Goal: Task Accomplishment & Management: Manage account settings

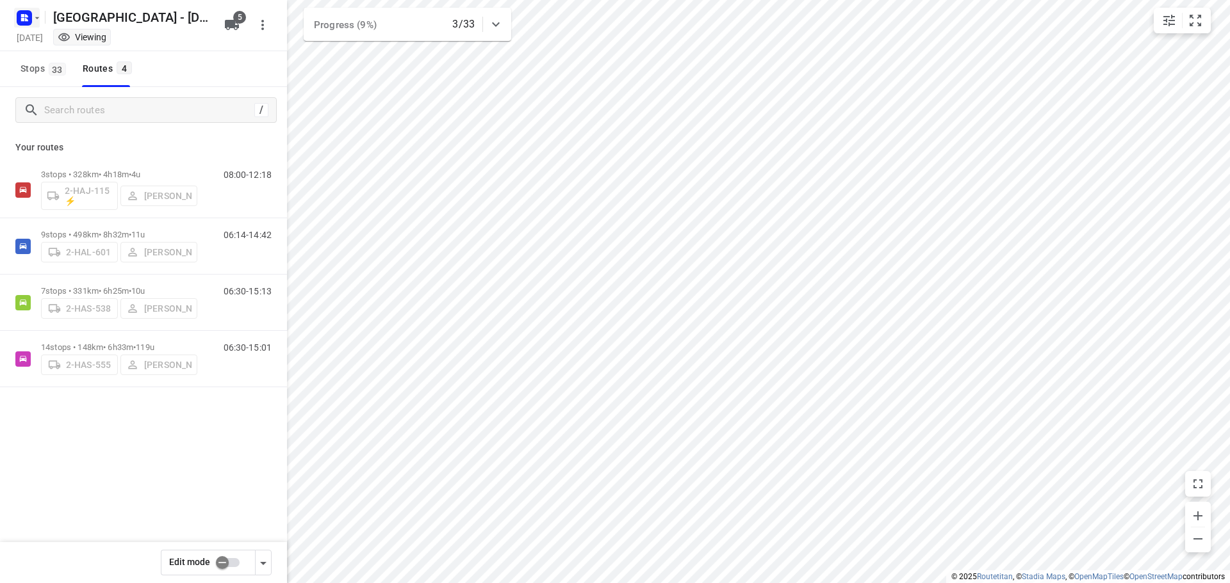
click at [38, 22] on icon "button" at bounding box center [37, 18] width 10 height 10
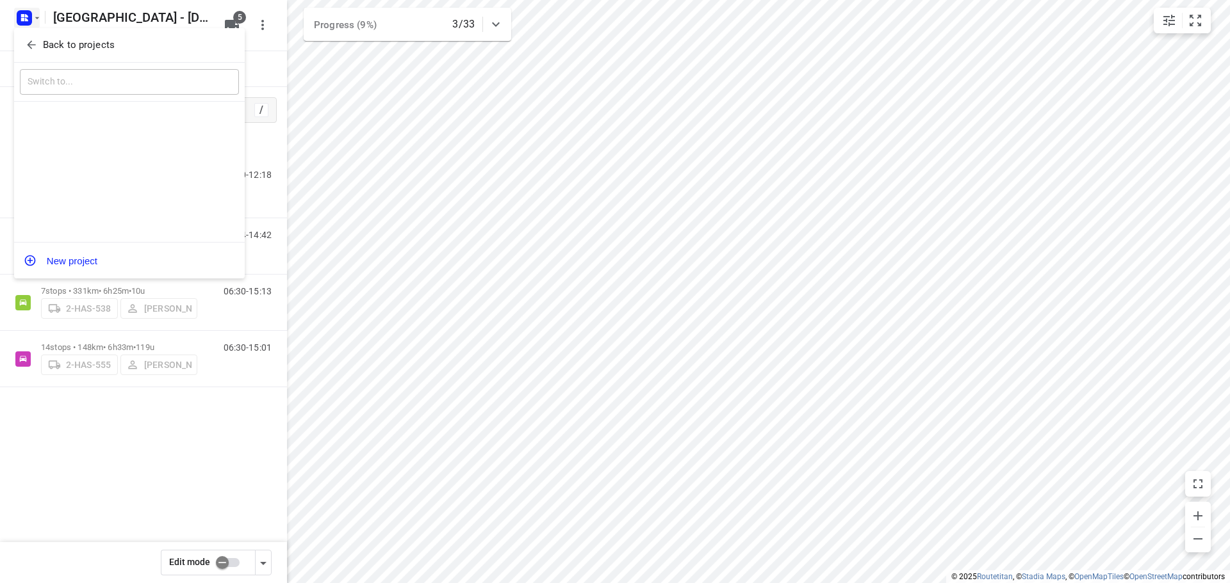
click at [61, 39] on p "Back to projects" at bounding box center [79, 45] width 72 height 15
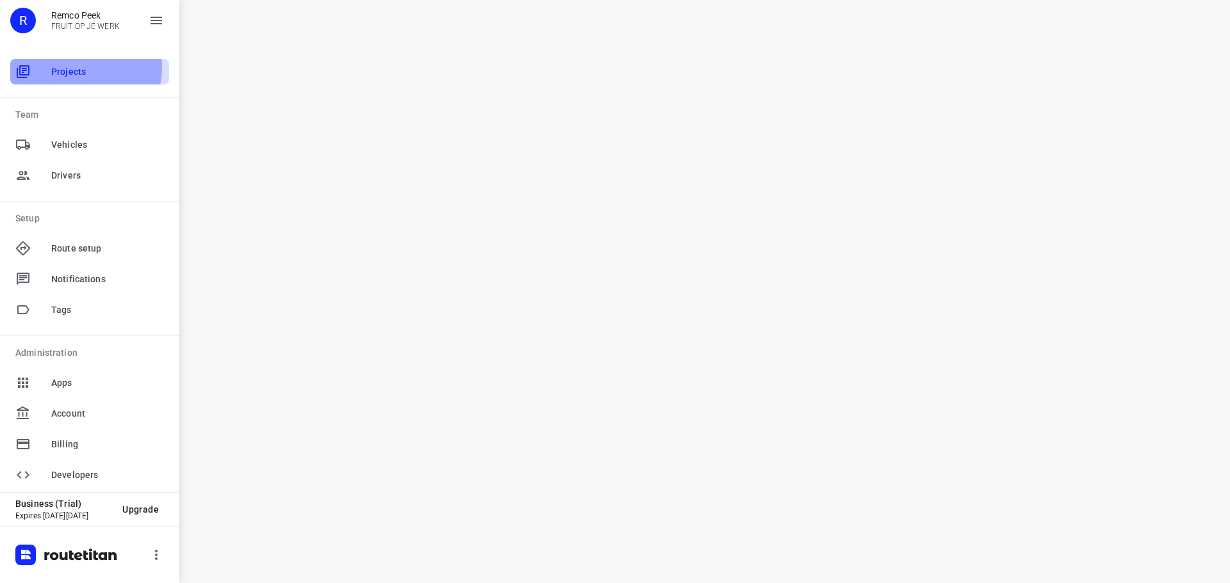
click at [74, 67] on span "Projects" at bounding box center [107, 71] width 113 height 13
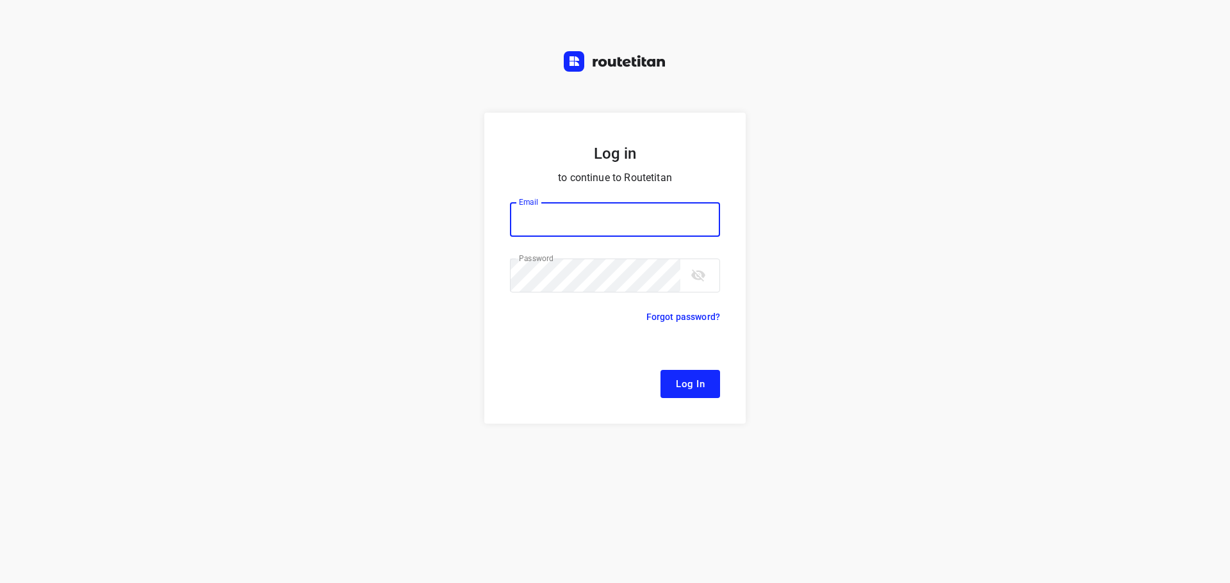
type input "[EMAIL_ADDRESS][DOMAIN_NAME]"
click at [688, 379] on span "Log In" at bounding box center [690, 384] width 29 height 17
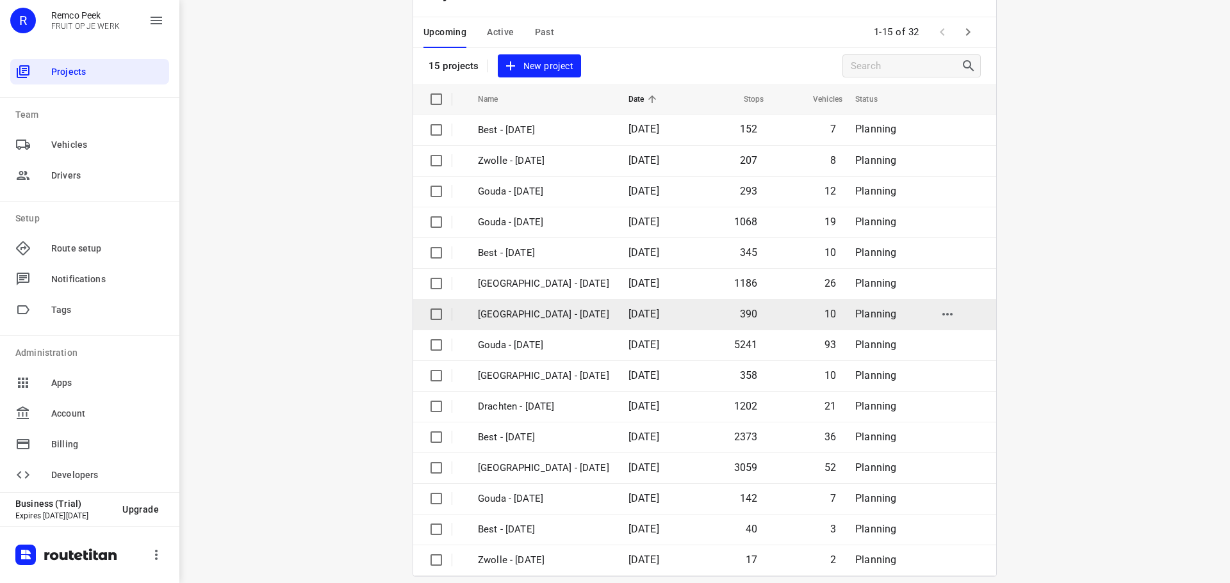
scroll to position [64, 0]
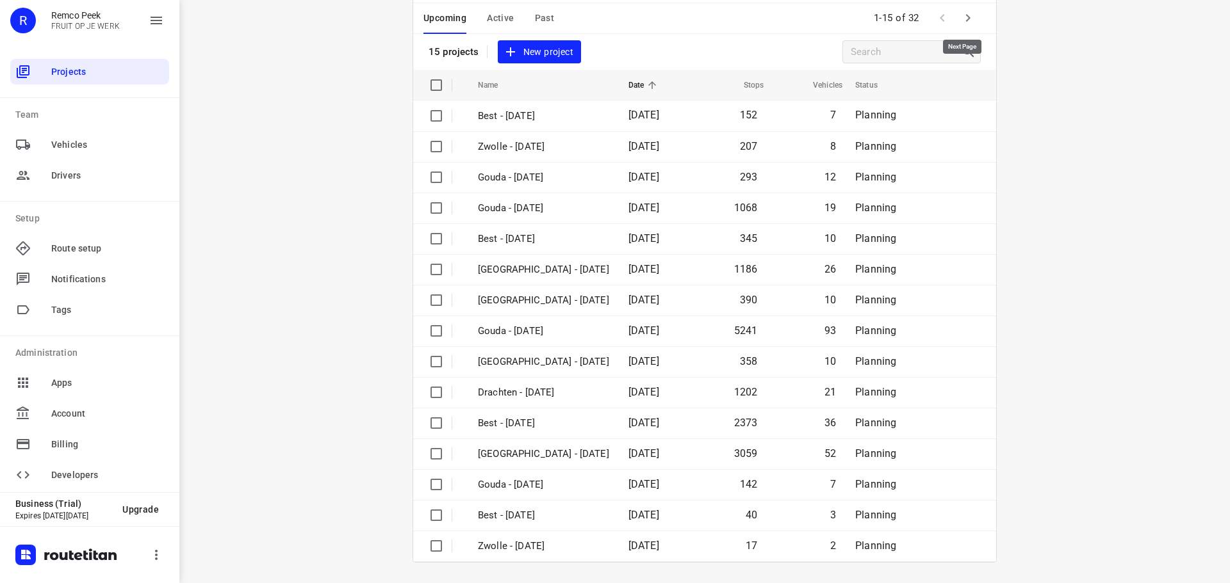
click at [963, 15] on icon "button" at bounding box center [967, 17] width 15 height 15
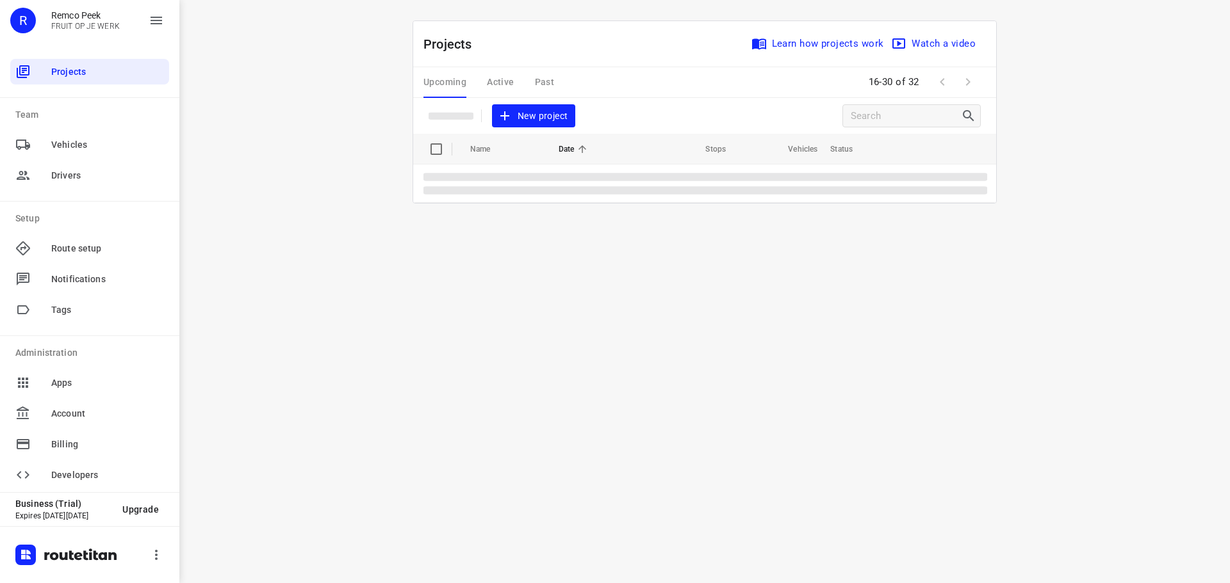
scroll to position [0, 0]
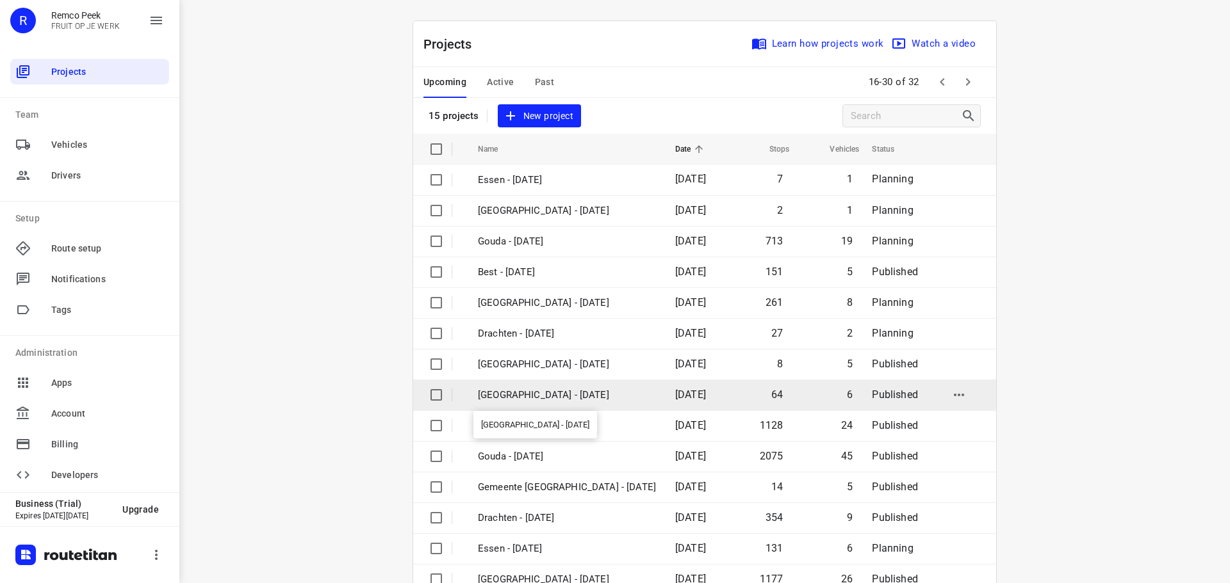
click at [522, 396] on p "[GEOGRAPHIC_DATA] - [DATE]" at bounding box center [567, 395] width 178 height 15
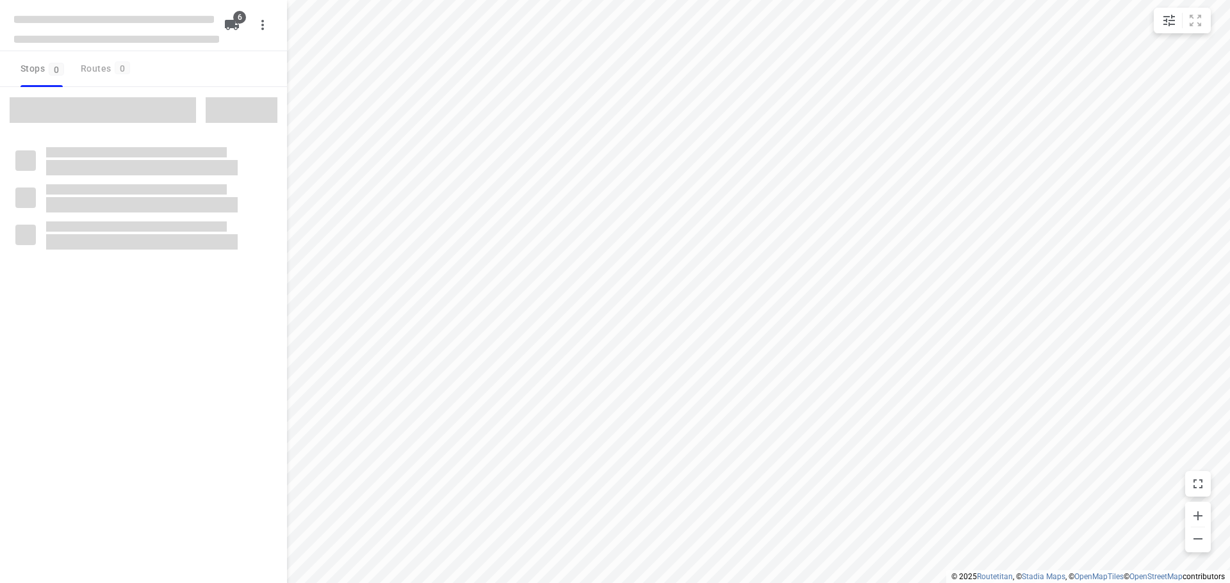
checkbox input "true"
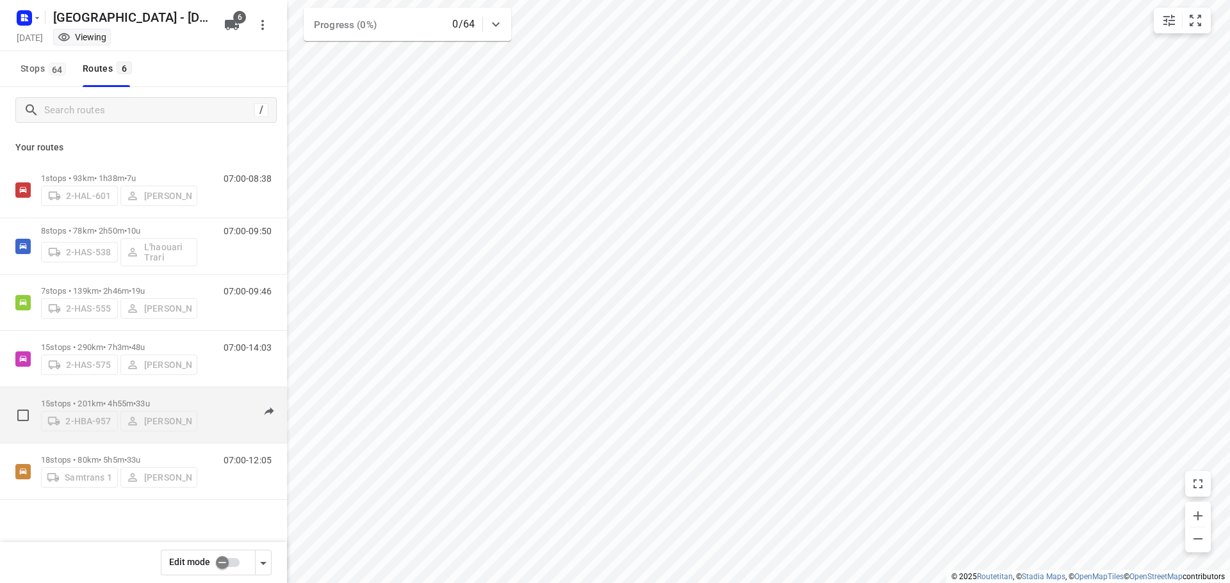
click at [67, 399] on p "15 stops • 201km • 4h55m • 33u" at bounding box center [119, 404] width 156 height 10
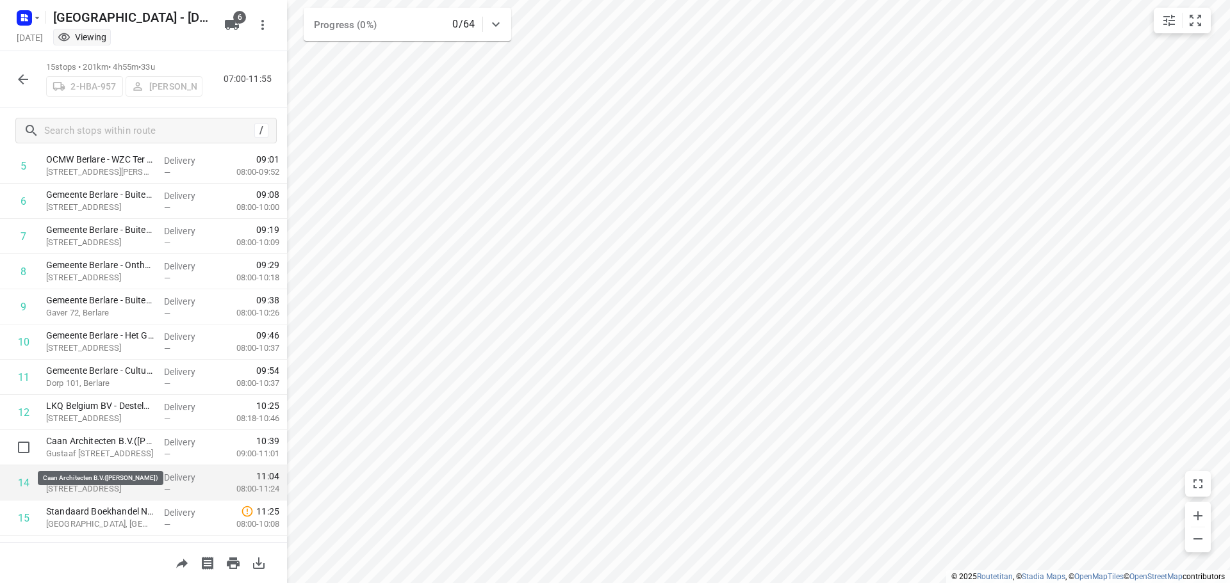
scroll to position [239, 0]
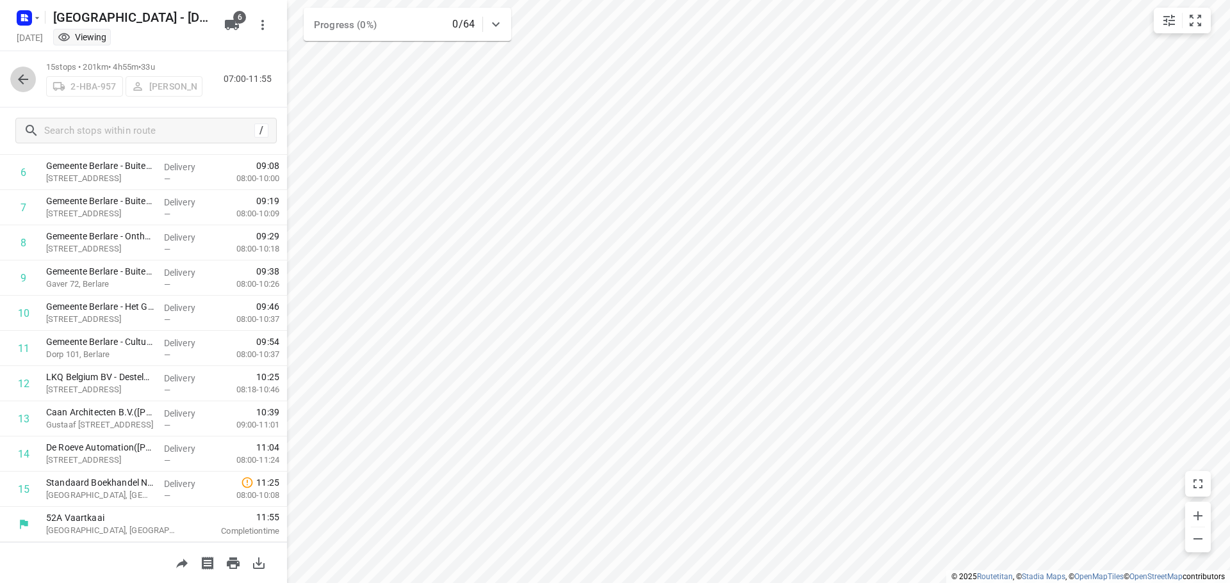
click at [26, 73] on icon "button" at bounding box center [22, 79] width 15 height 15
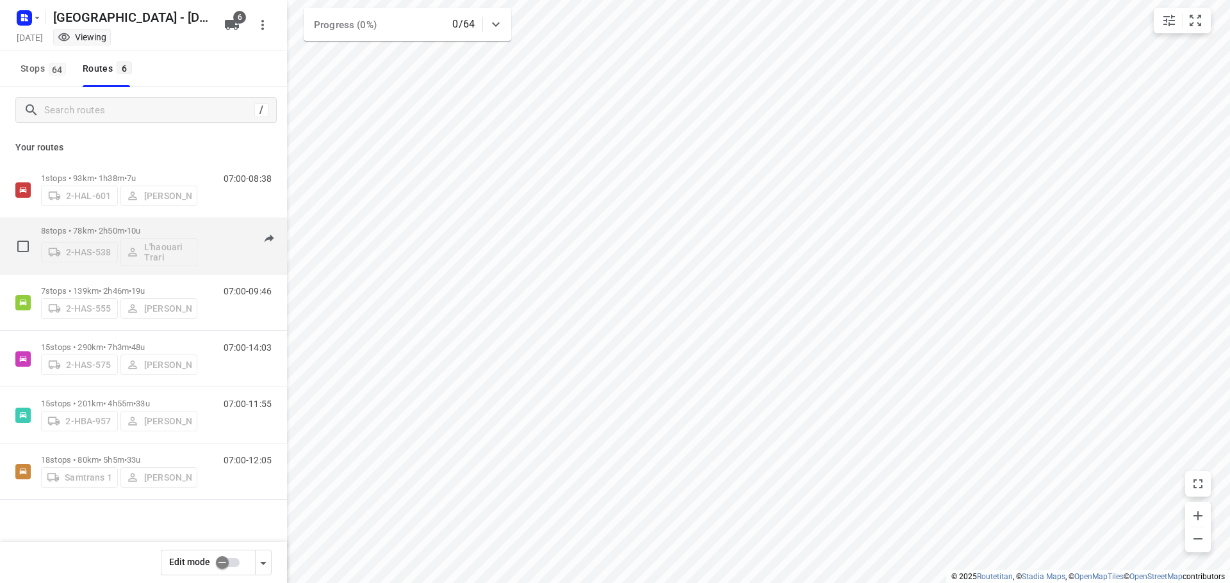
click at [98, 227] on p "8 stops • 78km • 2h50m • 10u" at bounding box center [119, 231] width 156 height 10
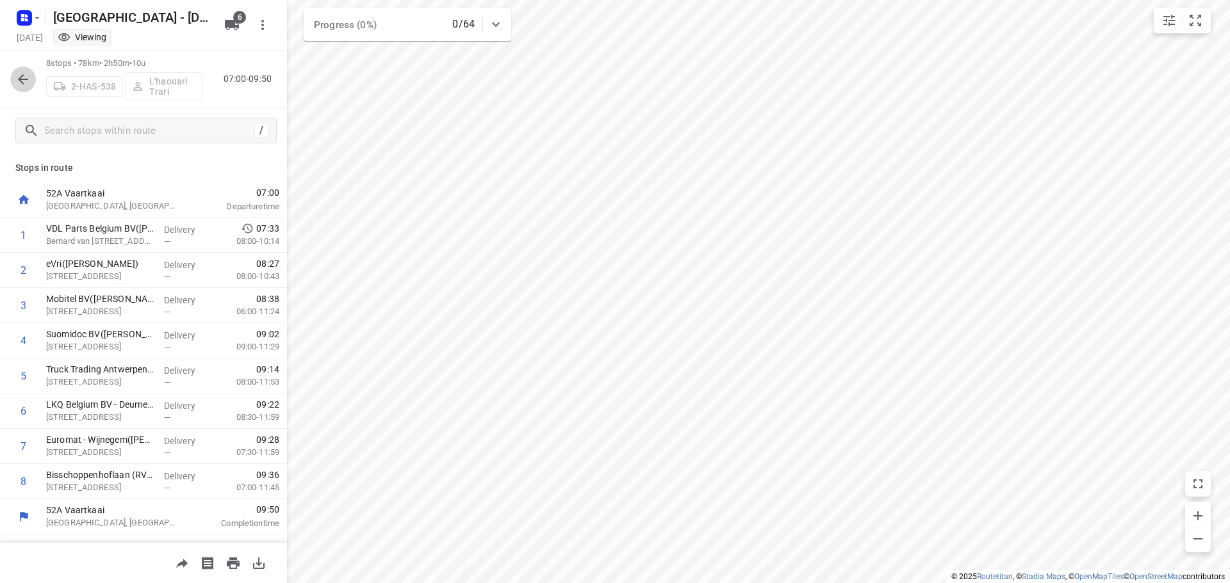
click at [18, 72] on icon "button" at bounding box center [22, 79] width 15 height 15
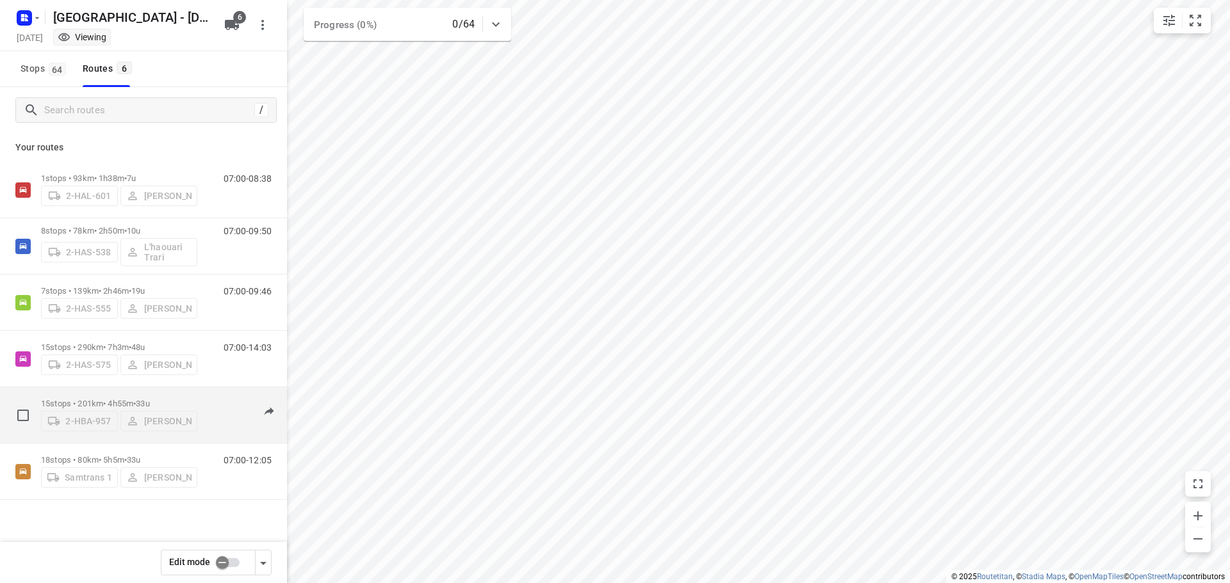
click at [91, 399] on p "15 stops • 201km • 4h55m • 33u" at bounding box center [119, 404] width 156 height 10
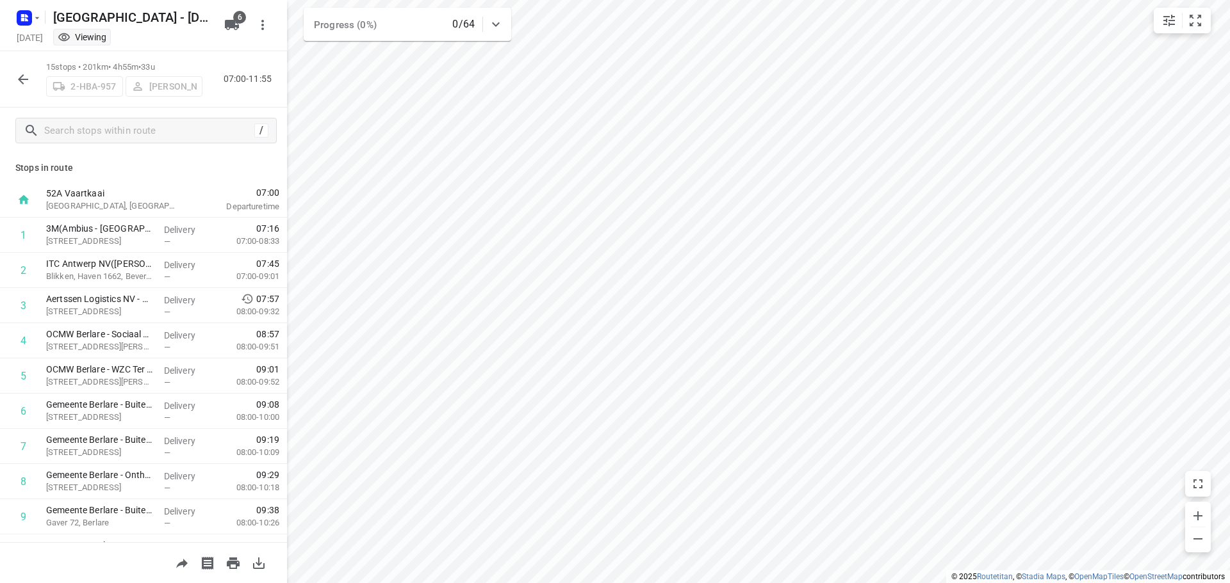
click at [19, 78] on icon "button" at bounding box center [23, 79] width 10 height 10
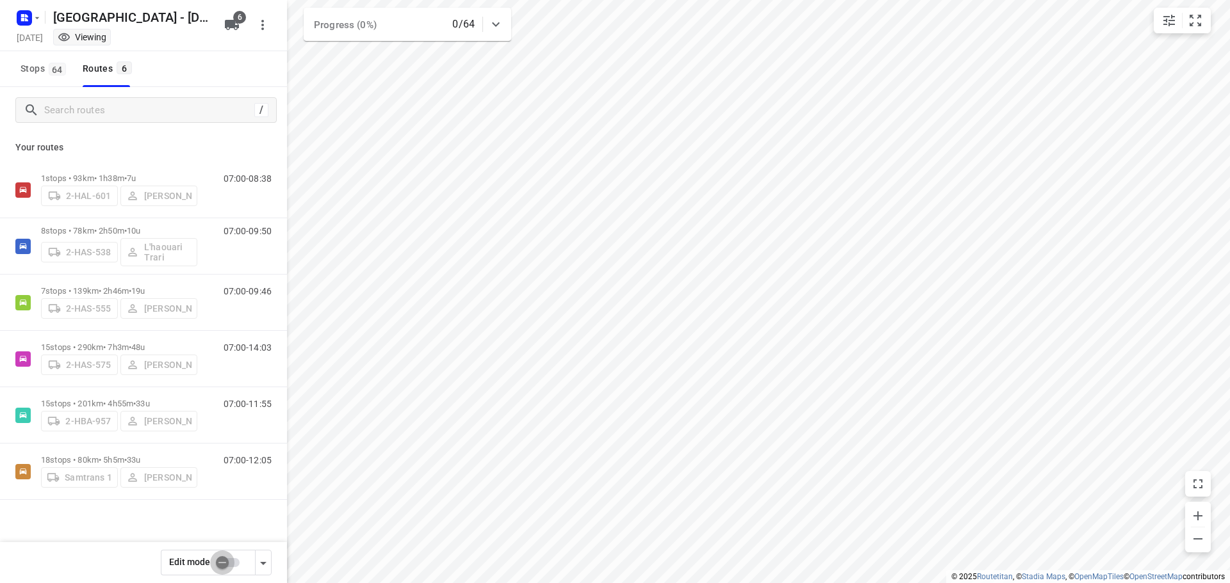
click at [220, 562] on input "checkbox" at bounding box center [222, 563] width 73 height 24
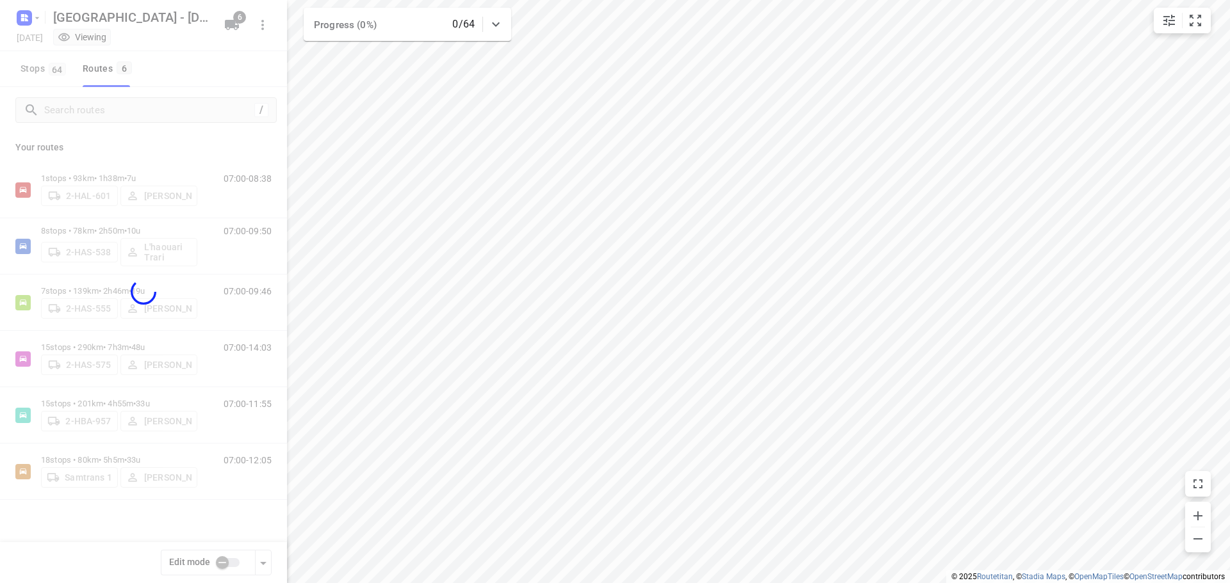
checkbox input "true"
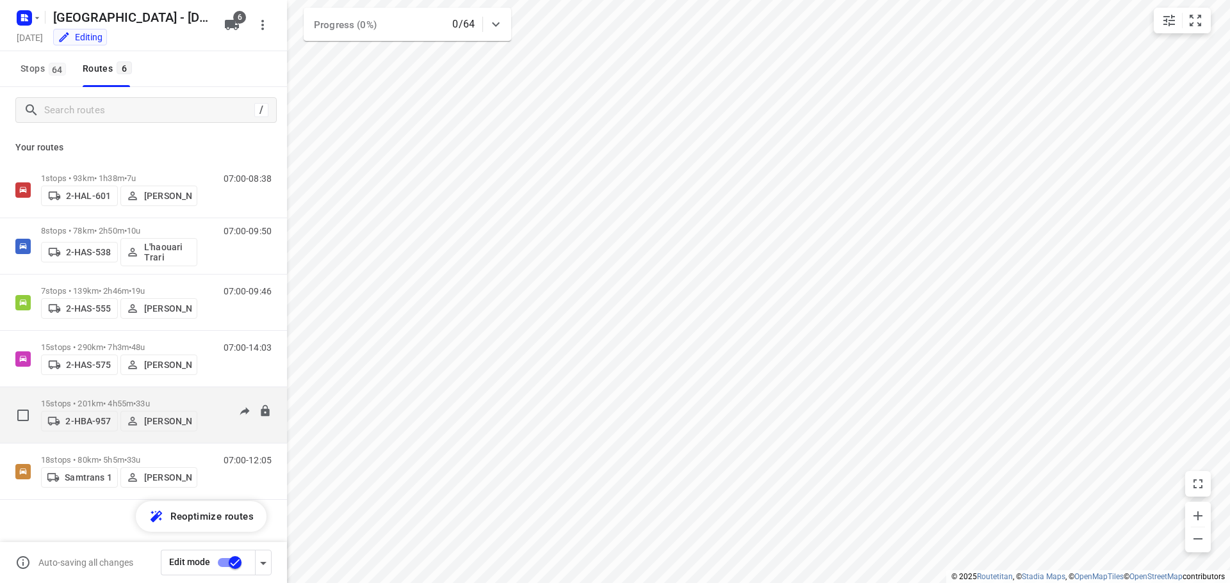
click at [90, 399] on p "15 stops • 201km • 4h55m • 33u" at bounding box center [119, 404] width 156 height 10
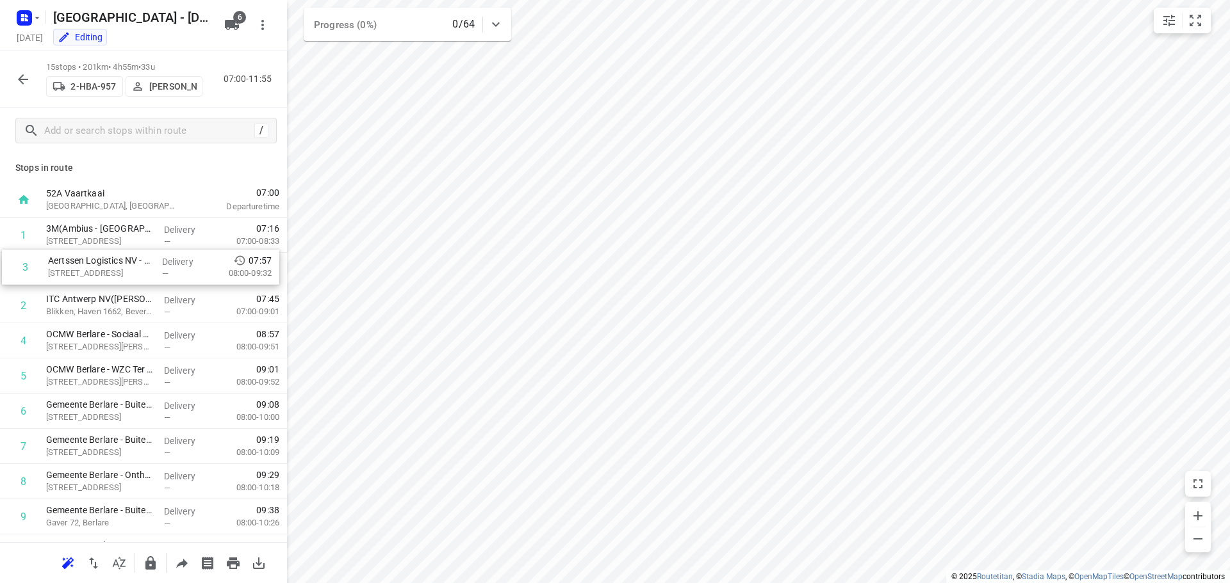
drag, startPoint x: 95, startPoint y: 307, endPoint x: 98, endPoint y: 265, distance: 42.3
click at [98, 265] on div "1 3M(Ambius - [GEOGRAPHIC_DATA]) [STREET_ADDRESS] Delivery — 07:16 07:00-08:33 …" at bounding box center [143, 482] width 287 height 528
drag, startPoint x: 85, startPoint y: 234, endPoint x: 87, endPoint y: 307, distance: 73.7
click at [87, 307] on div "1 3M(Ambius - [GEOGRAPHIC_DATA]) [STREET_ADDRESS] Delivery — 07:16 07:00-08:33 …" at bounding box center [143, 482] width 287 height 528
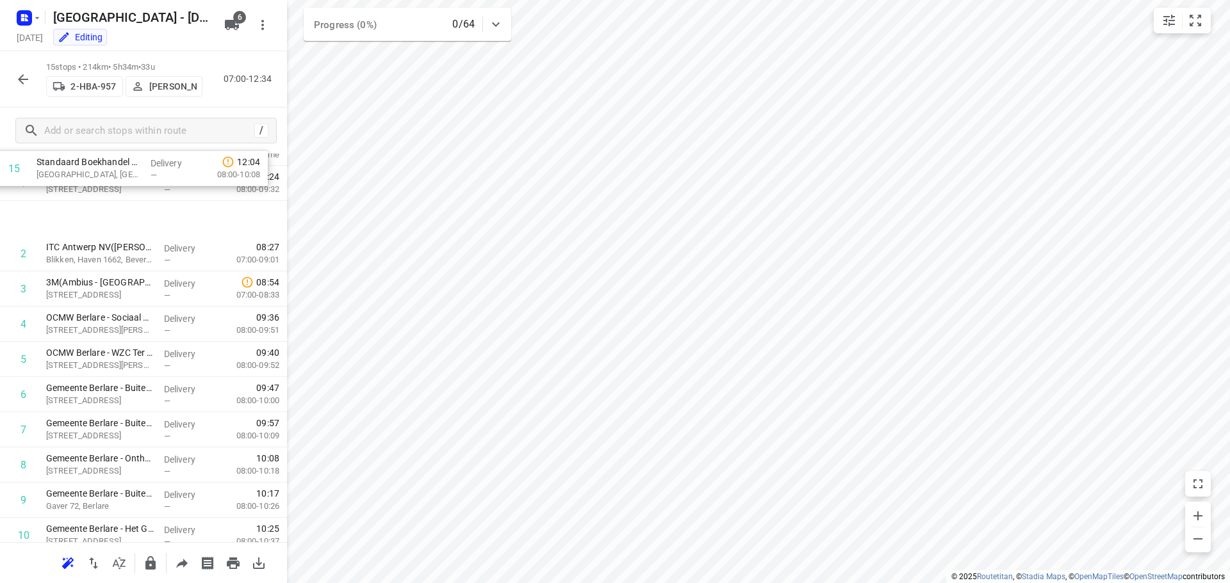
scroll to position [0, 0]
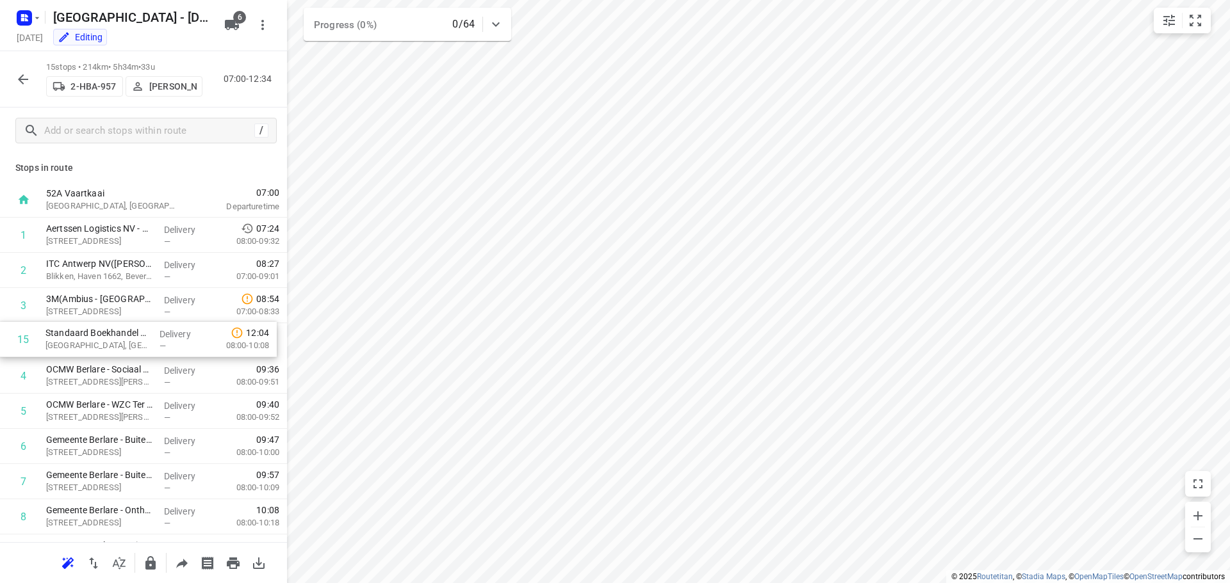
drag, startPoint x: 108, startPoint y: 494, endPoint x: 108, endPoint y: 340, distance: 153.7
click at [108, 340] on div "1 Aertssen Logistics NV - Verrebroek([PERSON_NAME]) [STREET_ADDRESS] Delivery —…" at bounding box center [143, 482] width 287 height 528
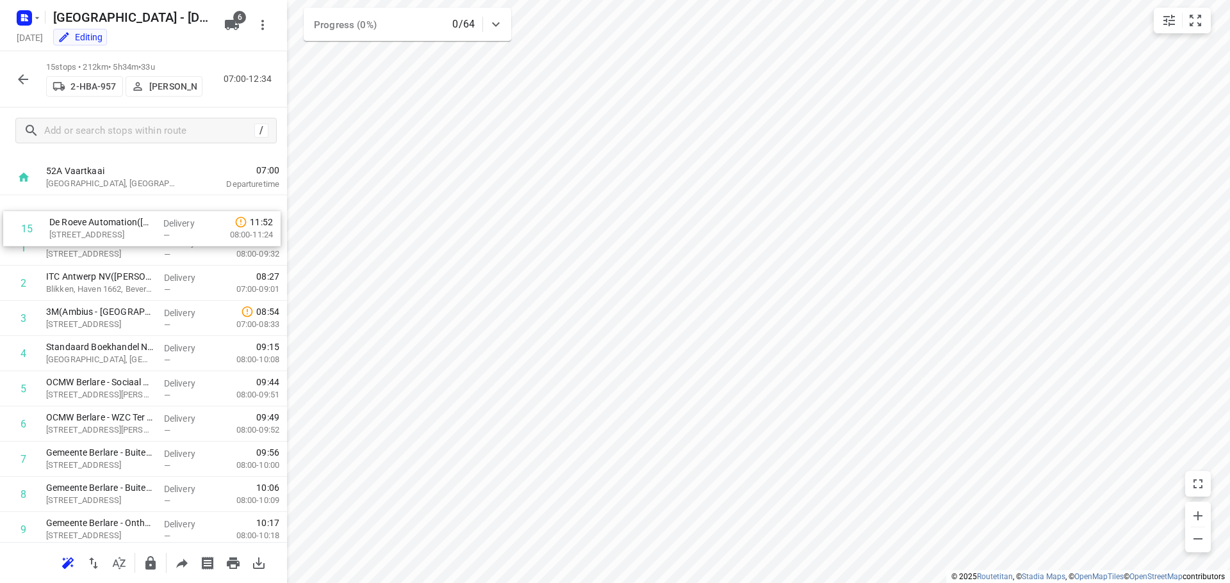
scroll to position [16, 0]
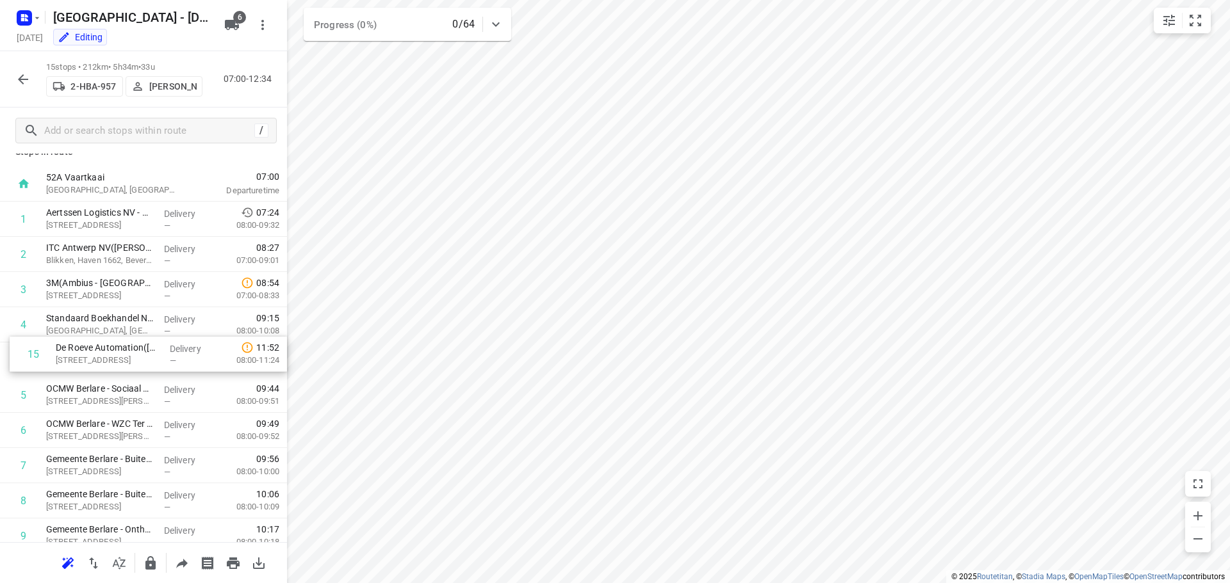
drag, startPoint x: 85, startPoint y: 494, endPoint x: 90, endPoint y: 356, distance: 138.4
click at [90, 356] on div "1 Aertssen Logistics NV - Verrebroek([PERSON_NAME]) [STREET_ADDRESS] Delivery —…" at bounding box center [143, 466] width 287 height 528
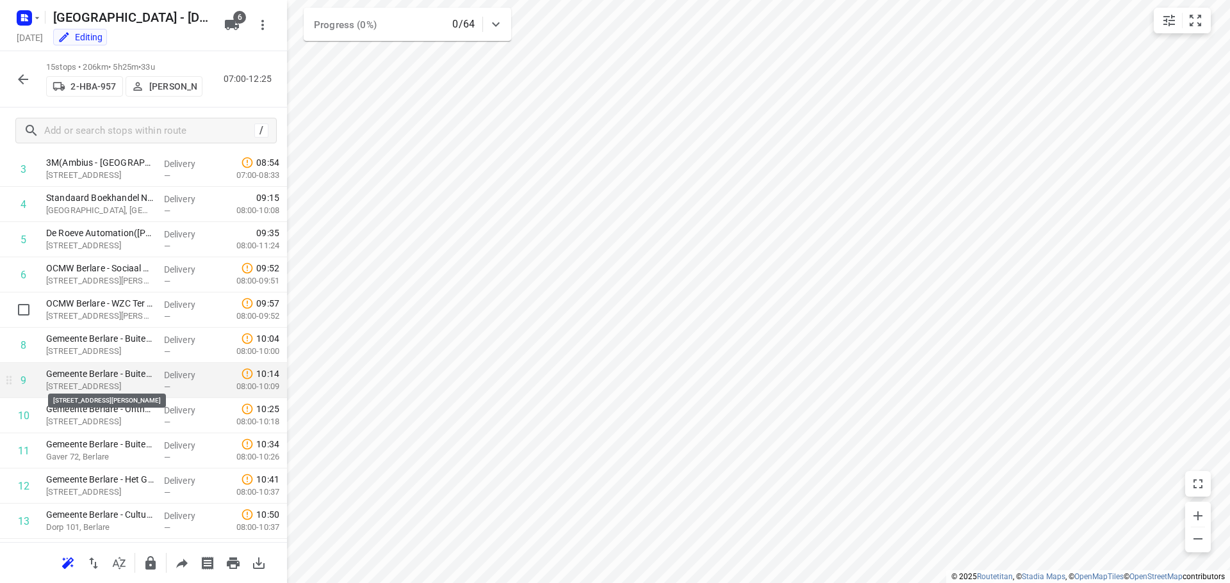
scroll to position [239, 0]
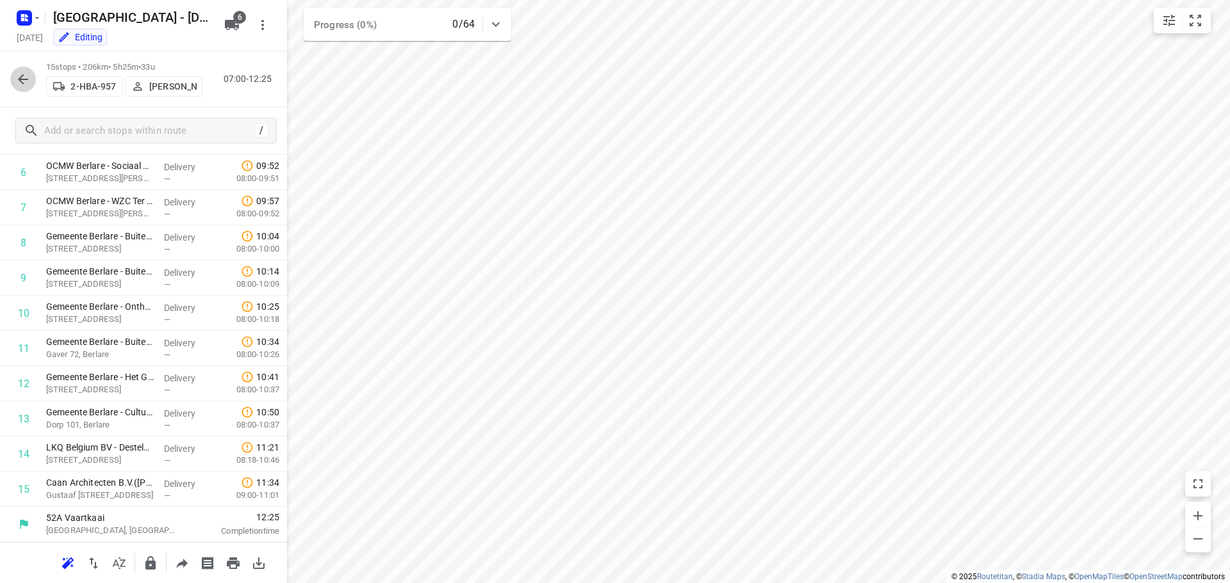
click at [25, 79] on icon "button" at bounding box center [23, 79] width 10 height 10
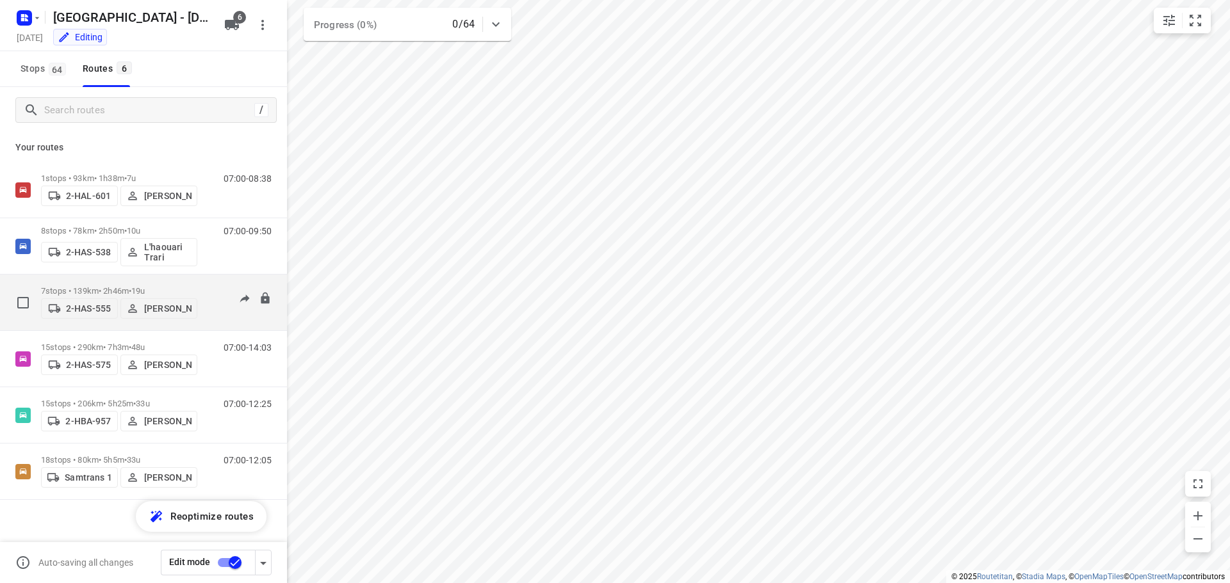
click at [89, 286] on p "7 stops • 139km • 2h46m • 19u" at bounding box center [119, 291] width 156 height 10
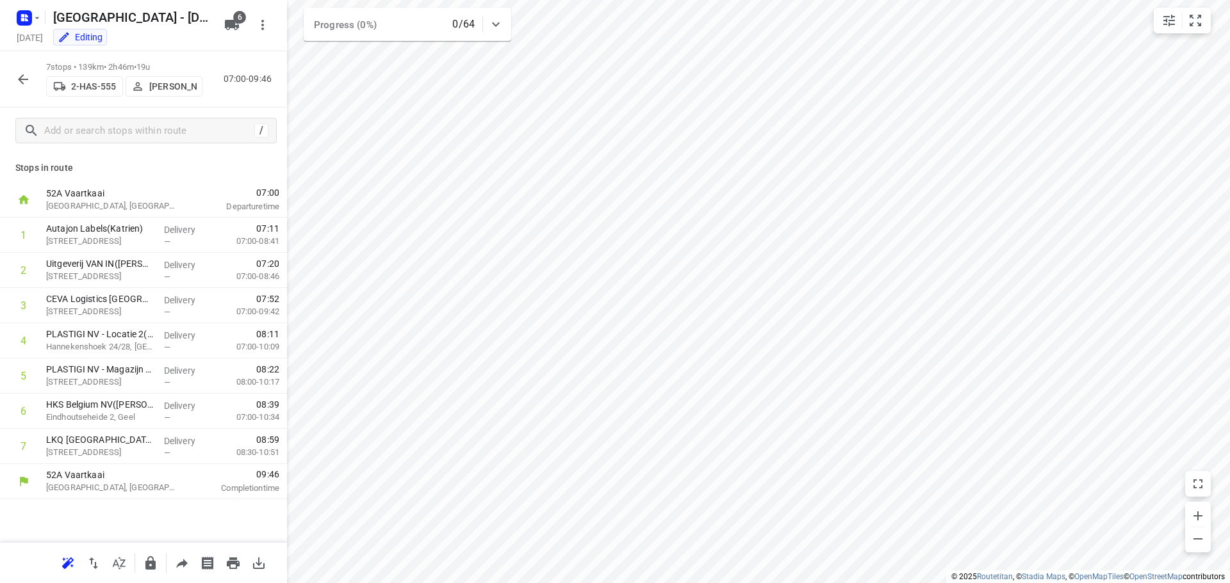
click at [19, 76] on icon "button" at bounding box center [22, 79] width 15 height 15
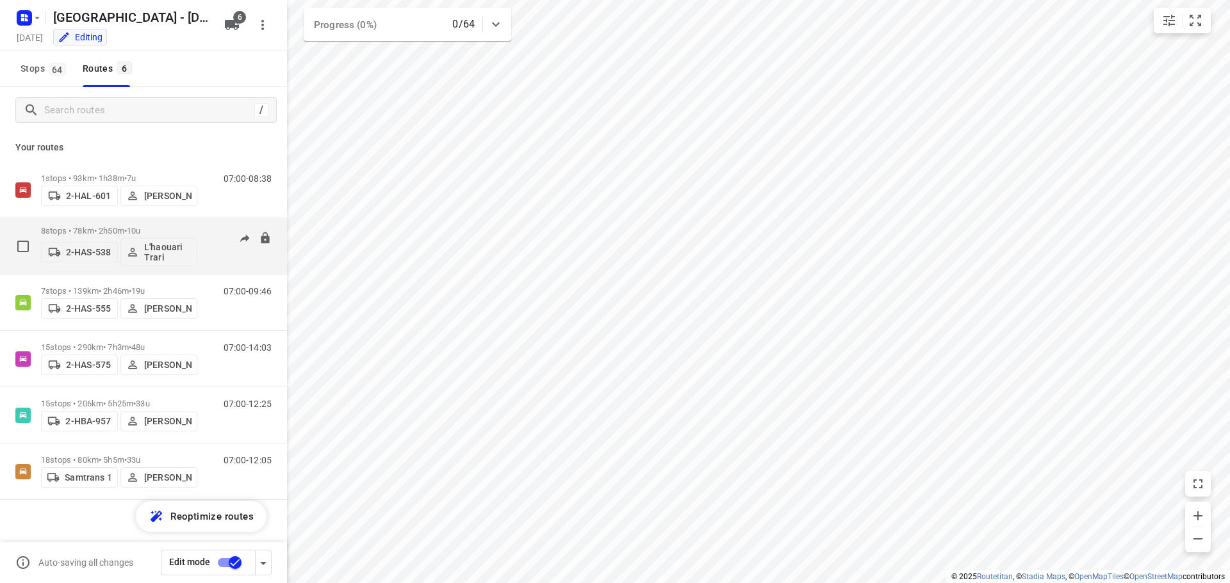
click at [94, 225] on div "8 stops • 78km • 2h50m • 10u 2-HAS-538 L'haouari Trari" at bounding box center [119, 246] width 156 height 53
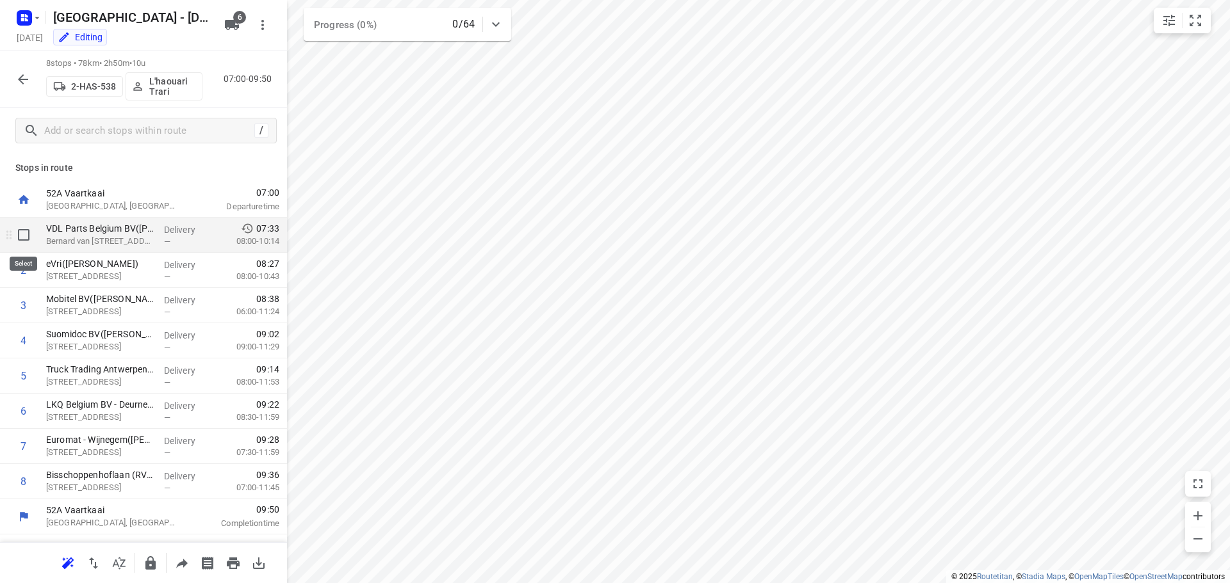
click at [20, 235] on input "checkbox" at bounding box center [24, 235] width 26 height 26
checkbox input "true"
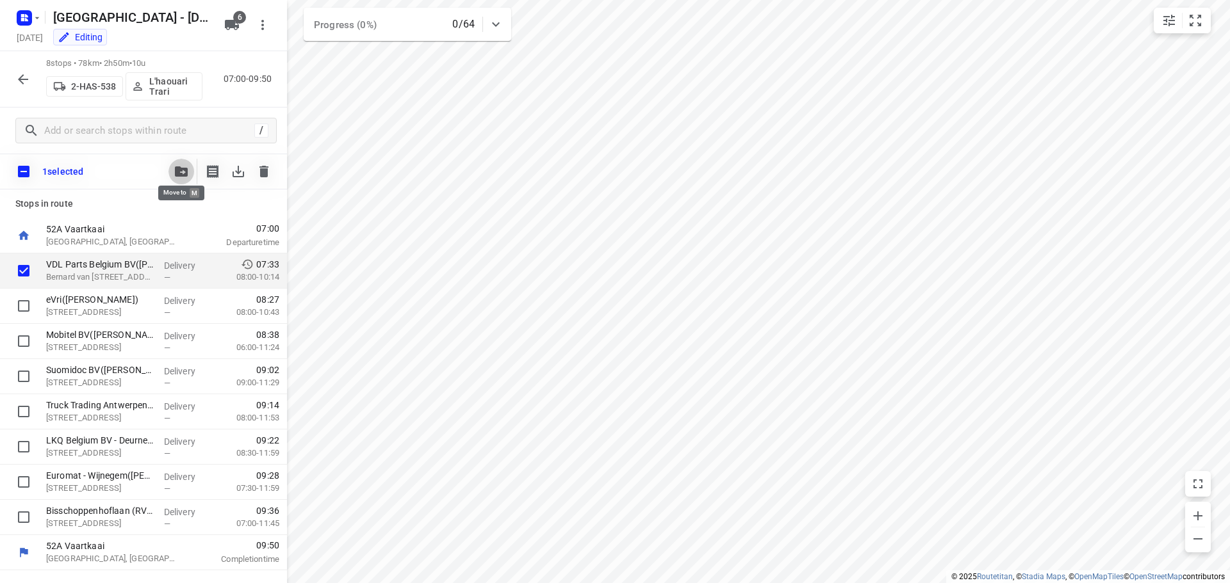
click at [181, 166] on button "button" at bounding box center [181, 172] width 26 height 26
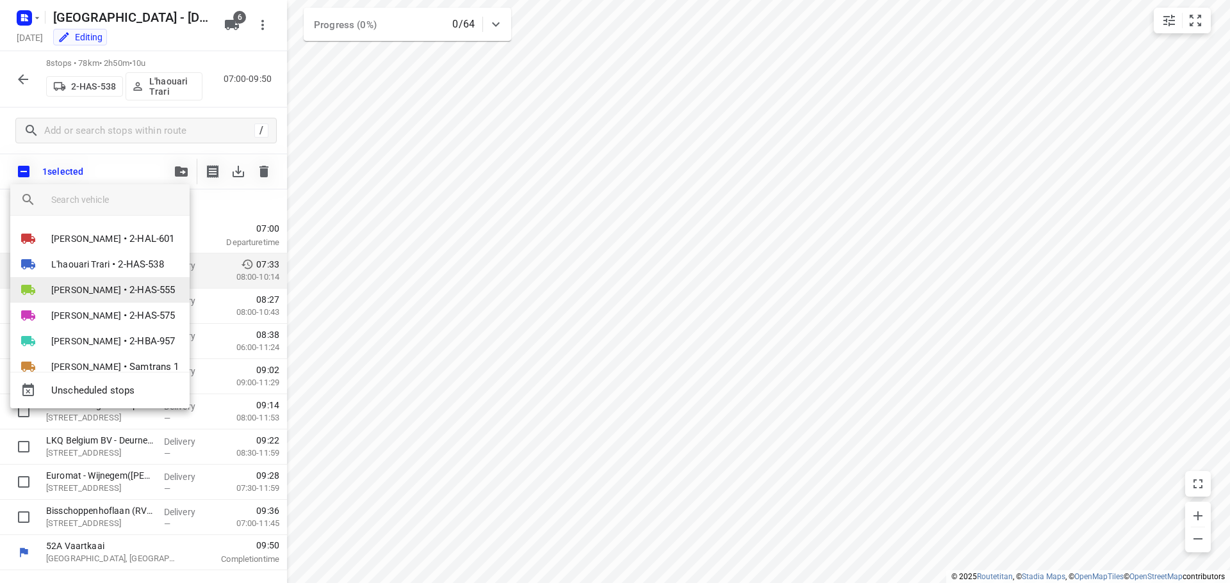
click at [86, 287] on span "[PERSON_NAME]" at bounding box center [86, 290] width 70 height 13
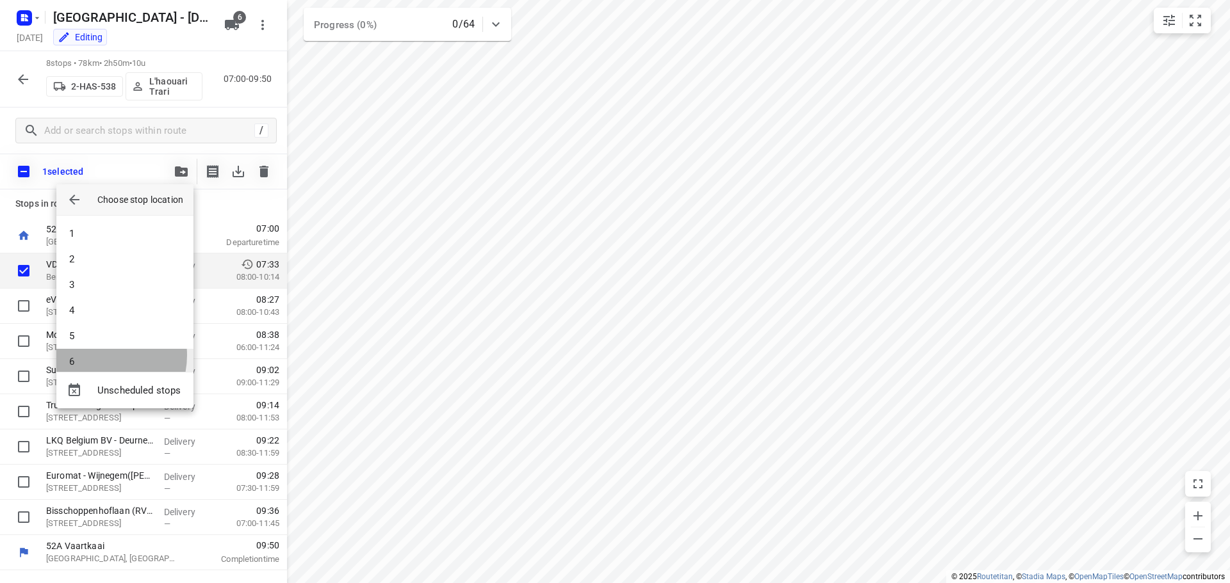
click at [95, 355] on li "6" at bounding box center [124, 362] width 137 height 26
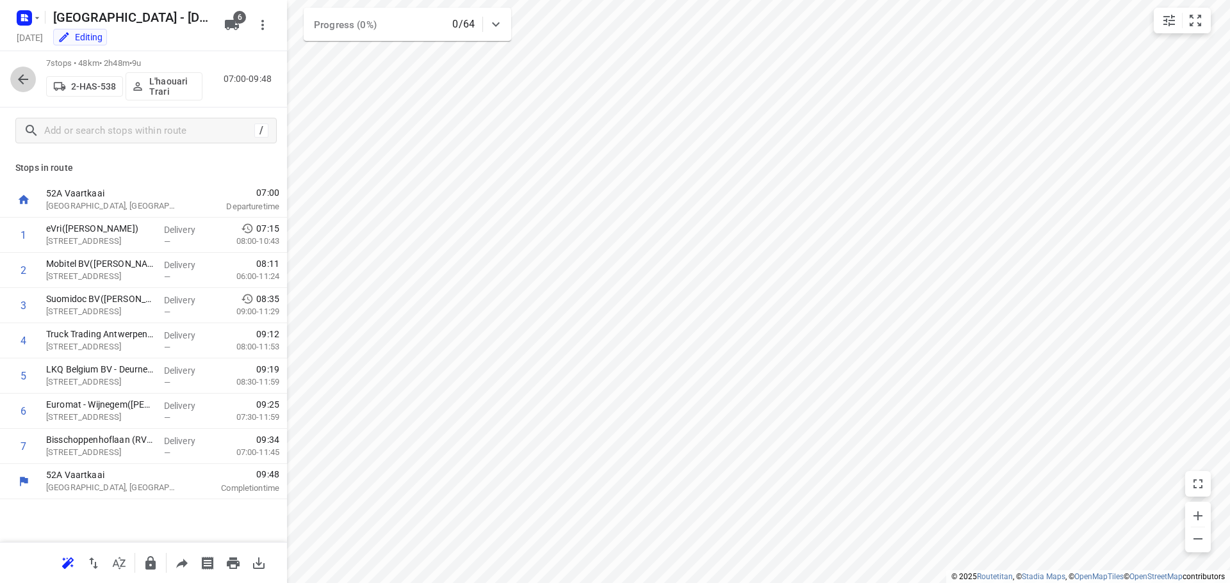
click at [23, 75] on icon "button" at bounding box center [23, 79] width 10 height 10
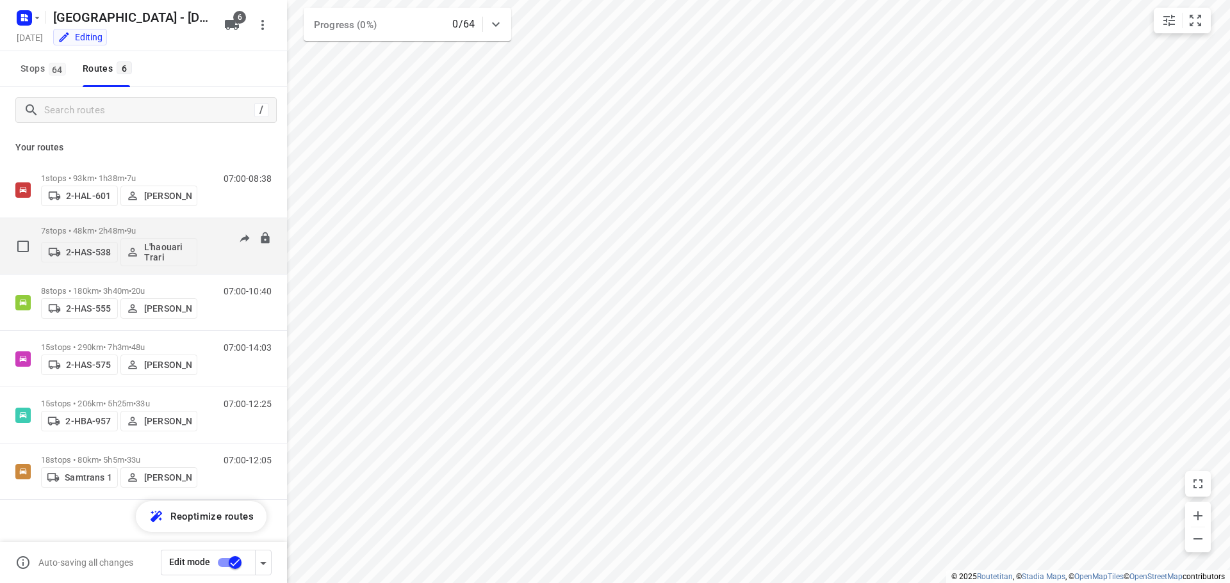
click at [160, 248] on p "L'haouari Trari" at bounding box center [167, 252] width 47 height 20
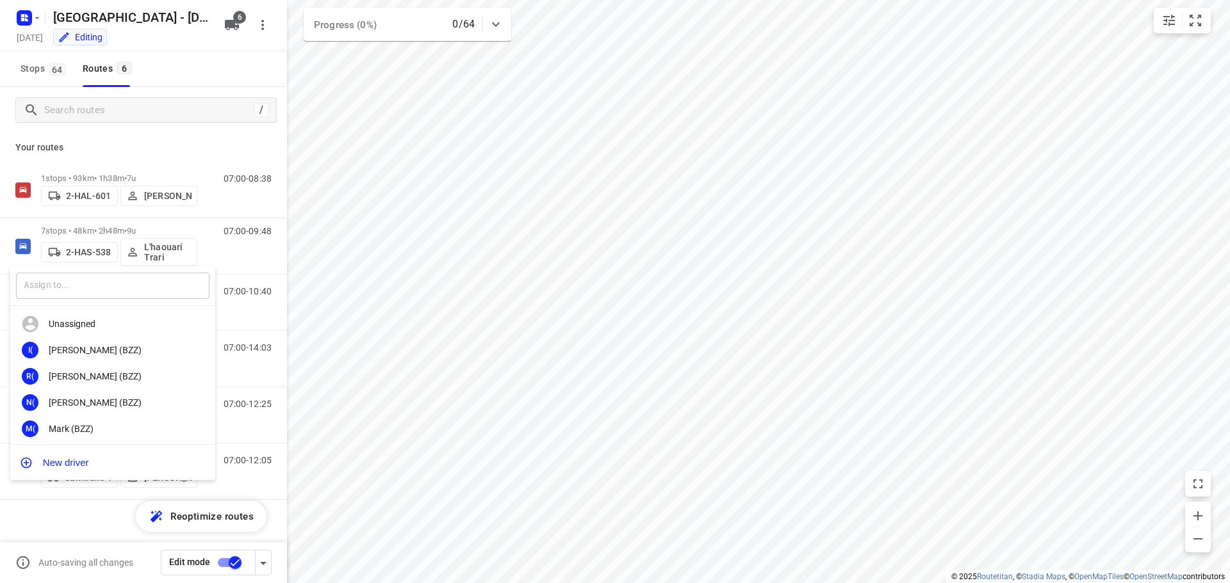
click at [118, 280] on input "text" at bounding box center [112, 286] width 193 height 26
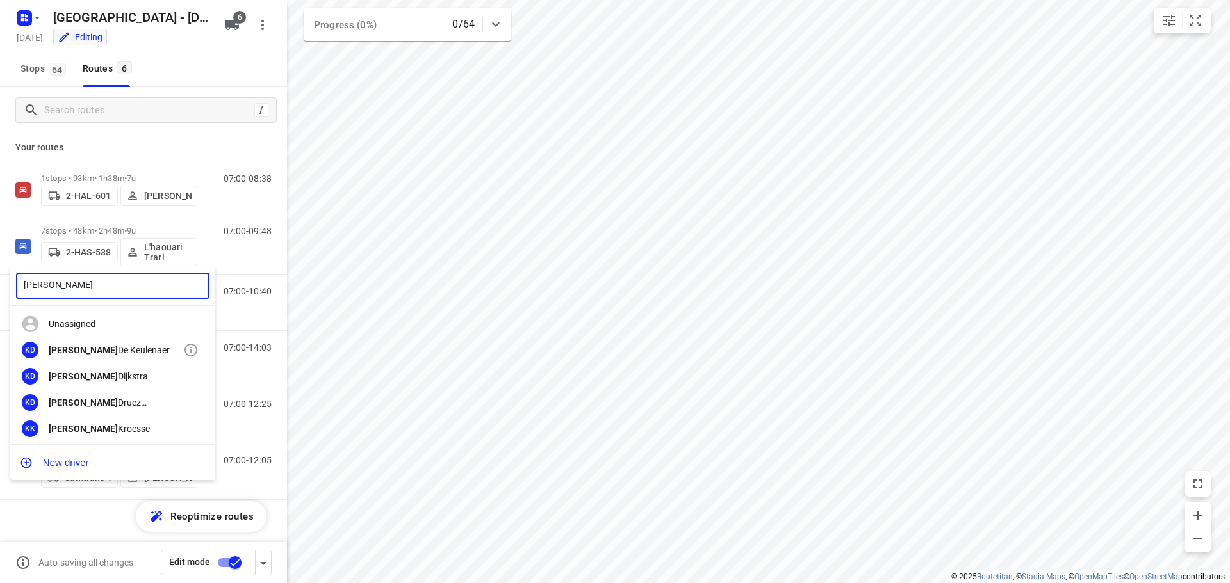
type input "[PERSON_NAME]"
click at [107, 346] on div "[PERSON_NAME]" at bounding box center [116, 350] width 134 height 10
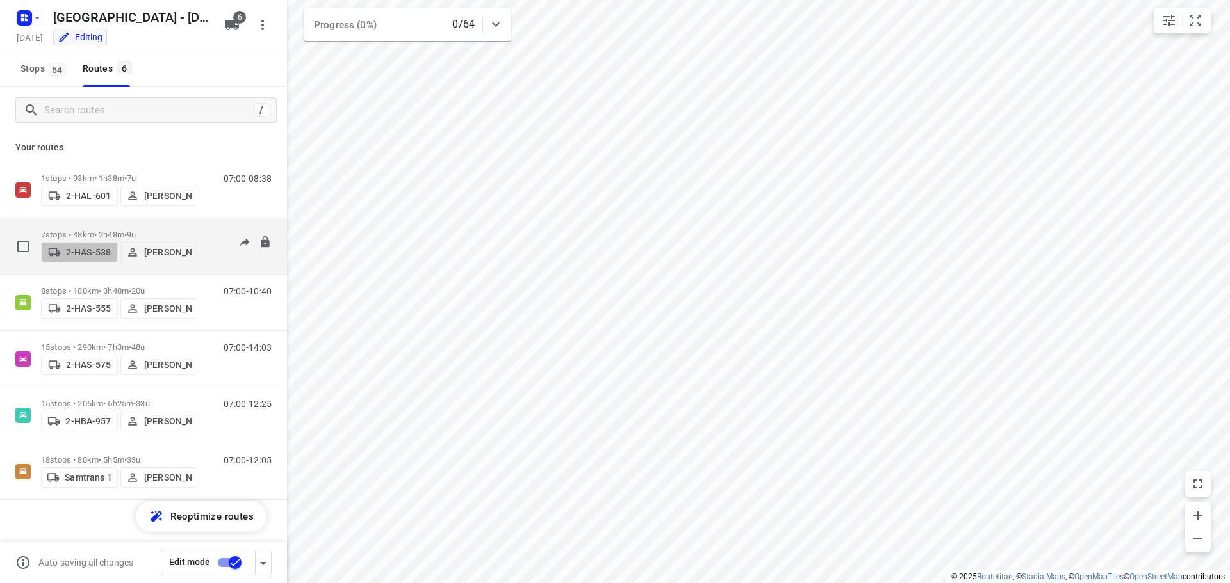
click at [83, 247] on p "2-HAS-538" at bounding box center [88, 252] width 45 height 10
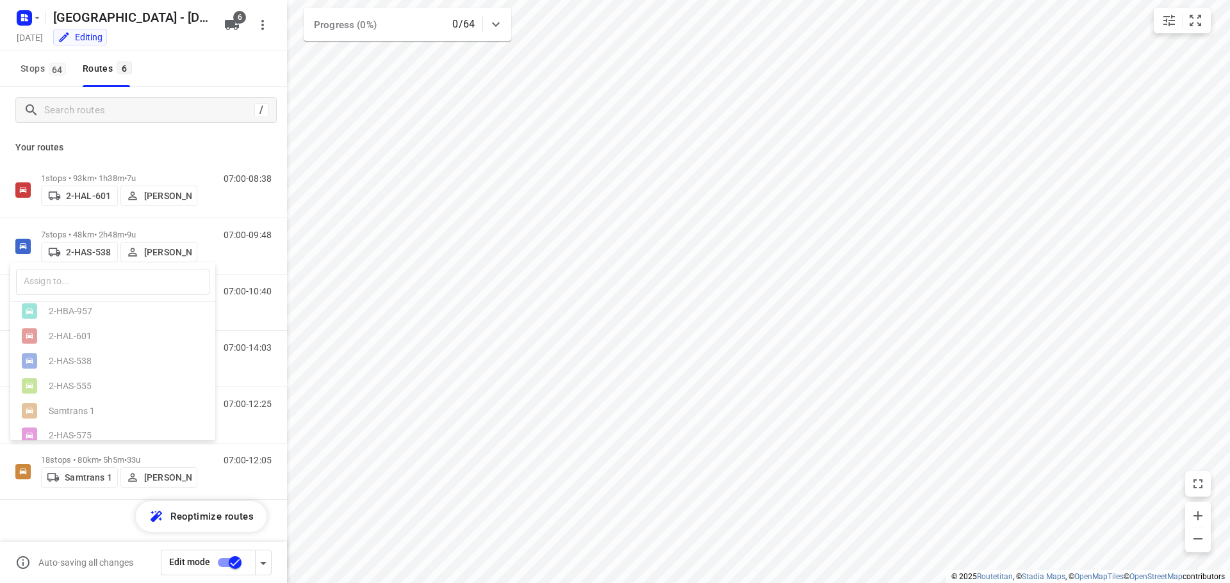
scroll to position [0, 0]
click at [114, 141] on div at bounding box center [615, 291] width 1230 height 583
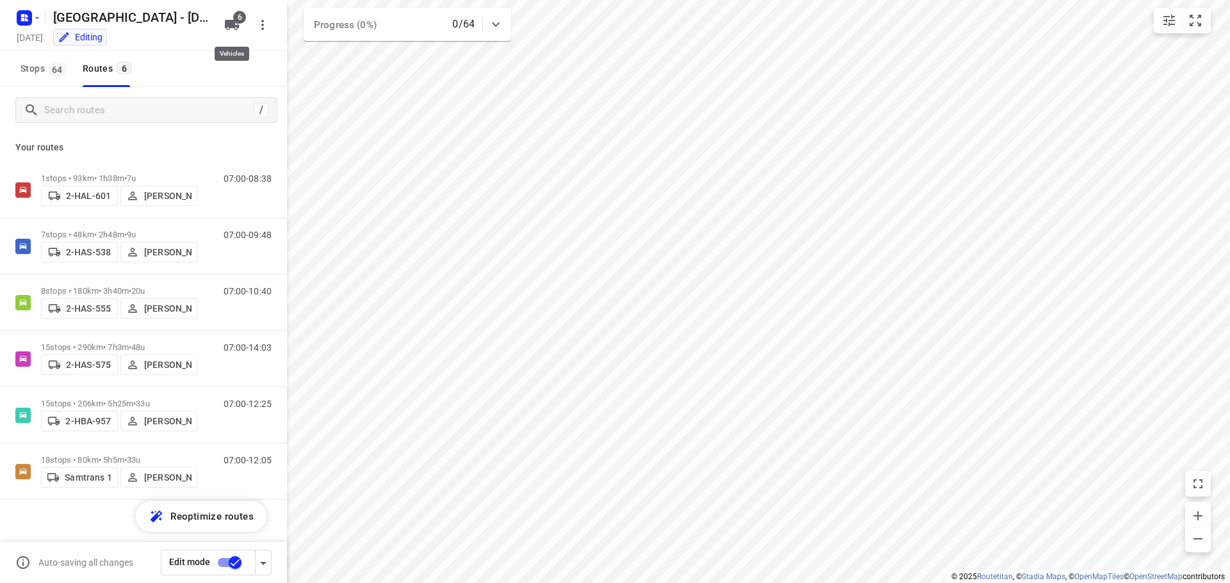
click at [237, 19] on span "6" at bounding box center [239, 17] width 13 height 13
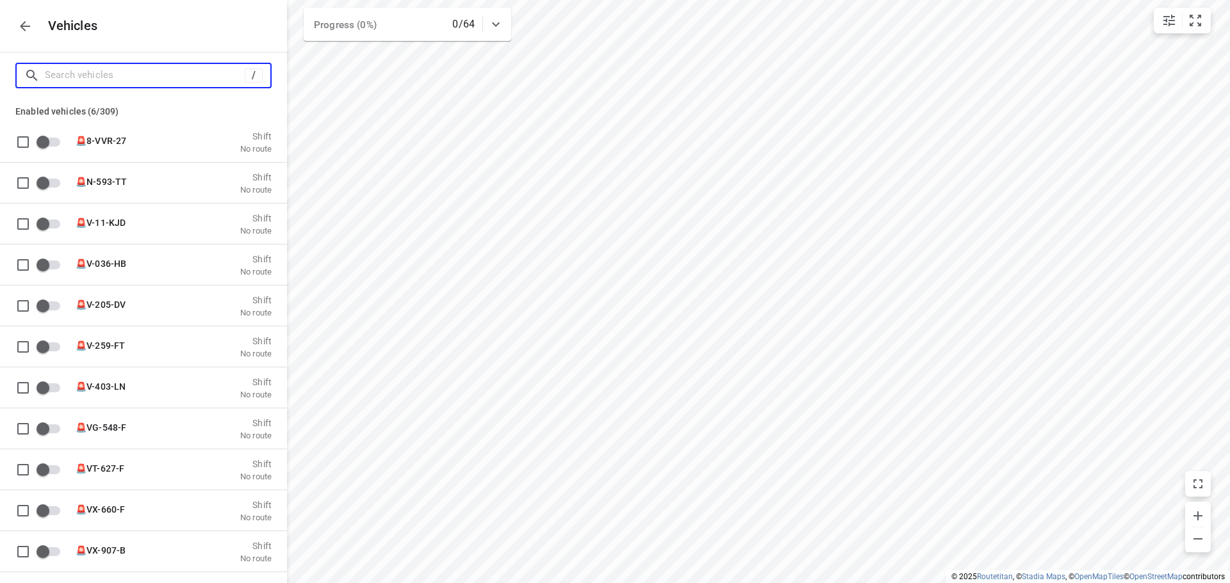
click at [72, 74] on input "Search vehicles" at bounding box center [145, 75] width 200 height 20
type input "1"
checkbox input "true"
checkbox input "false"
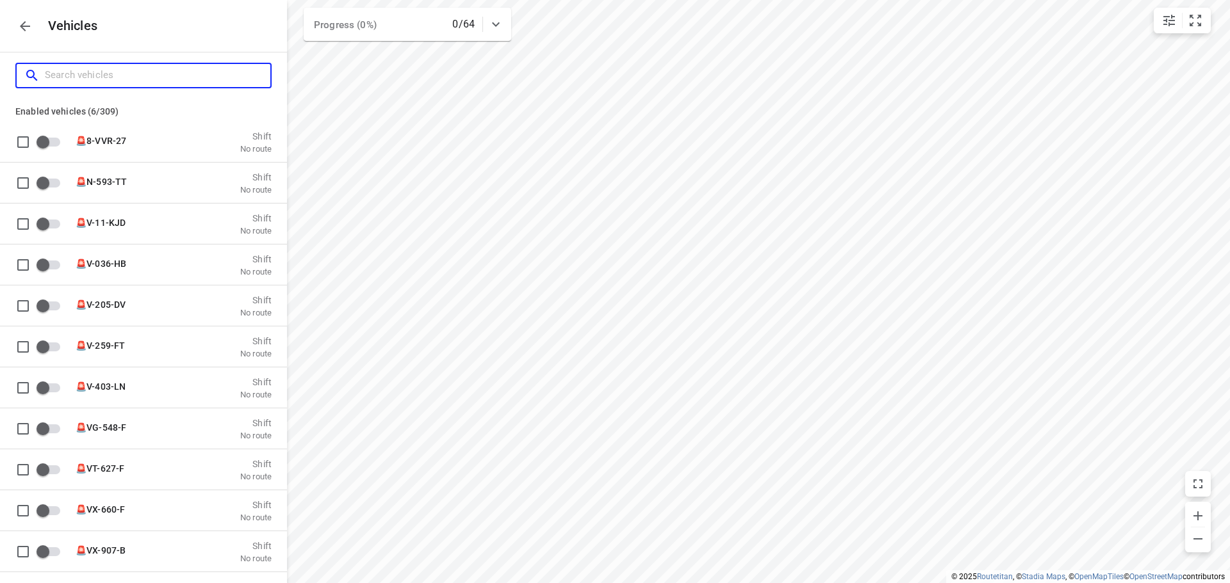
checkbox input "false"
checkbox input "true"
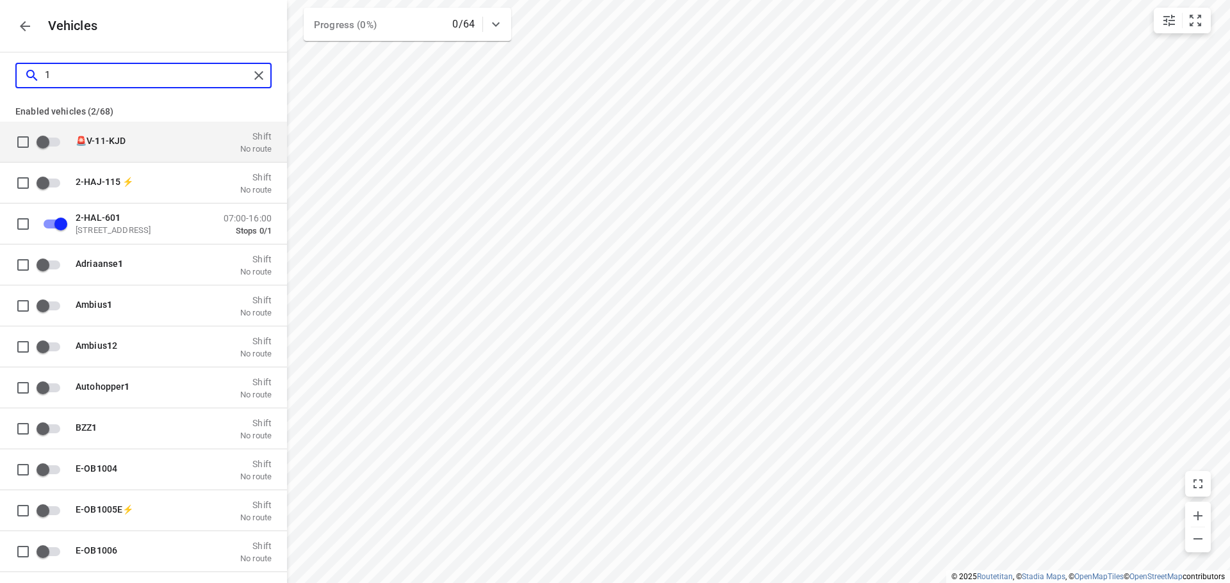
type input "11"
checkbox input "false"
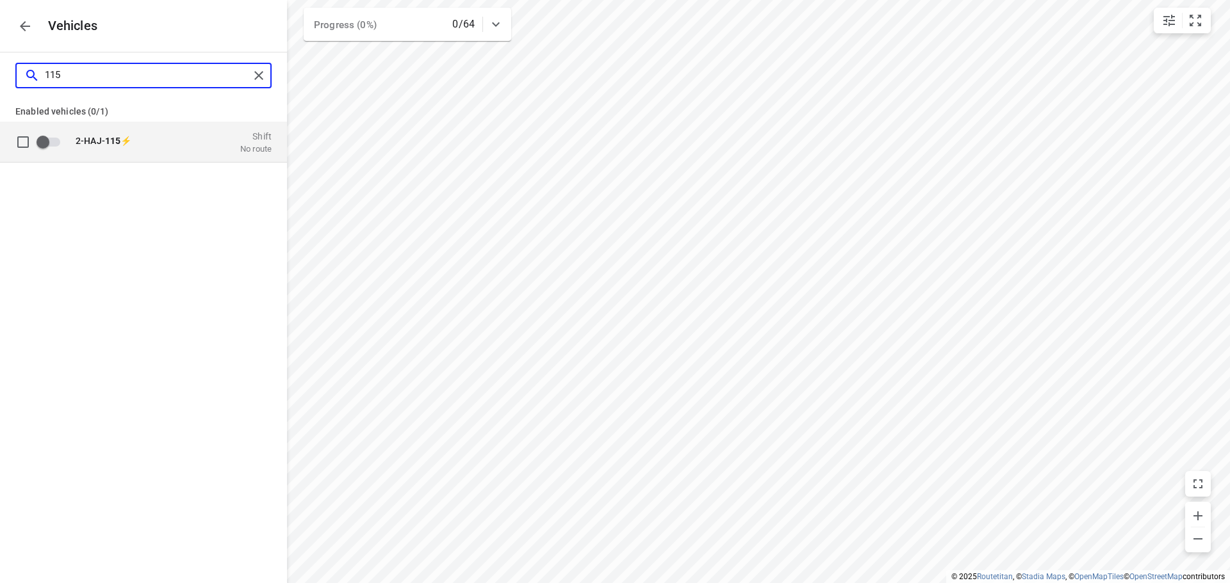
type input "115"
click at [40, 142] on input "grid" at bounding box center [42, 141] width 73 height 24
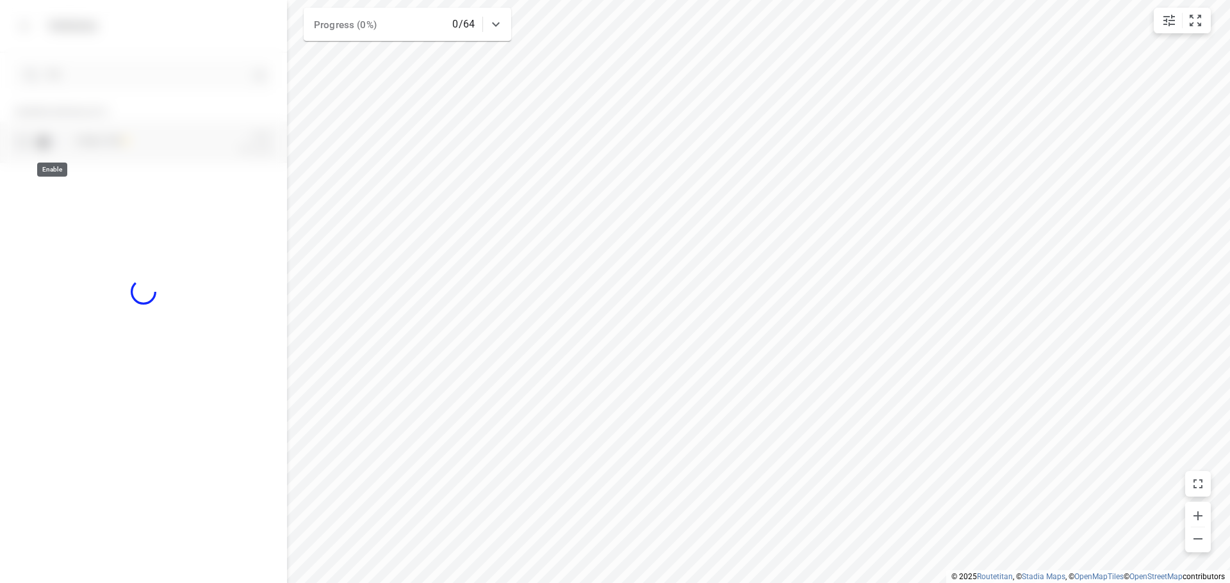
checkbox input "true"
click at [29, 26] on icon "button" at bounding box center [25, 26] width 10 height 10
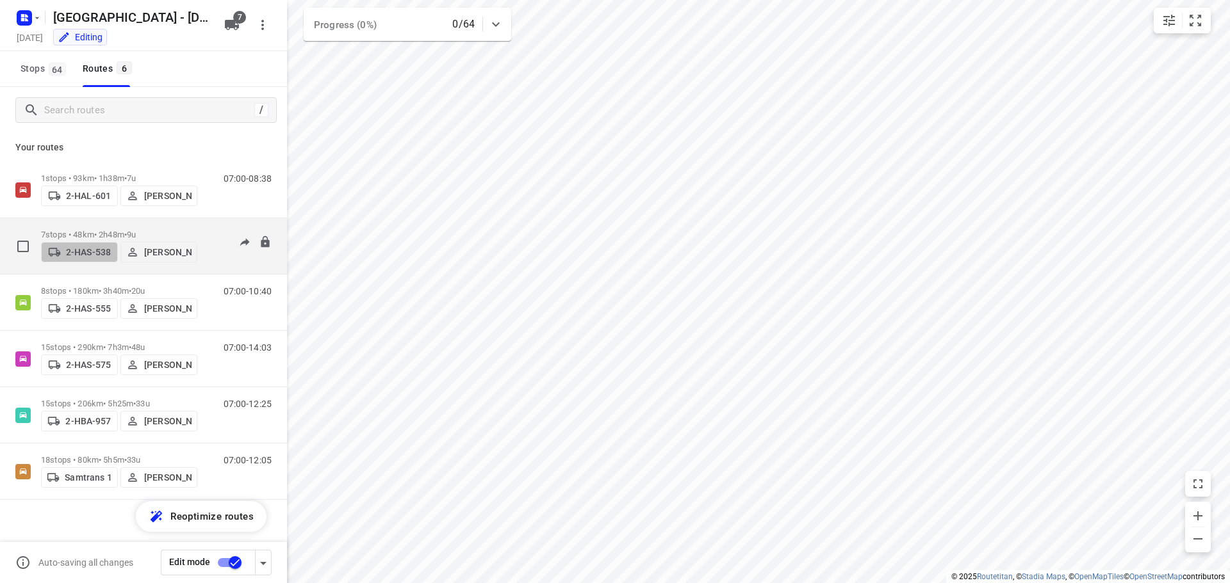
click at [80, 246] on span "2-HAS-538" at bounding box center [79, 252] width 65 height 13
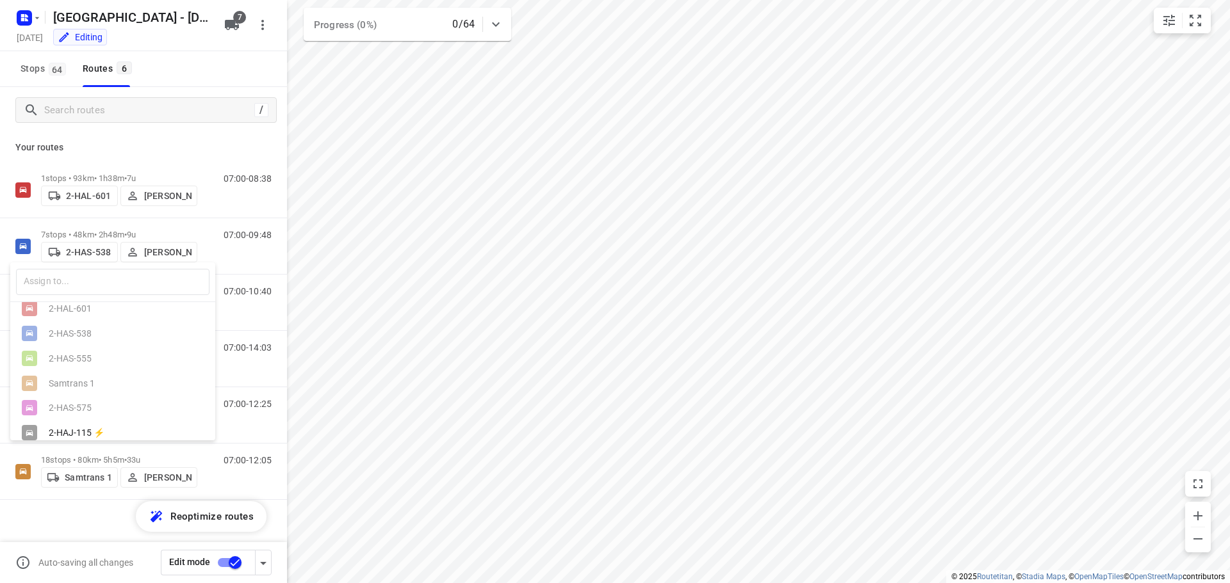
scroll to position [52, 0]
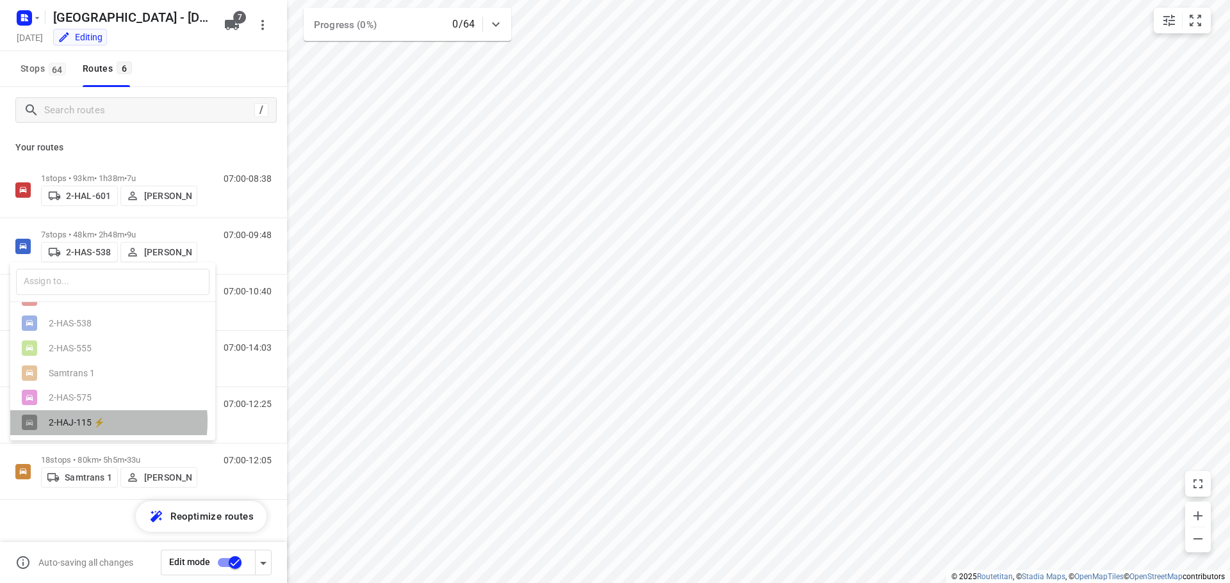
click at [77, 420] on div "2-HAJ-115 ⚡" at bounding box center [116, 423] width 134 height 10
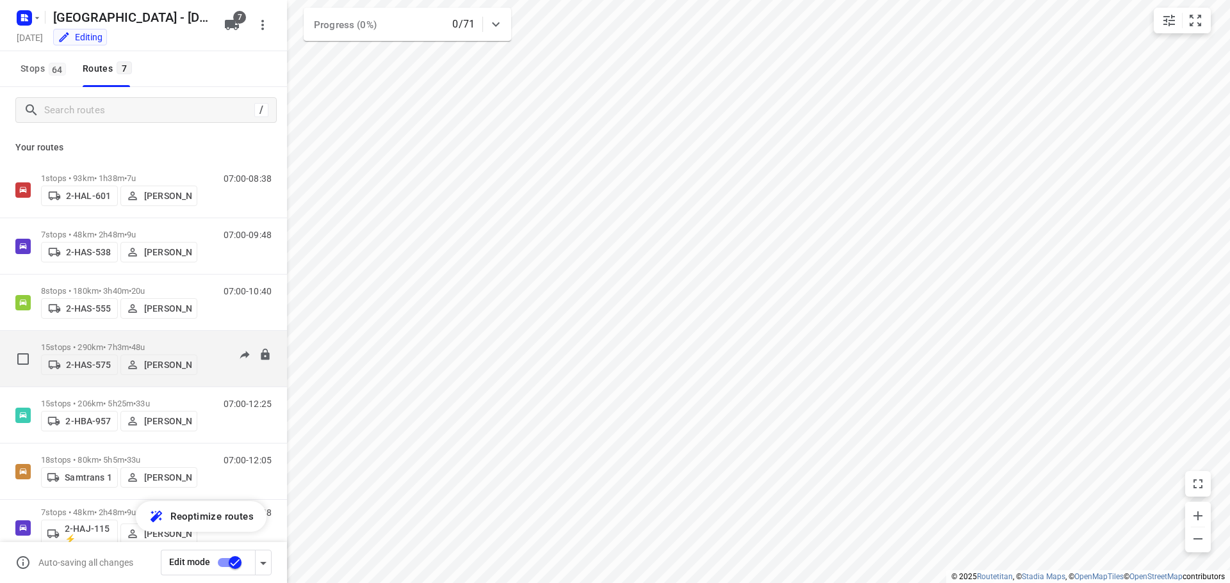
scroll to position [27, 0]
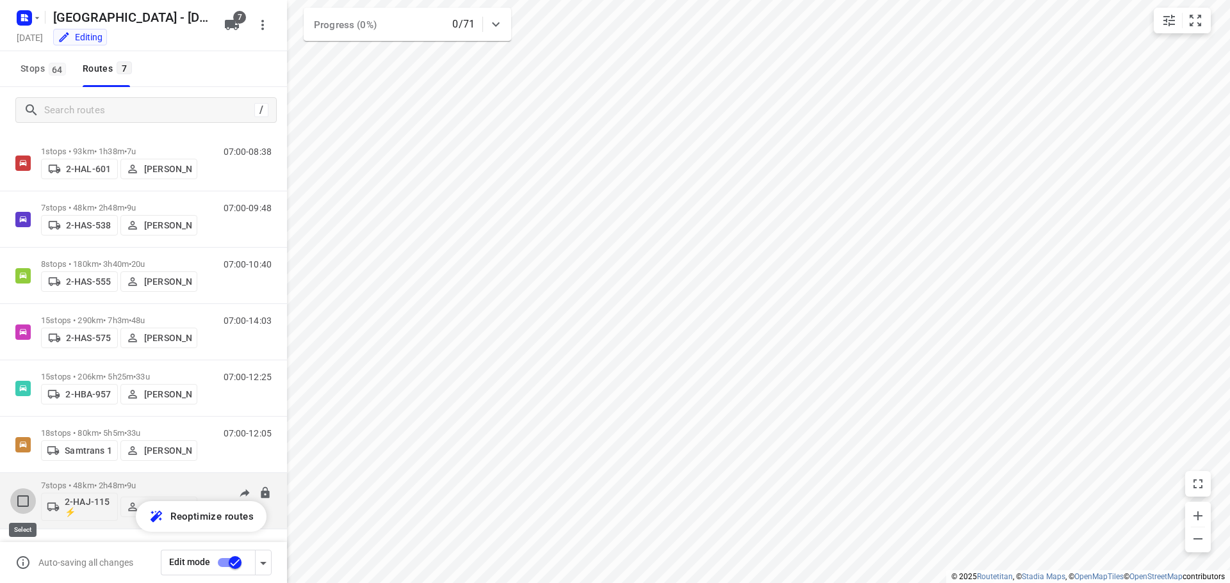
click at [21, 502] on input "checkbox" at bounding box center [23, 502] width 26 height 26
checkbox input "true"
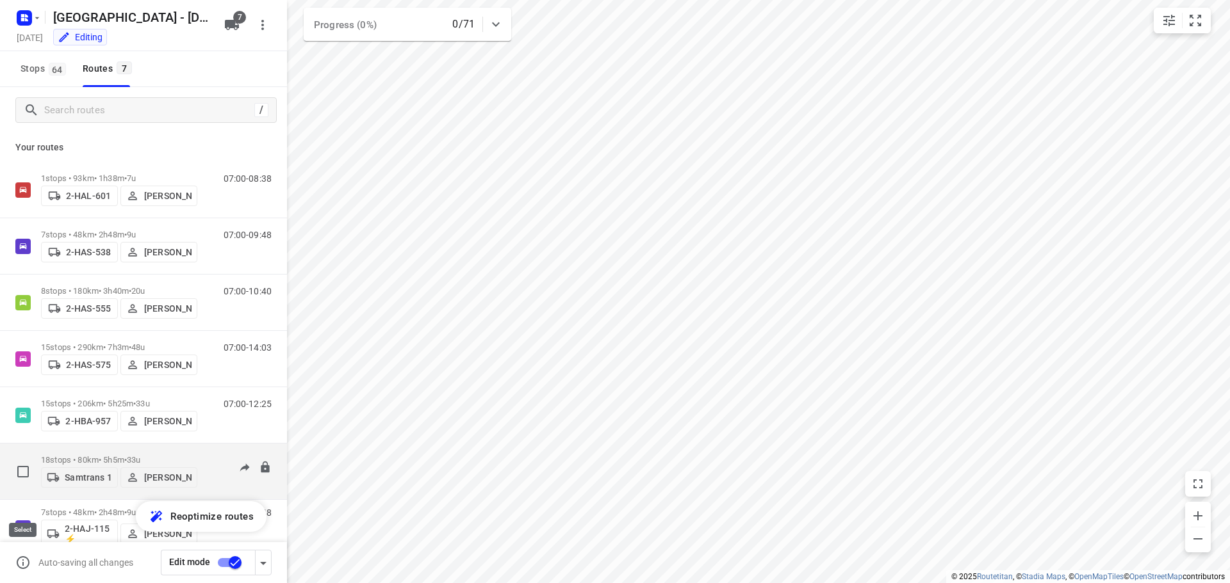
scroll to position [0, 0]
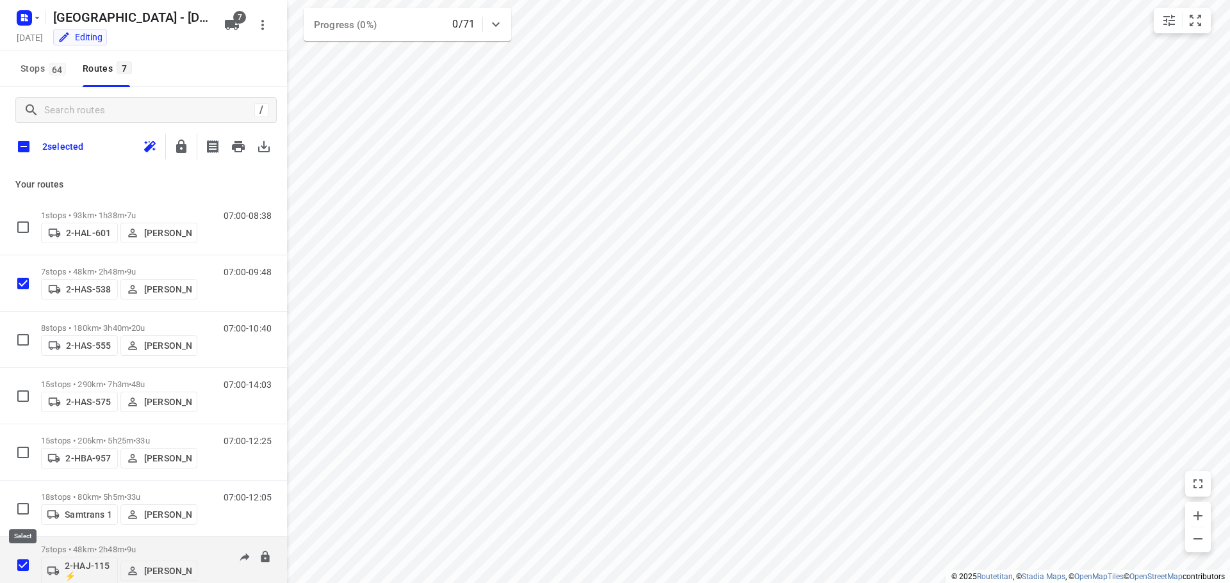
click at [20, 565] on input "checkbox" at bounding box center [23, 566] width 26 height 26
checkbox input "false"
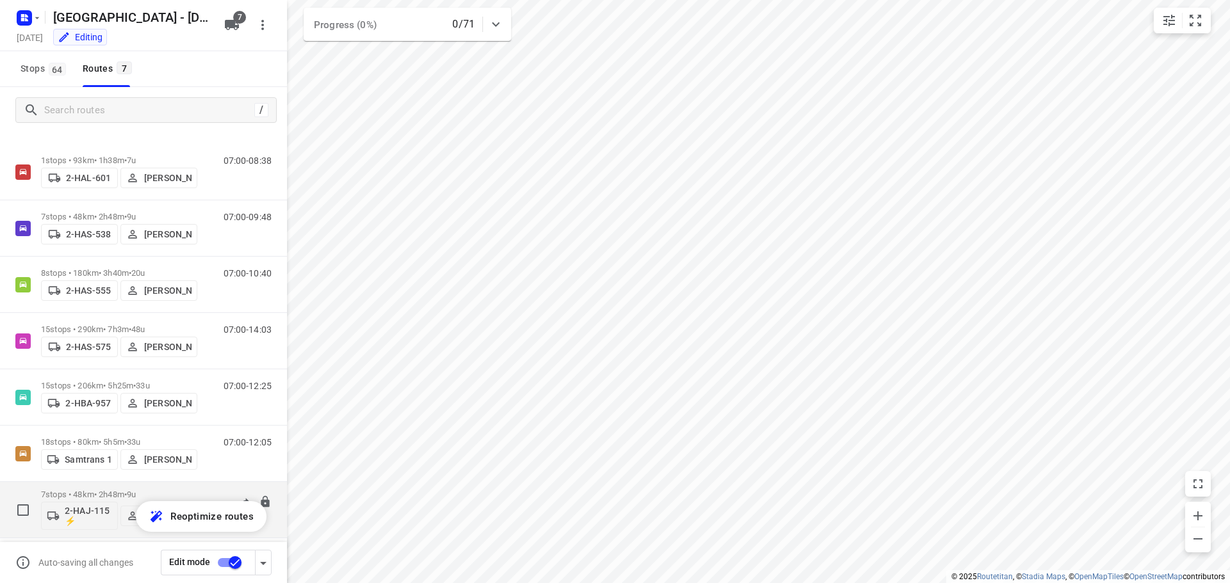
scroll to position [27, 0]
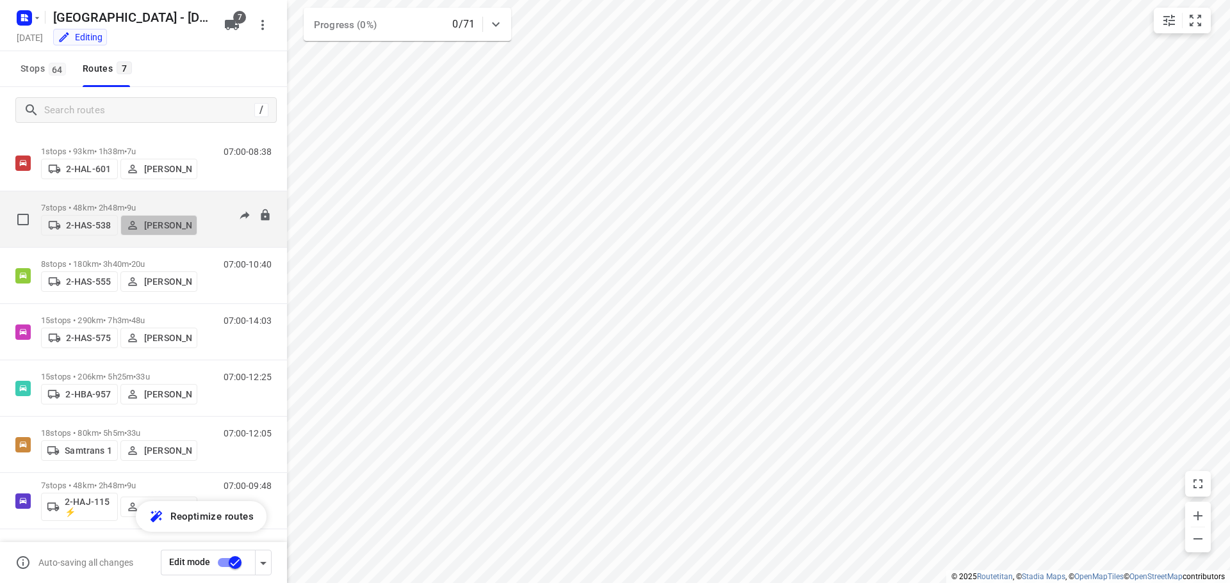
click at [150, 220] on p "[PERSON_NAME]" at bounding box center [167, 225] width 47 height 10
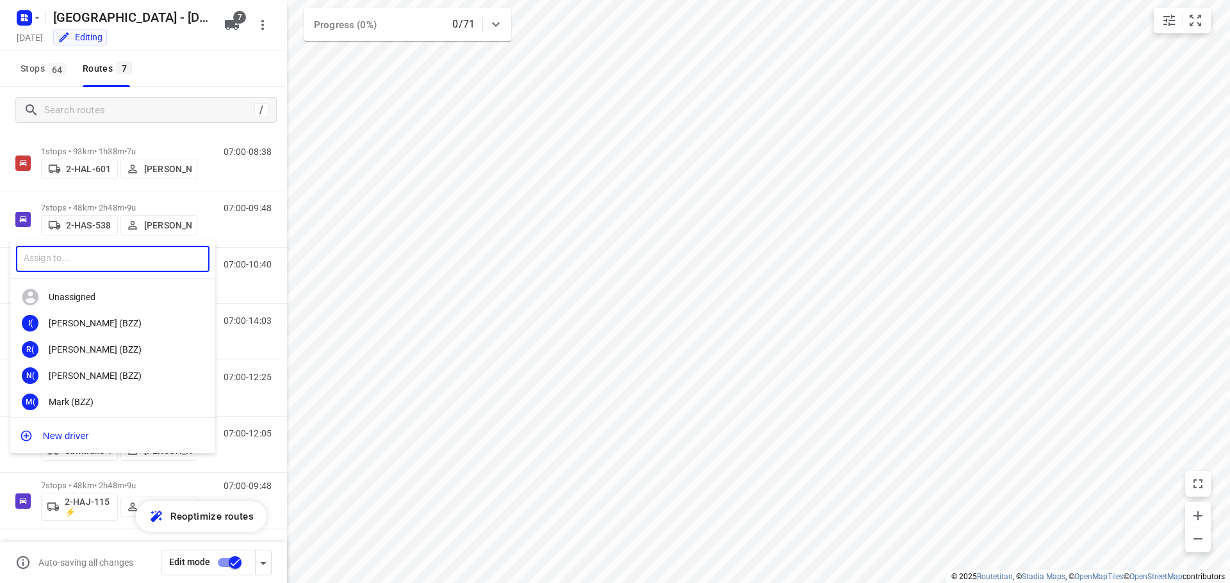
click at [76, 265] on input "text" at bounding box center [112, 259] width 193 height 26
type input "r"
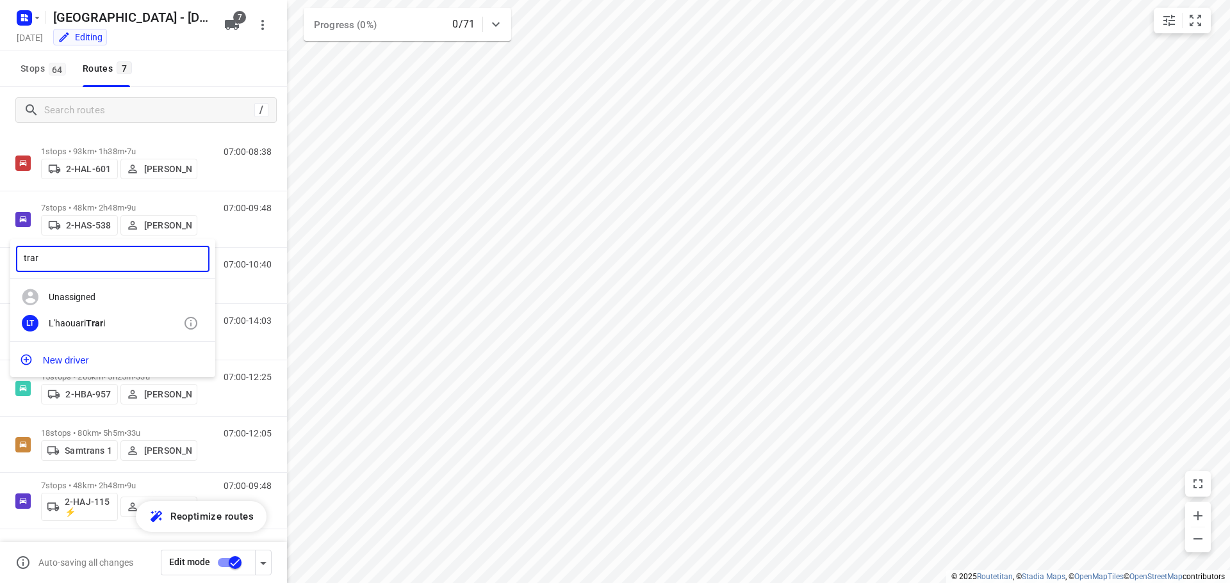
type input "trar"
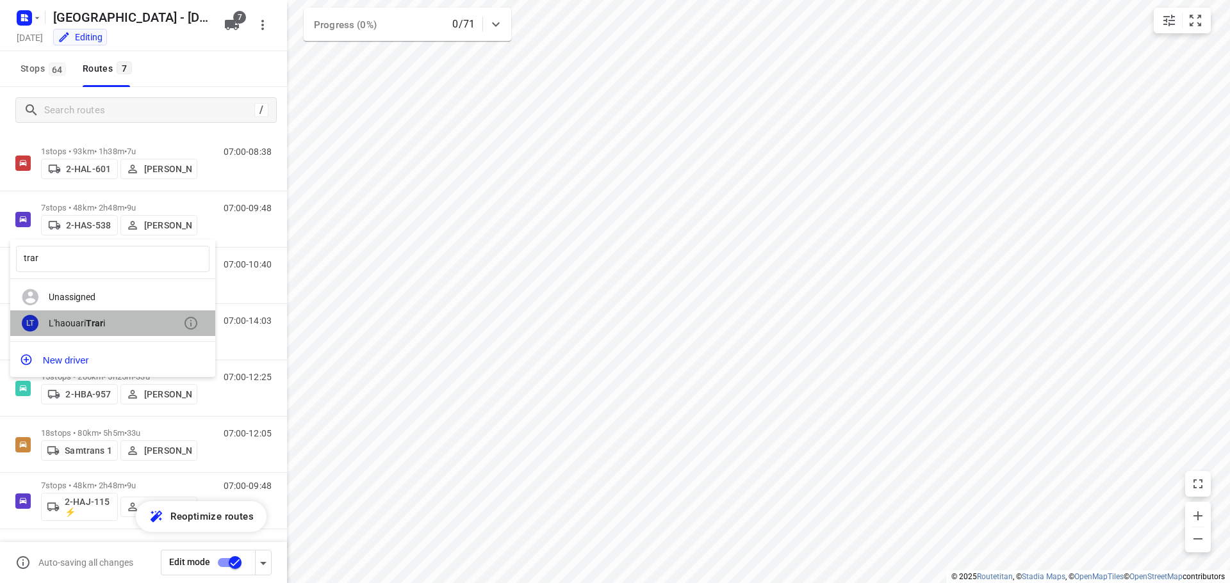
click at [93, 322] on b "Trar" at bounding box center [94, 323] width 17 height 10
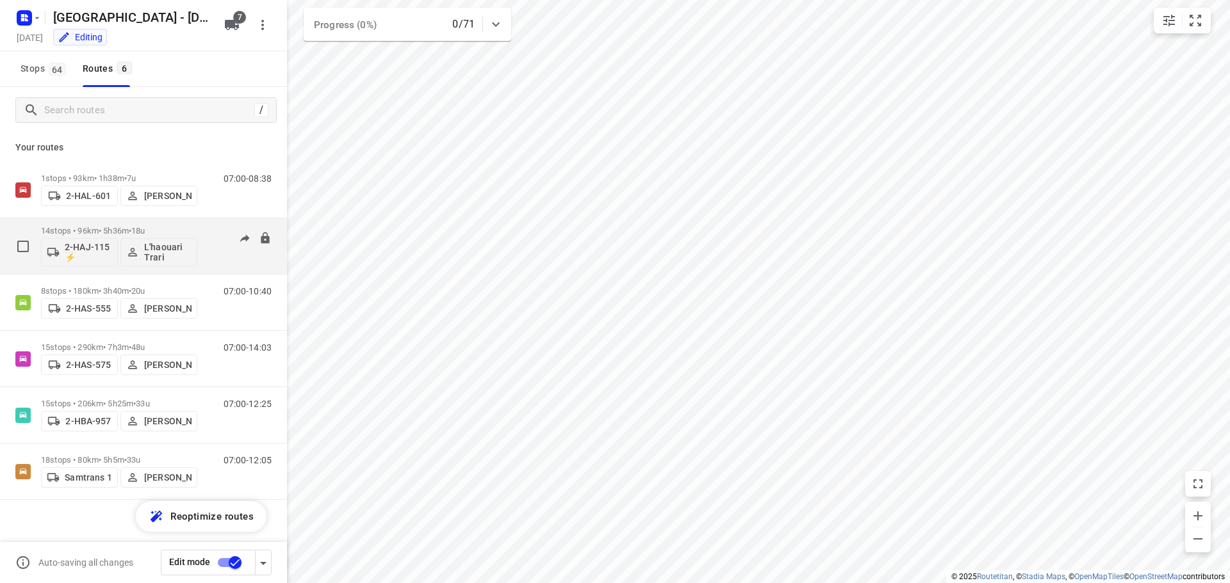
scroll to position [0, 0]
click at [158, 248] on p "L'haouari Trari" at bounding box center [167, 252] width 47 height 20
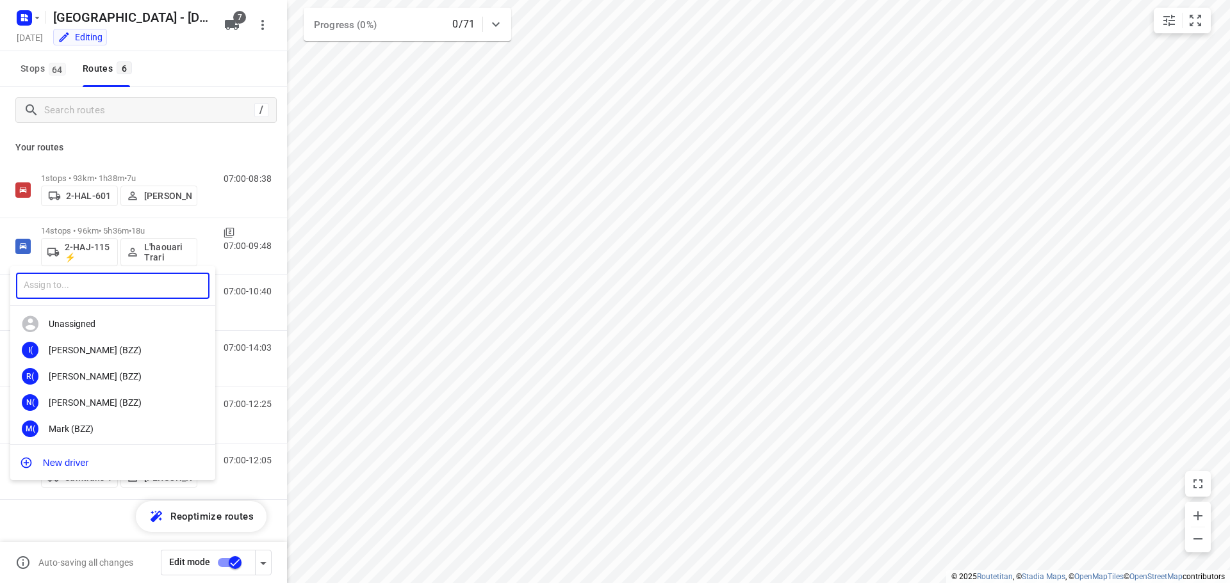
click at [126, 281] on input "text" at bounding box center [112, 286] width 193 height 26
type input "kev"
click at [103, 343] on div "KD Kev in De Keulenaer" at bounding box center [112, 350] width 205 height 26
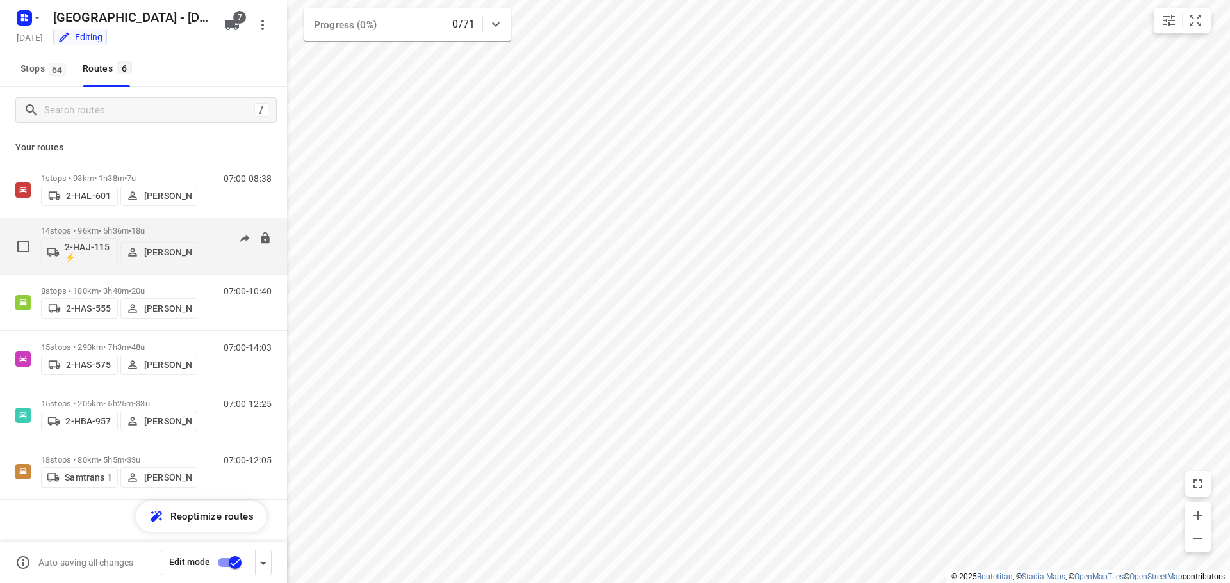
click at [117, 227] on p "14 stops • 96km • 5h36m • 18u" at bounding box center [119, 231] width 156 height 10
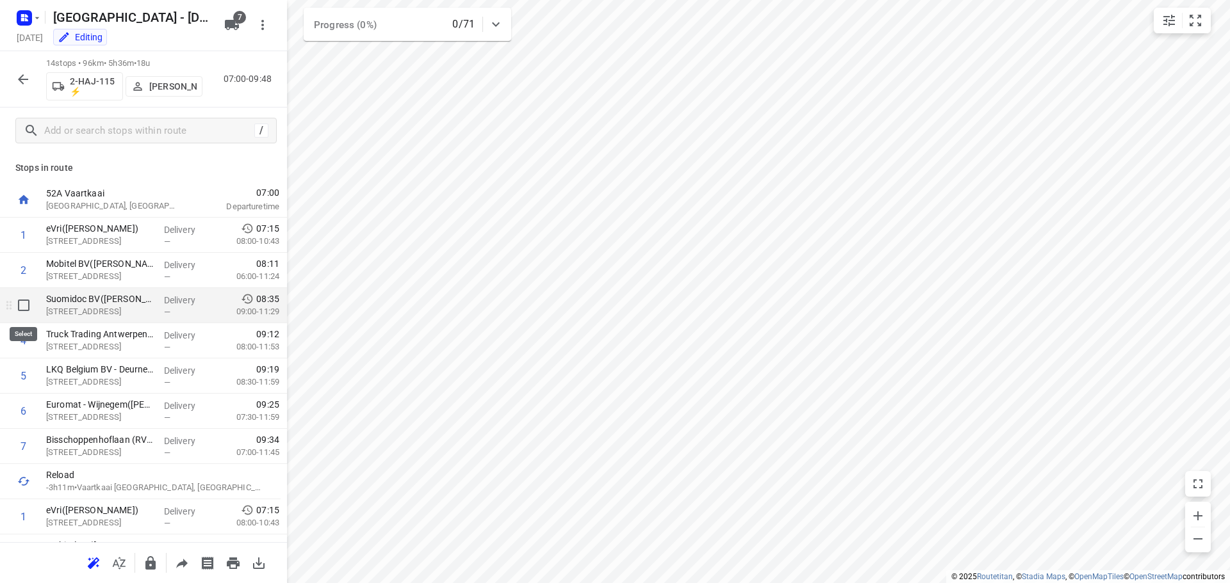
click at [24, 306] on input "checkbox" at bounding box center [24, 306] width 26 height 26
checkbox input "true"
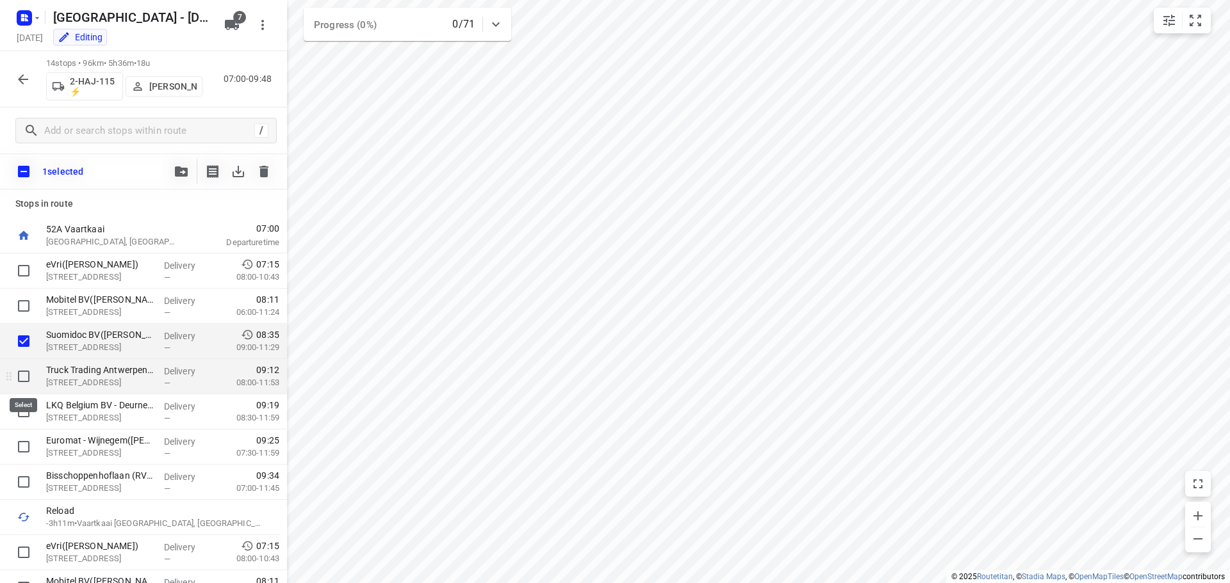
click at [23, 377] on input "checkbox" at bounding box center [24, 377] width 26 height 26
checkbox input "true"
click at [22, 410] on input "checkbox" at bounding box center [24, 412] width 26 height 26
checkbox input "true"
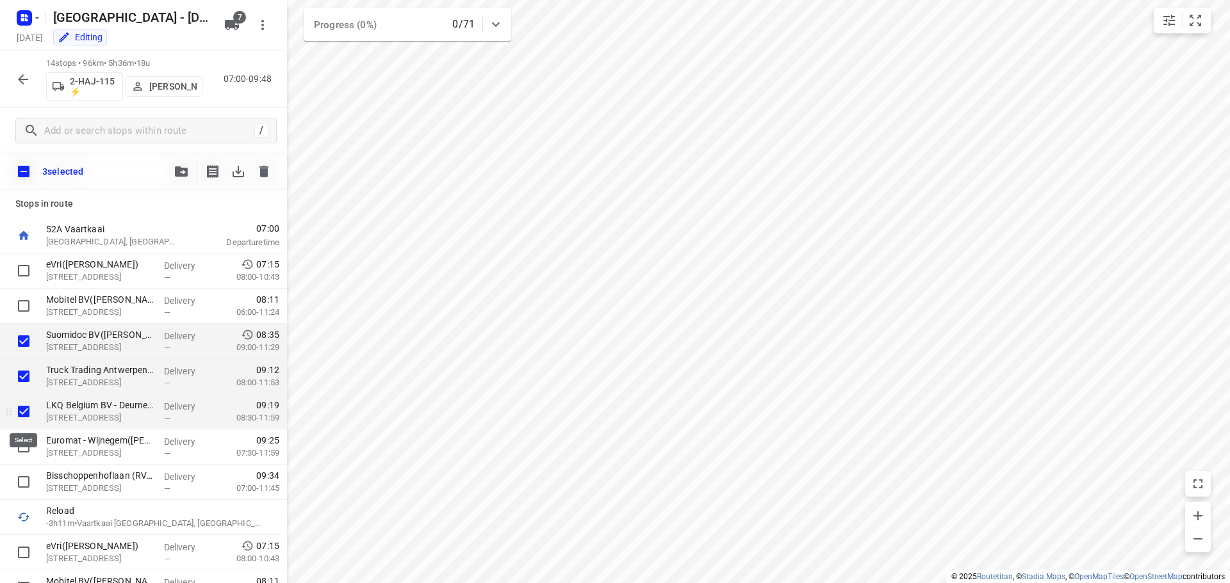
checkbox input "true"
click at [25, 448] on input "checkbox" at bounding box center [24, 447] width 26 height 26
checkbox input "true"
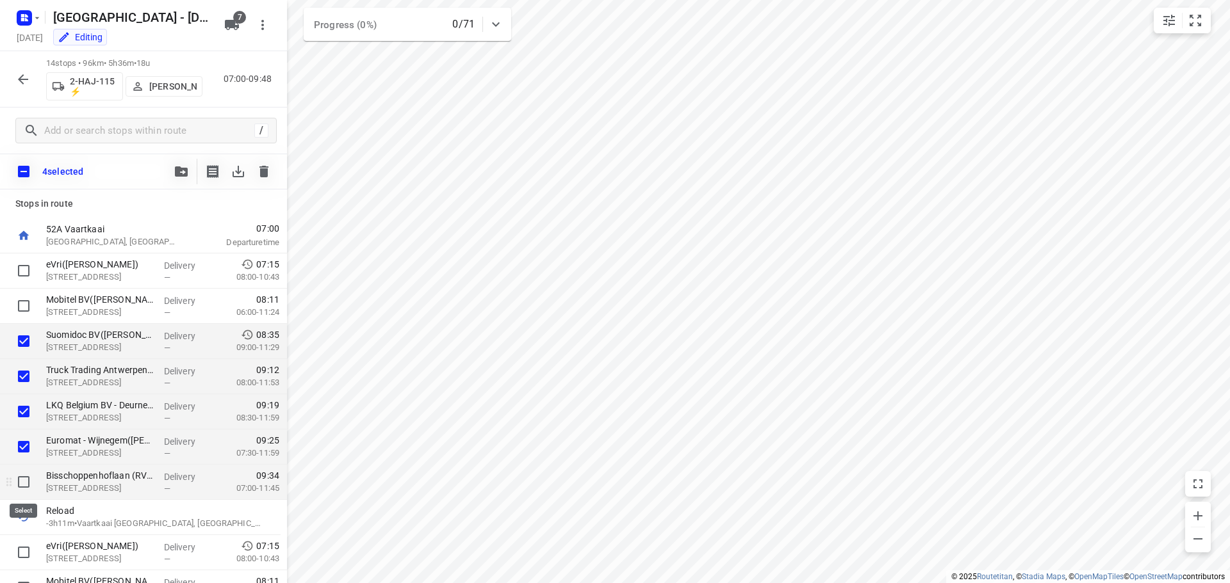
click at [22, 485] on input "checkbox" at bounding box center [24, 482] width 26 height 26
checkbox input "true"
click at [176, 169] on icon "button" at bounding box center [181, 171] width 13 height 10
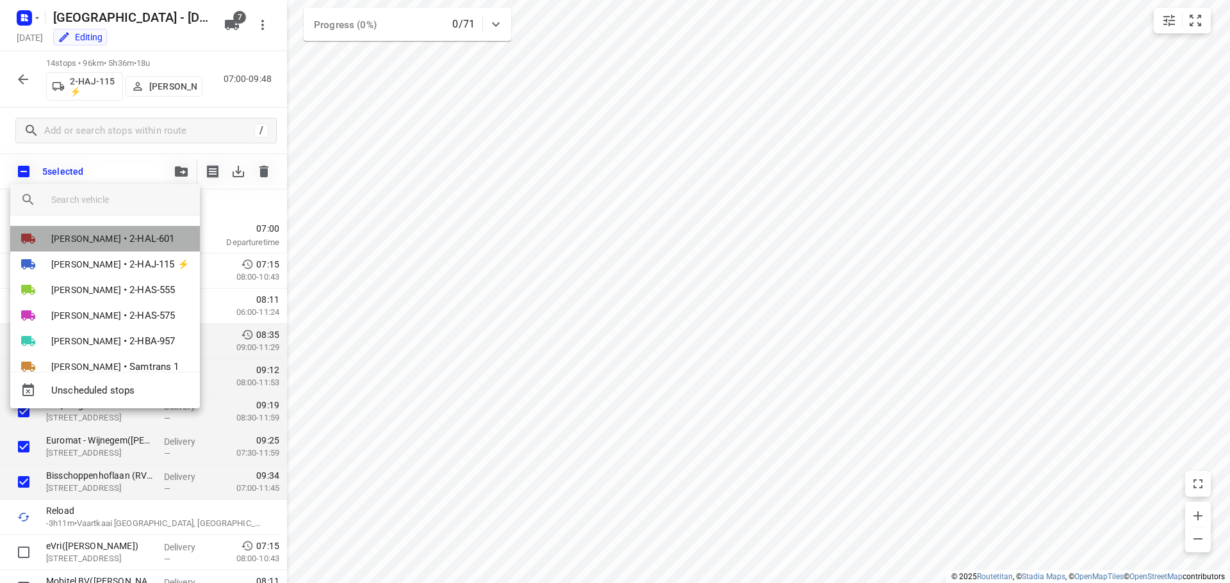
click at [94, 232] on span "[PERSON_NAME]" at bounding box center [86, 238] width 70 height 13
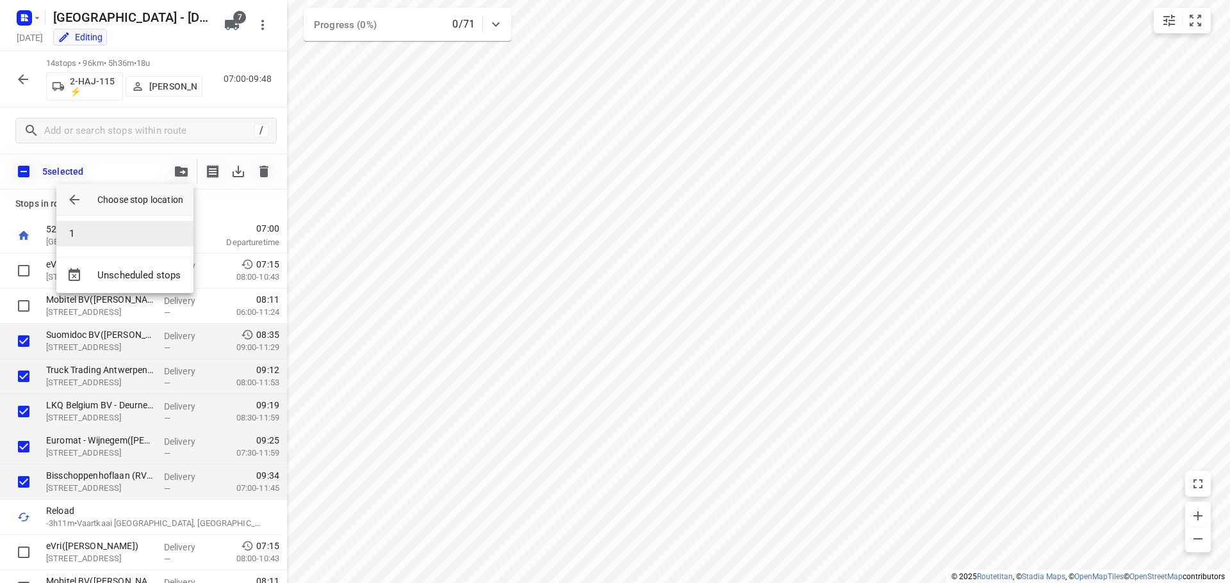
click at [106, 233] on li "1" at bounding box center [124, 234] width 137 height 26
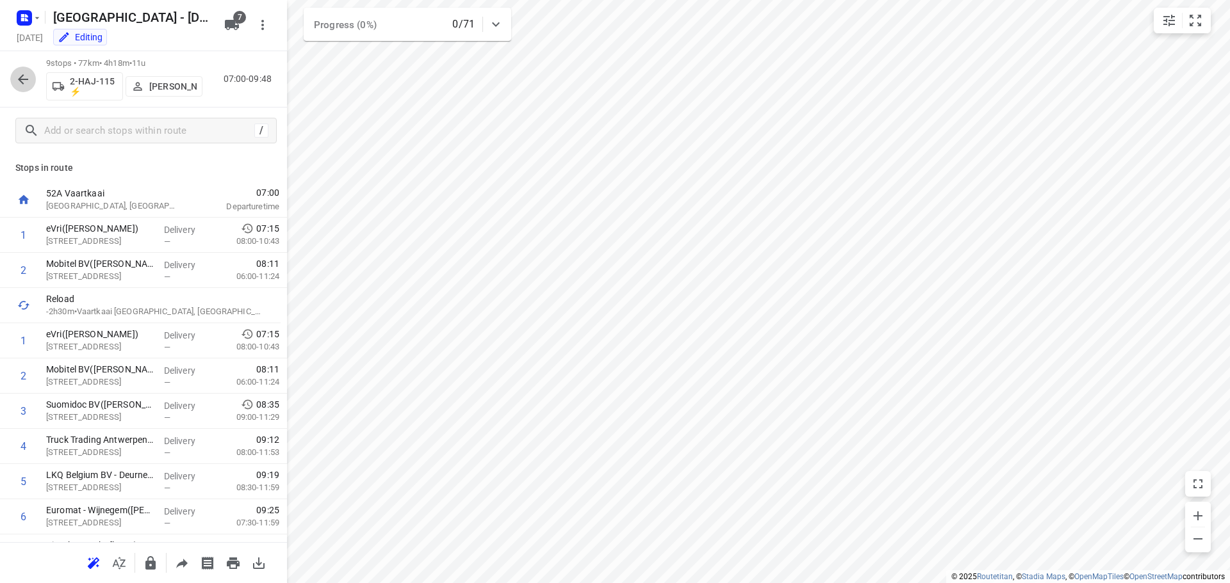
click at [19, 76] on icon "button" at bounding box center [22, 79] width 15 height 15
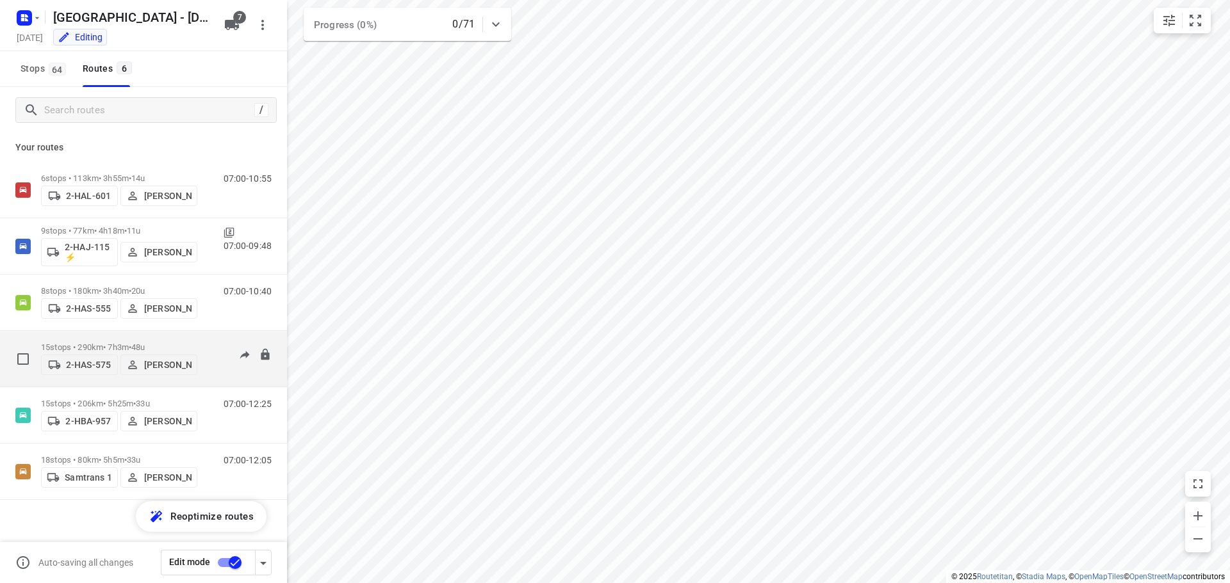
click at [91, 343] on p "15 stops • 290km • 7h3m • 48u" at bounding box center [119, 348] width 156 height 10
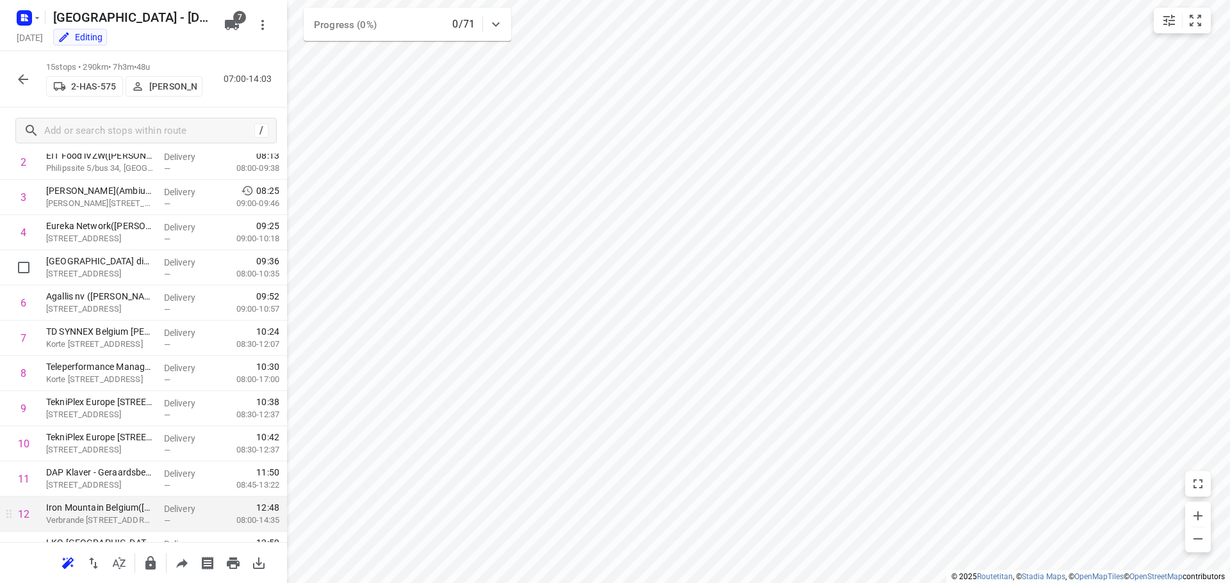
scroll to position [239, 0]
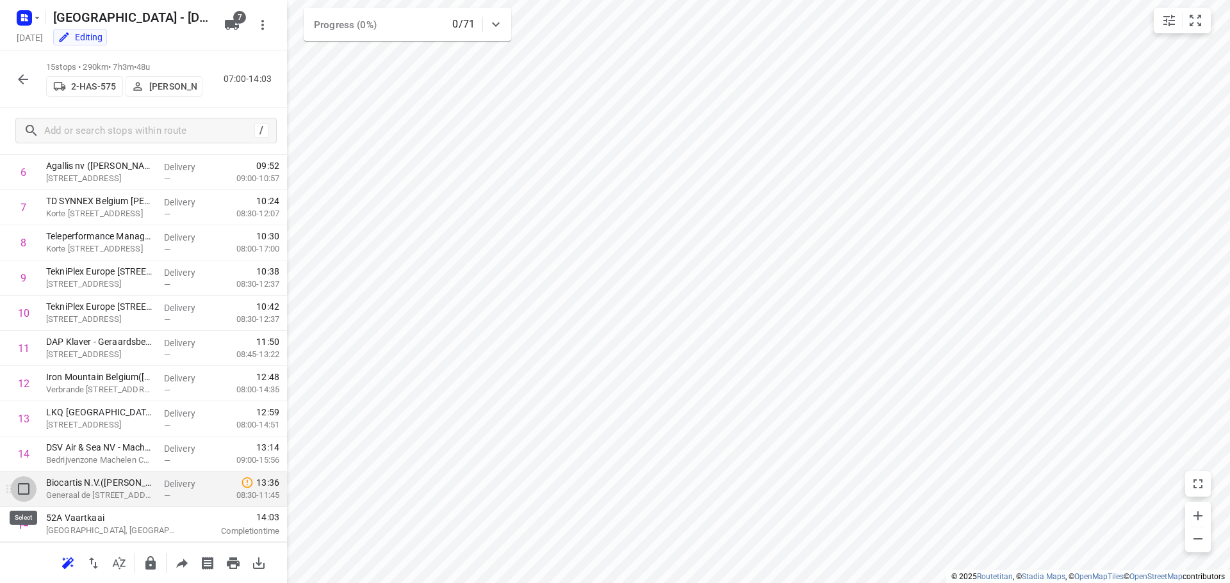
click at [20, 489] on input "checkbox" at bounding box center [24, 489] width 26 height 26
checkbox input "true"
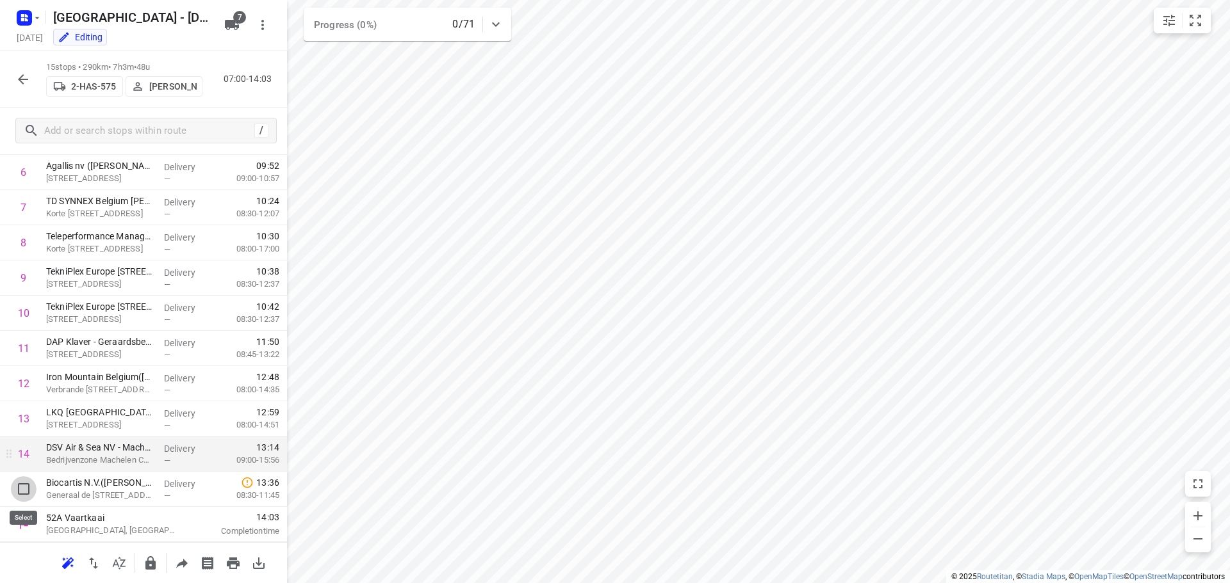
scroll to position [234, 0]
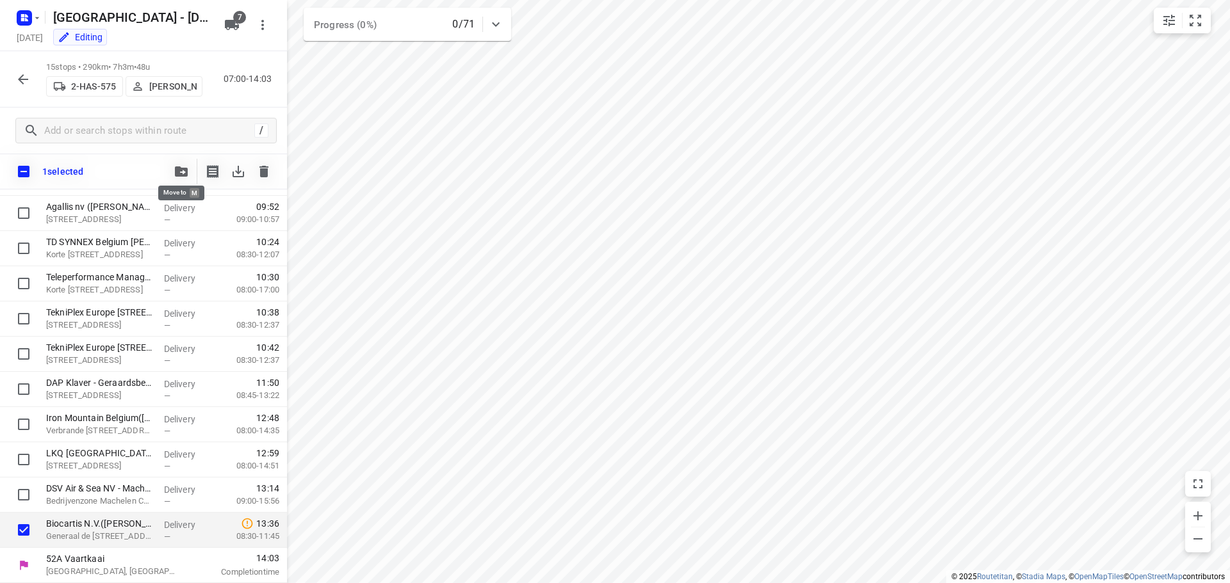
click at [177, 170] on icon "button" at bounding box center [181, 171] width 13 height 10
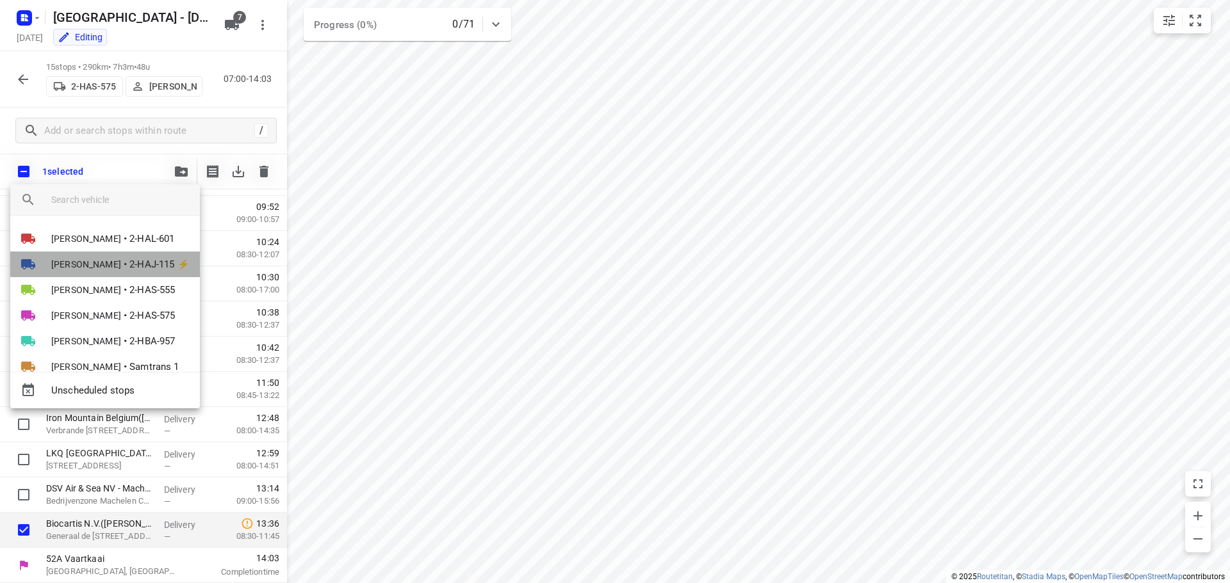
click at [96, 259] on span "[PERSON_NAME]" at bounding box center [86, 264] width 70 height 13
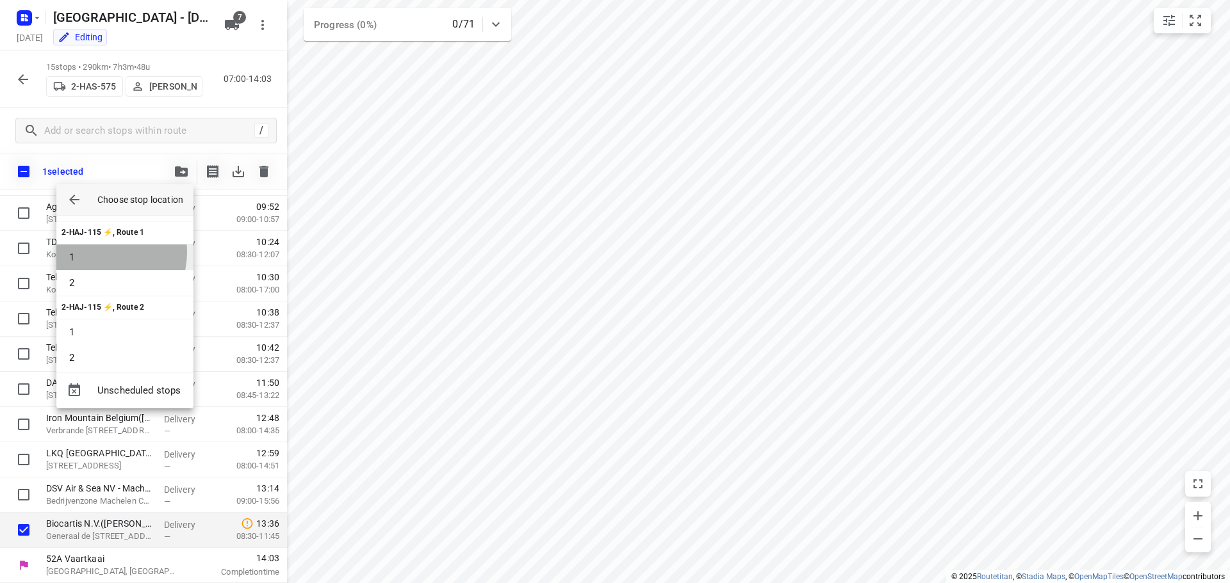
click at [100, 252] on li "1" at bounding box center [124, 258] width 137 height 26
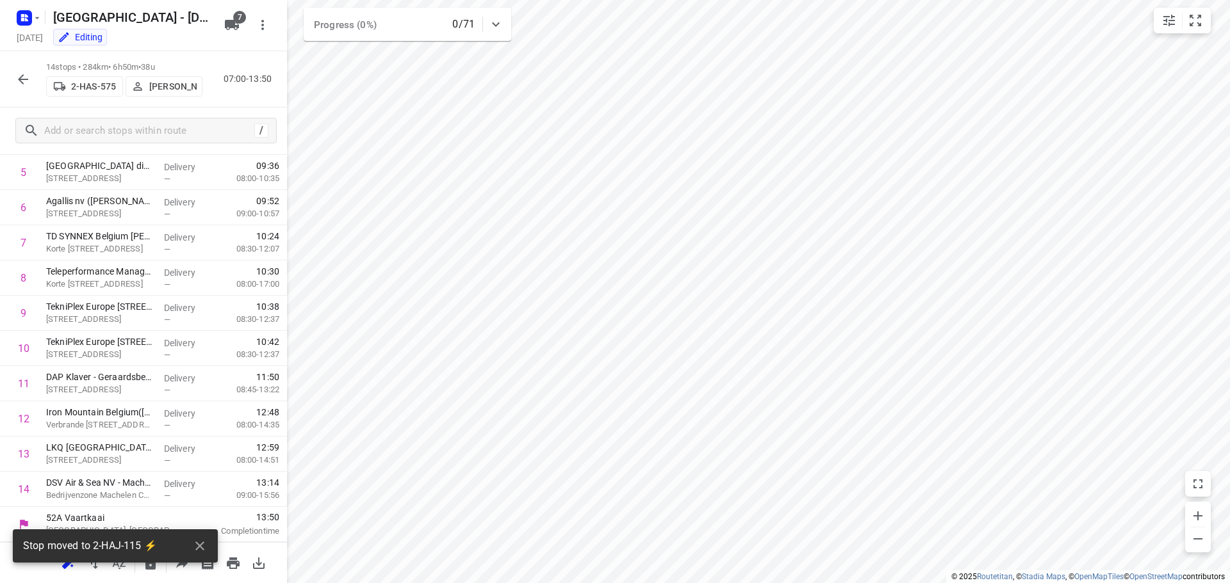
scroll to position [204, 0]
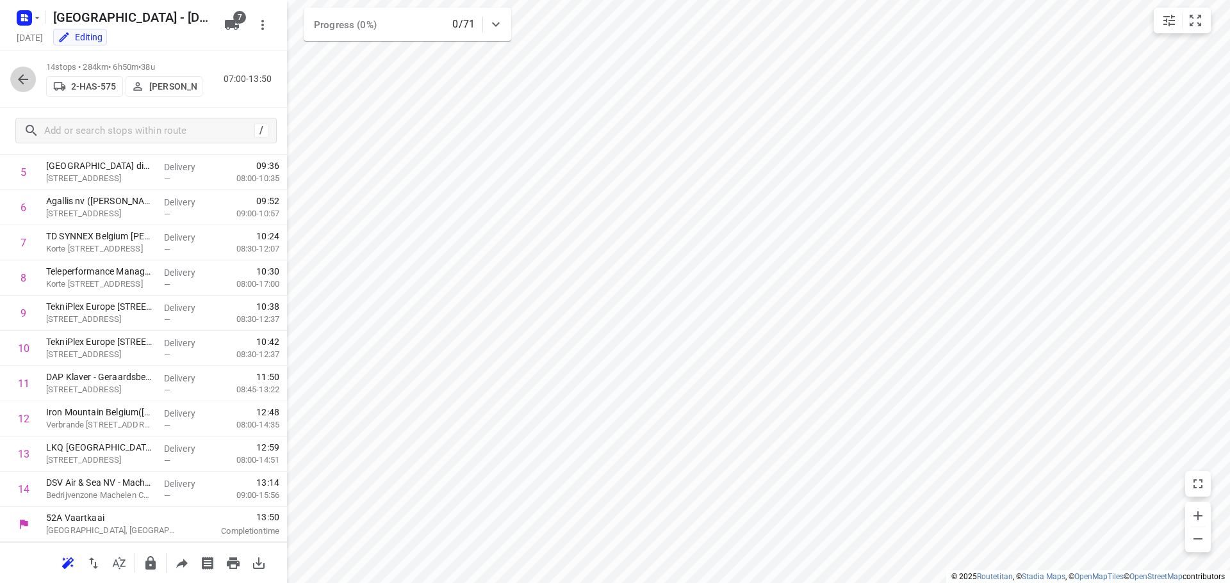
click at [19, 81] on icon "button" at bounding box center [22, 79] width 15 height 15
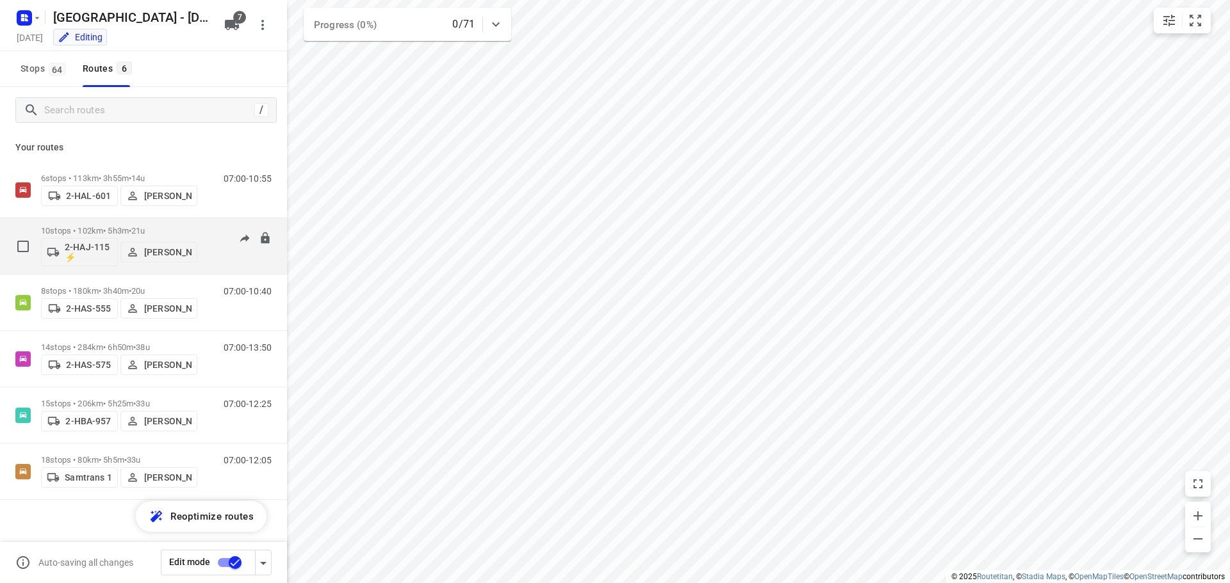
click at [86, 227] on p "10 stops • 102km • 5h3m • 21u" at bounding box center [119, 231] width 156 height 10
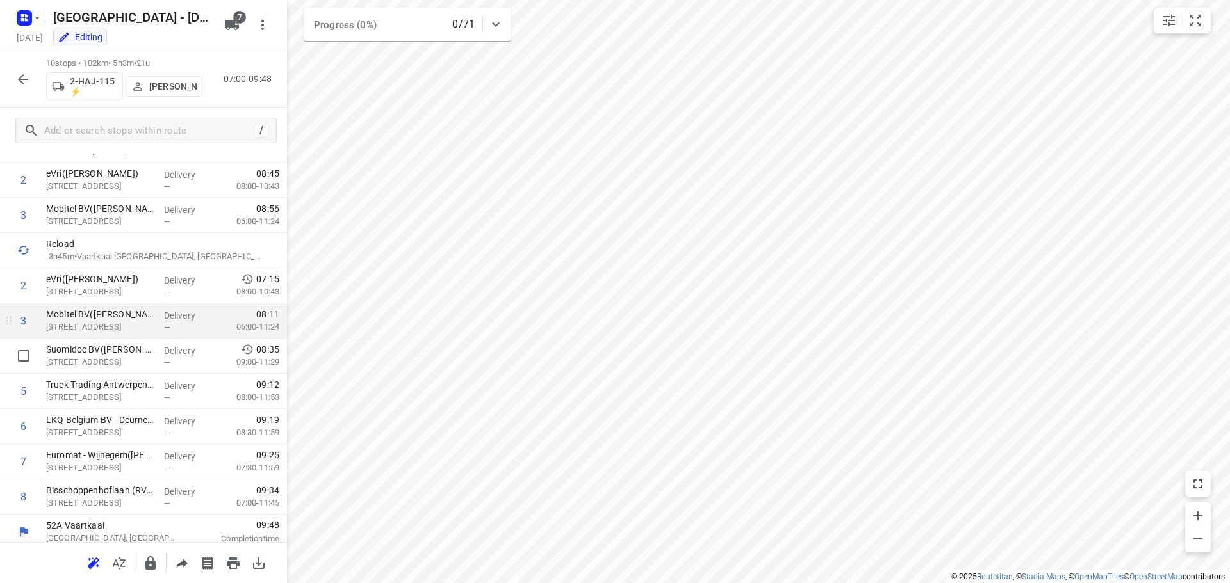
scroll to position [98, 0]
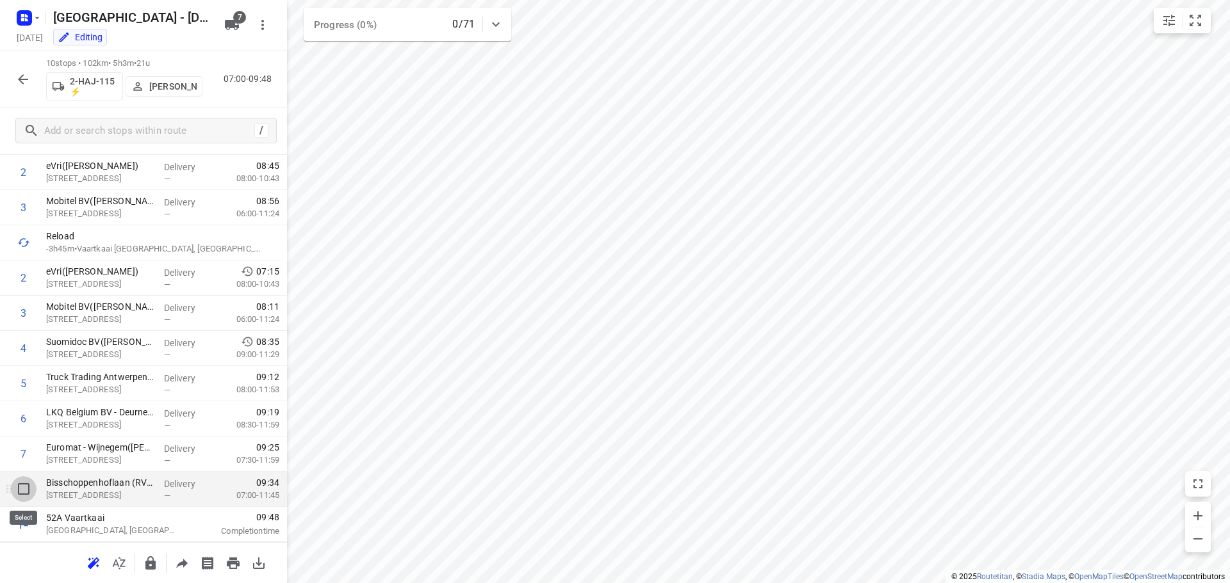
drag, startPoint x: 24, startPoint y: 489, endPoint x: 28, endPoint y: 478, distance: 11.8
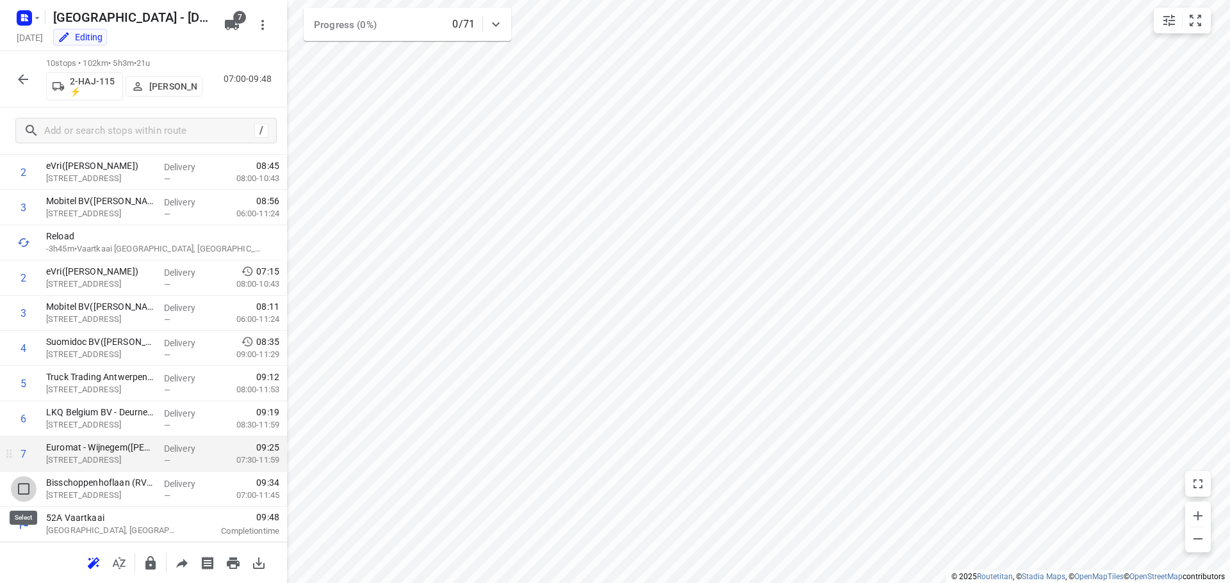
click at [24, 488] on input "checkbox" at bounding box center [24, 489] width 26 height 26
checkbox input "true"
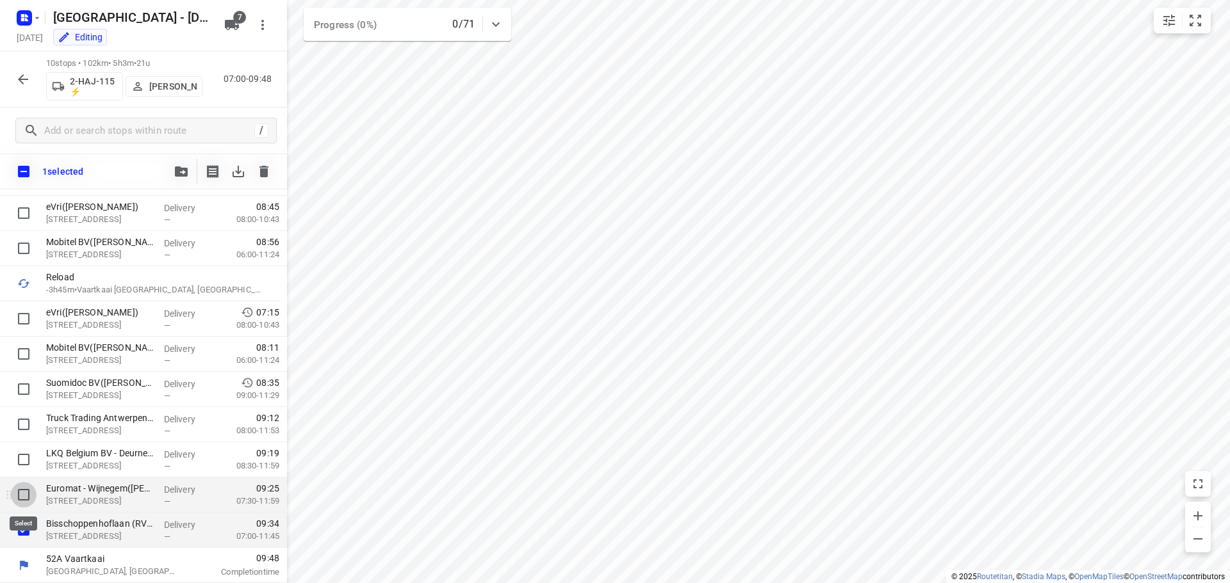
click at [24, 497] on input "checkbox" at bounding box center [24, 495] width 26 height 26
checkbox input "true"
click at [25, 465] on input "checkbox" at bounding box center [24, 460] width 26 height 26
checkbox input "true"
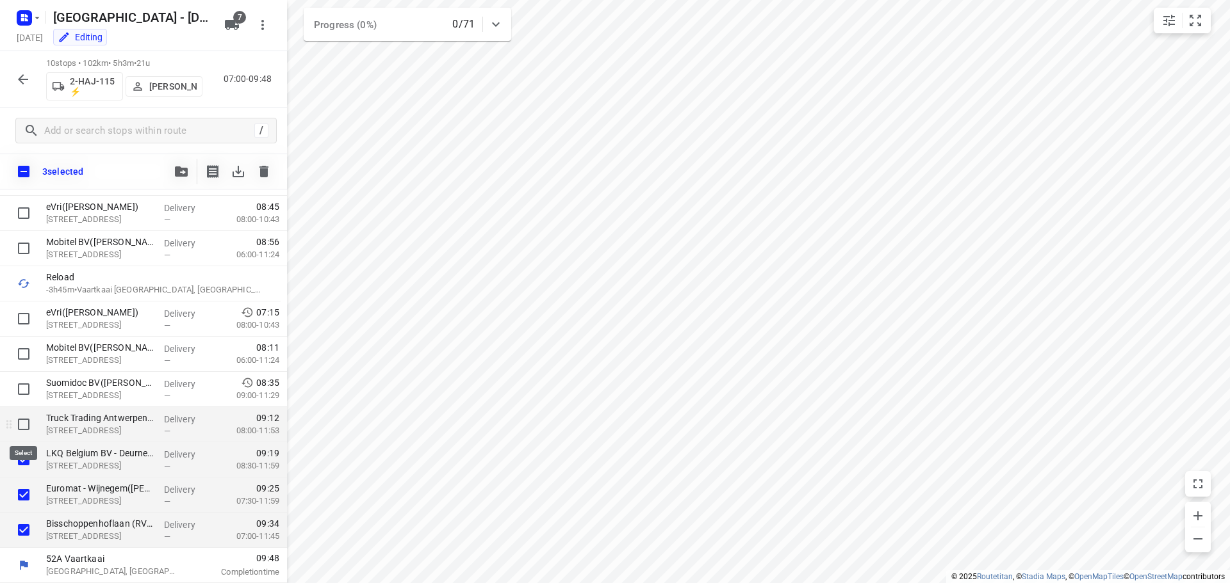
drag, startPoint x: 22, startPoint y: 424, endPoint x: 21, endPoint y: 416, distance: 7.8
click at [22, 423] on input "checkbox" at bounding box center [24, 425] width 26 height 26
checkbox input "true"
drag, startPoint x: 20, startPoint y: 386, endPoint x: 22, endPoint y: 377, distance: 9.1
click at [22, 383] on input "checkbox" at bounding box center [24, 390] width 26 height 26
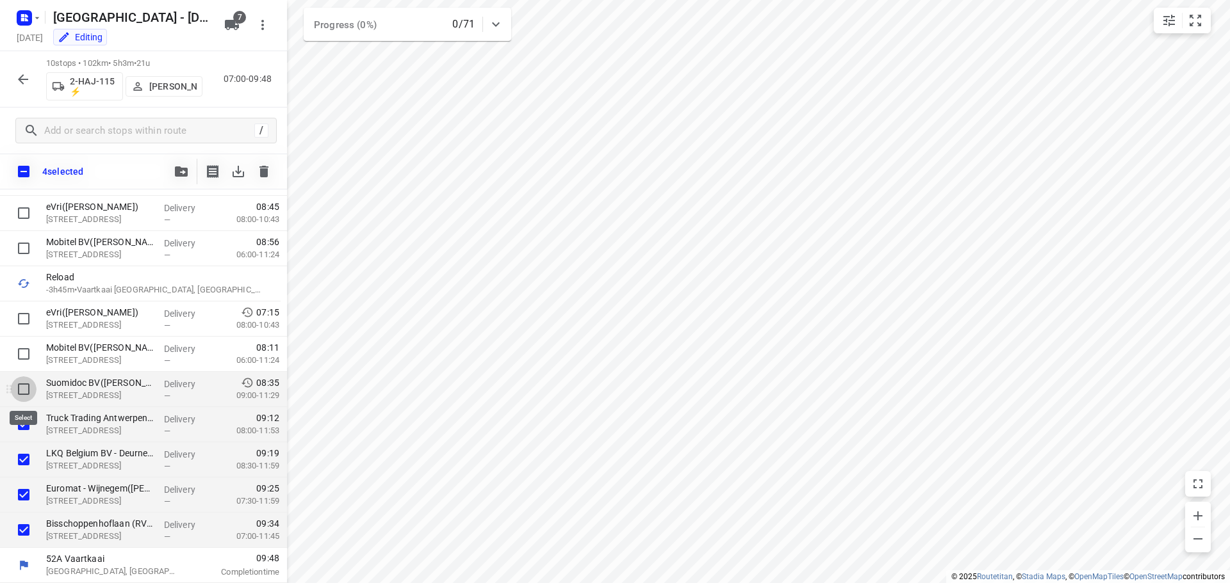
checkbox input "true"
drag, startPoint x: 26, startPoint y: 349, endPoint x: 25, endPoint y: 332, distance: 17.3
click at [25, 348] on input "checkbox" at bounding box center [24, 354] width 26 height 26
checkbox input "true"
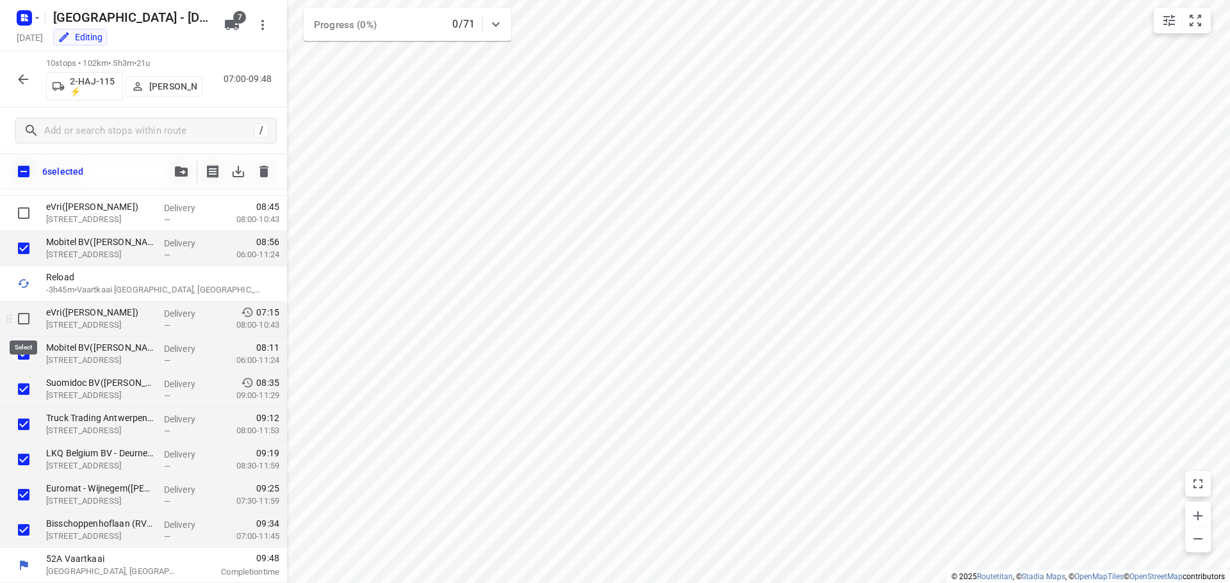
click at [25, 322] on input "checkbox" at bounding box center [24, 319] width 26 height 26
checkbox input "true"
click at [24, 321] on input "checkbox" at bounding box center [24, 319] width 26 height 26
checkbox input "false"
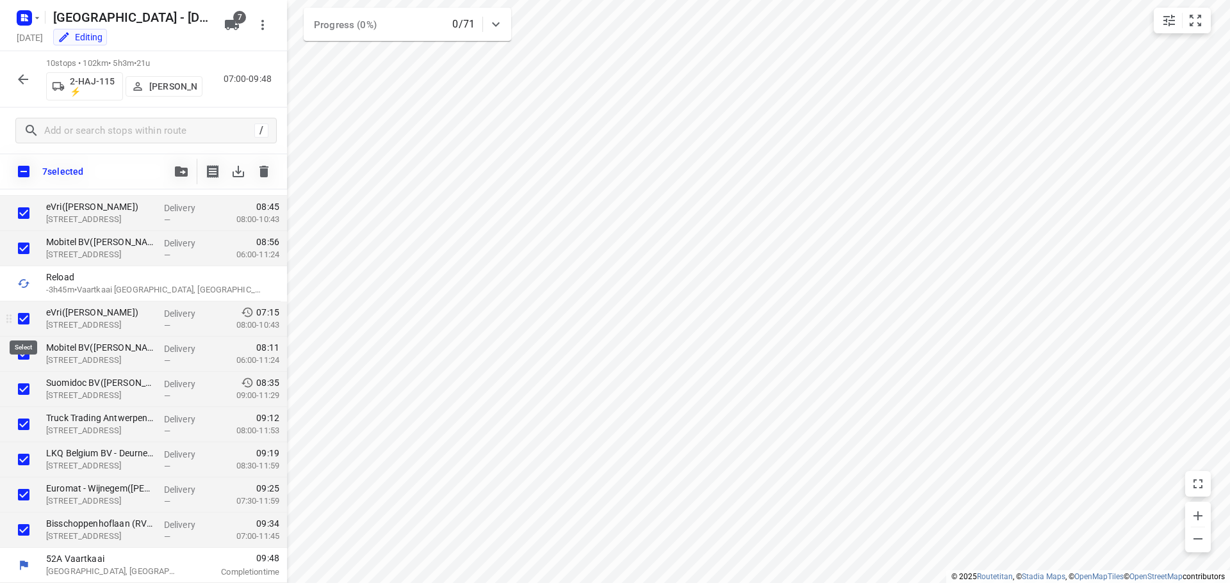
checkbox input "false"
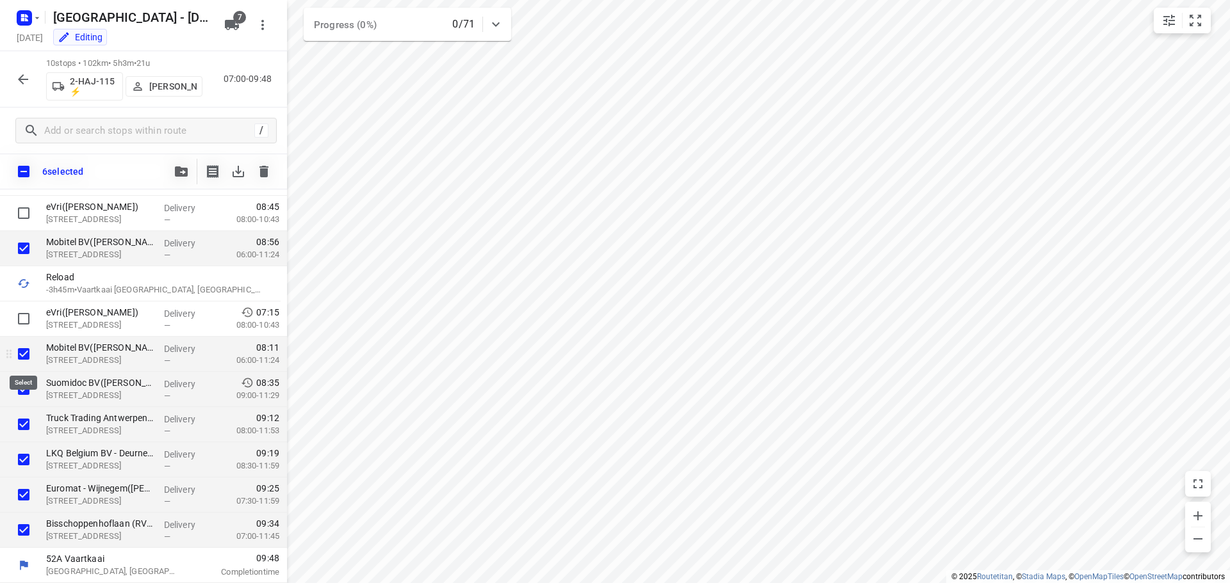
click at [24, 352] on input "checkbox" at bounding box center [24, 354] width 26 height 26
checkbox input "false"
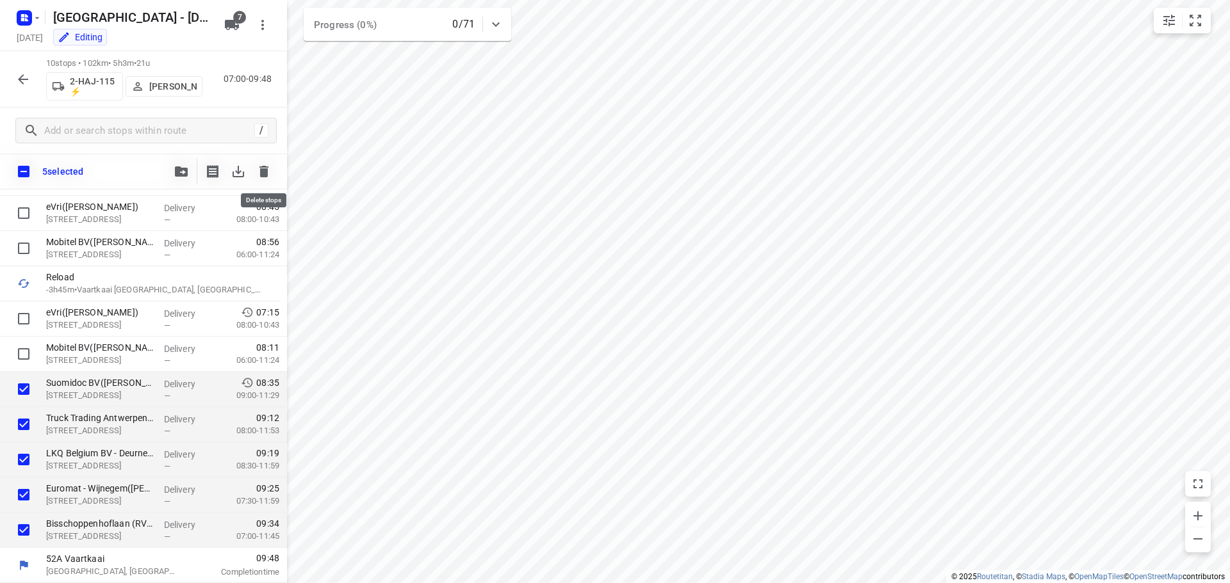
click at [258, 169] on icon "button" at bounding box center [263, 171] width 15 height 15
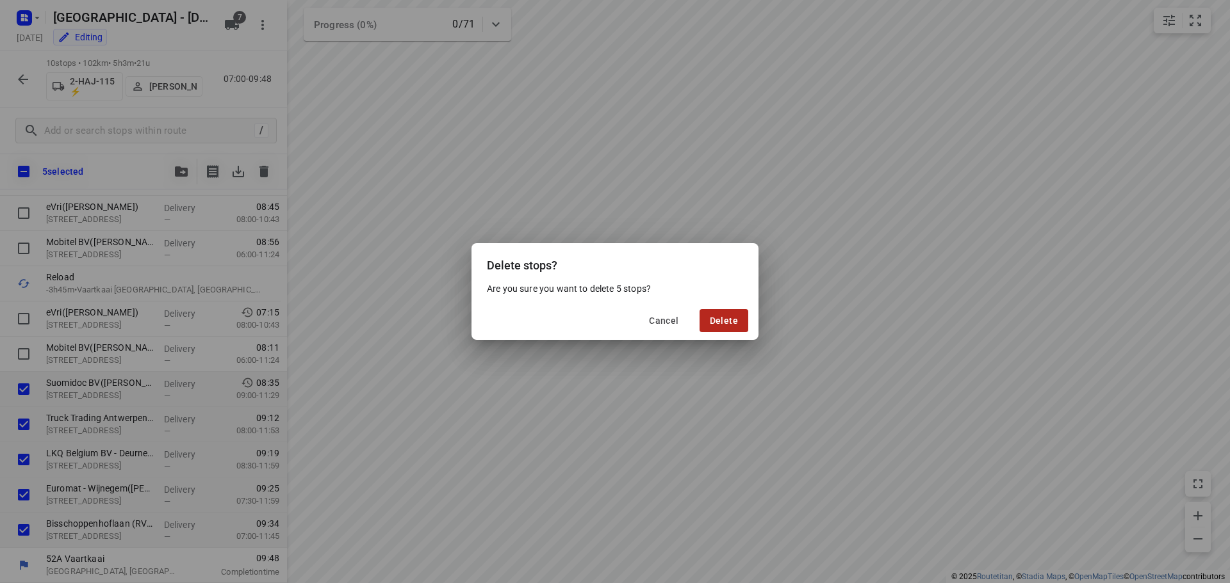
click at [724, 318] on span "Delete" at bounding box center [724, 321] width 28 height 10
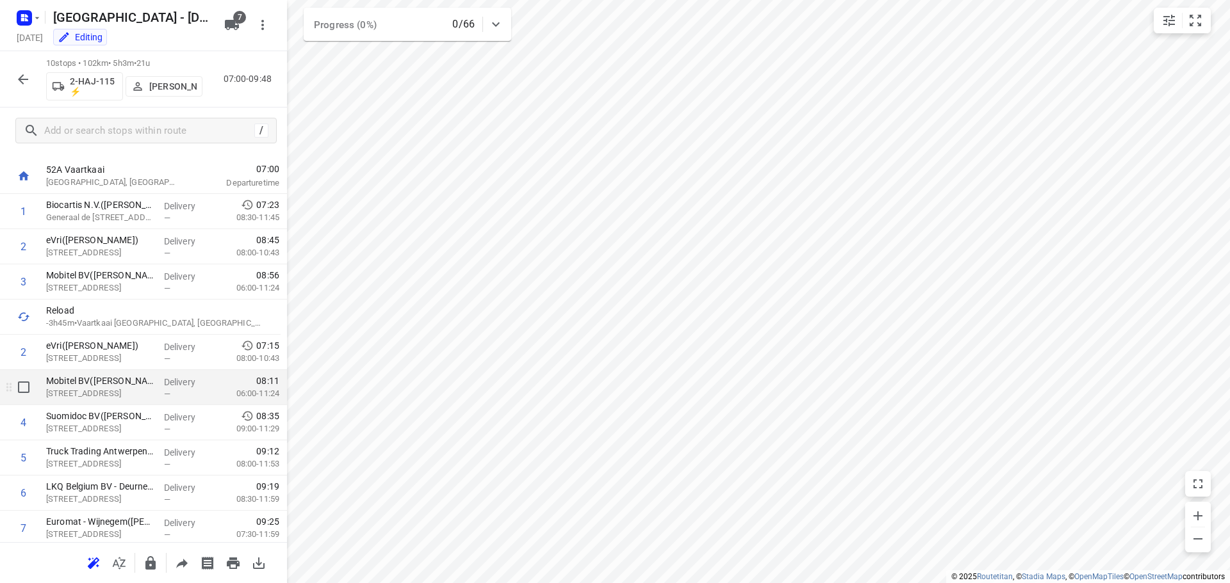
scroll to position [0, 0]
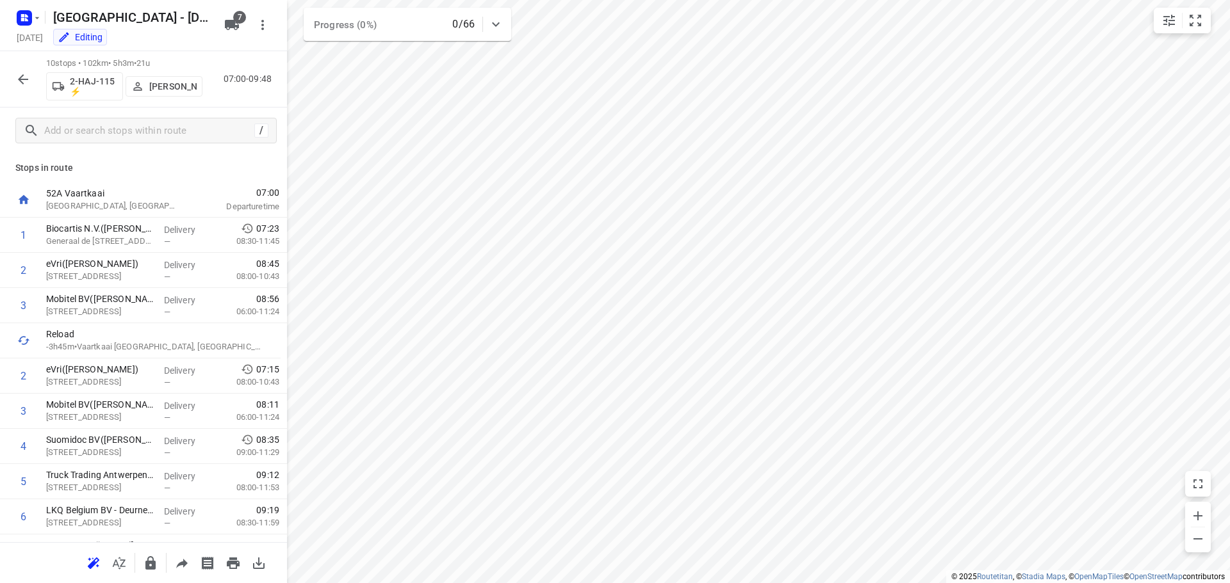
click at [24, 79] on icon "button" at bounding box center [23, 79] width 10 height 10
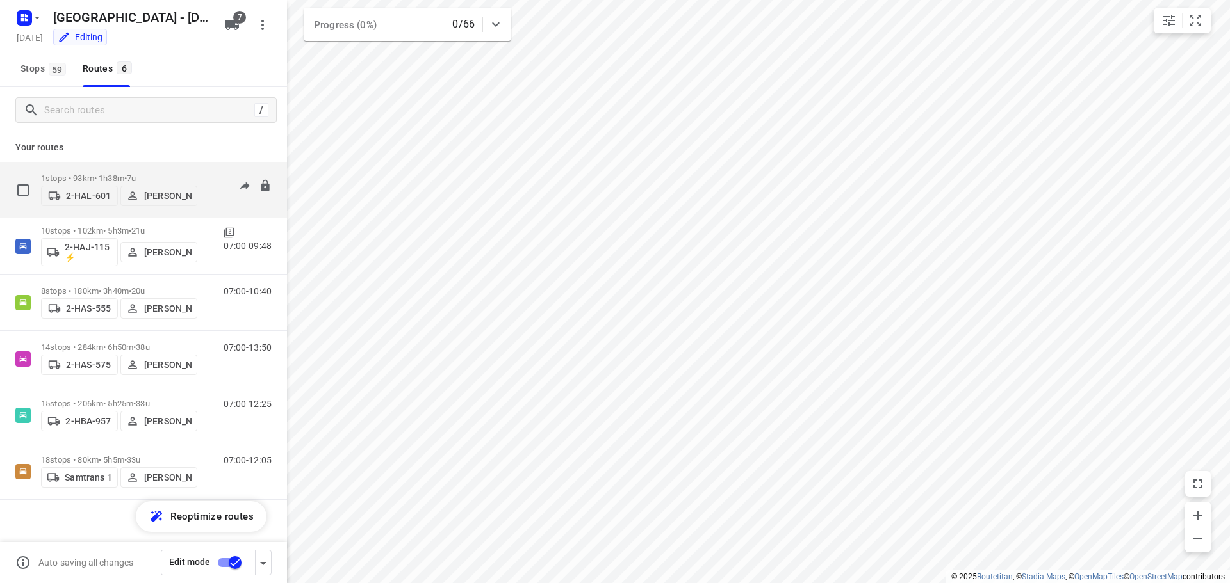
click at [88, 169] on div "1 stops • 93km • 1h38m • 7u 2-HAL-601 [PERSON_NAME]" at bounding box center [119, 189] width 156 height 45
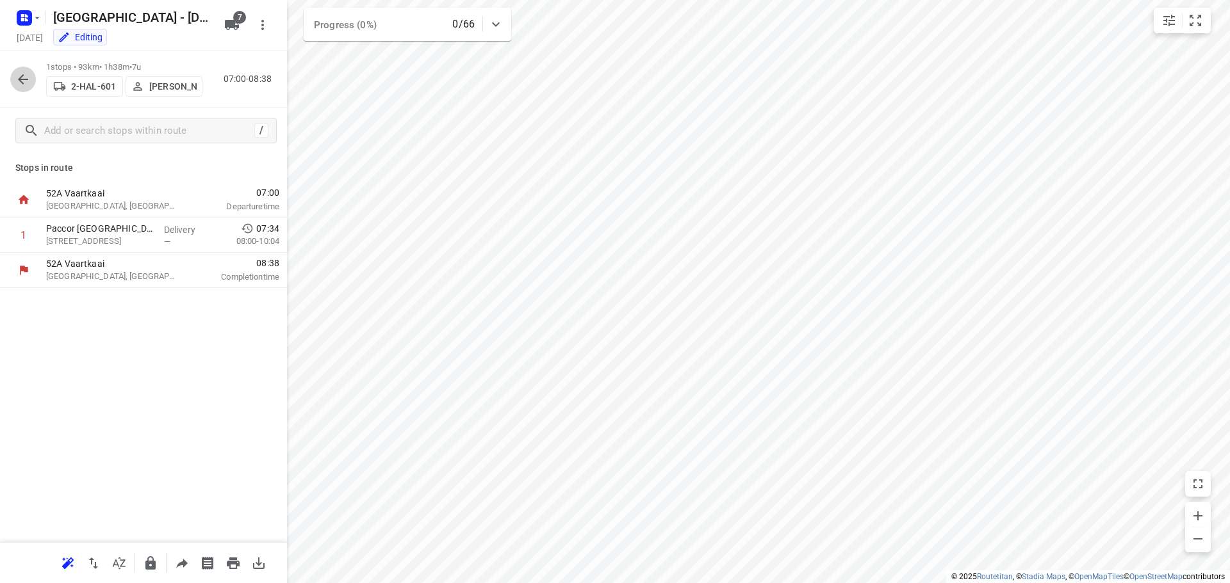
click at [23, 75] on icon "button" at bounding box center [23, 79] width 10 height 10
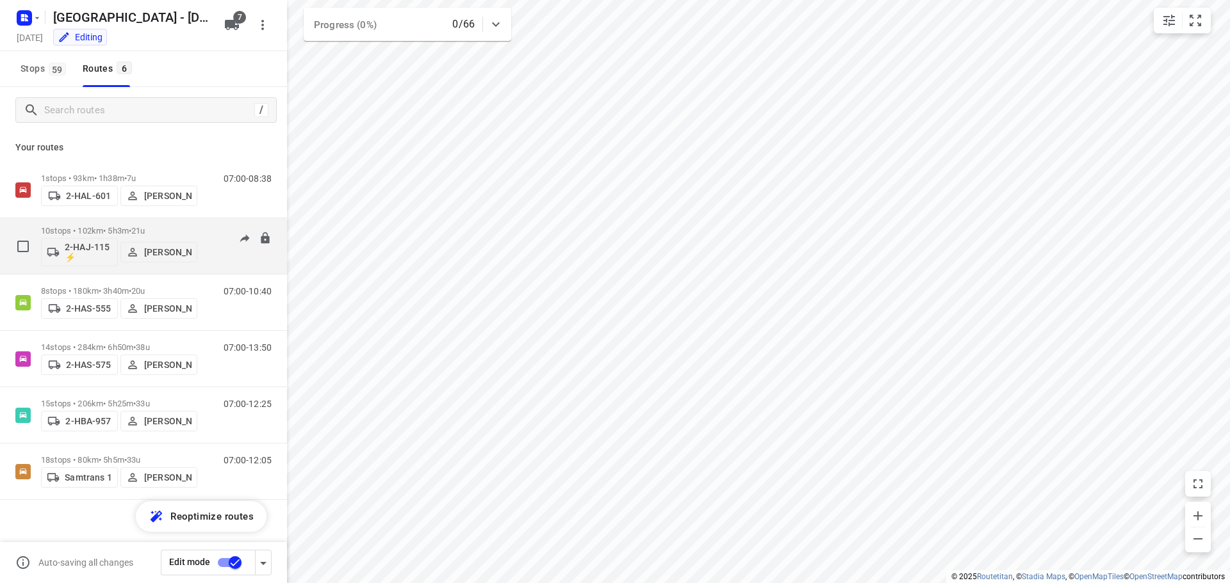
click at [113, 228] on p "10 stops • 102km • 5h3m • 21u" at bounding box center [119, 231] width 156 height 10
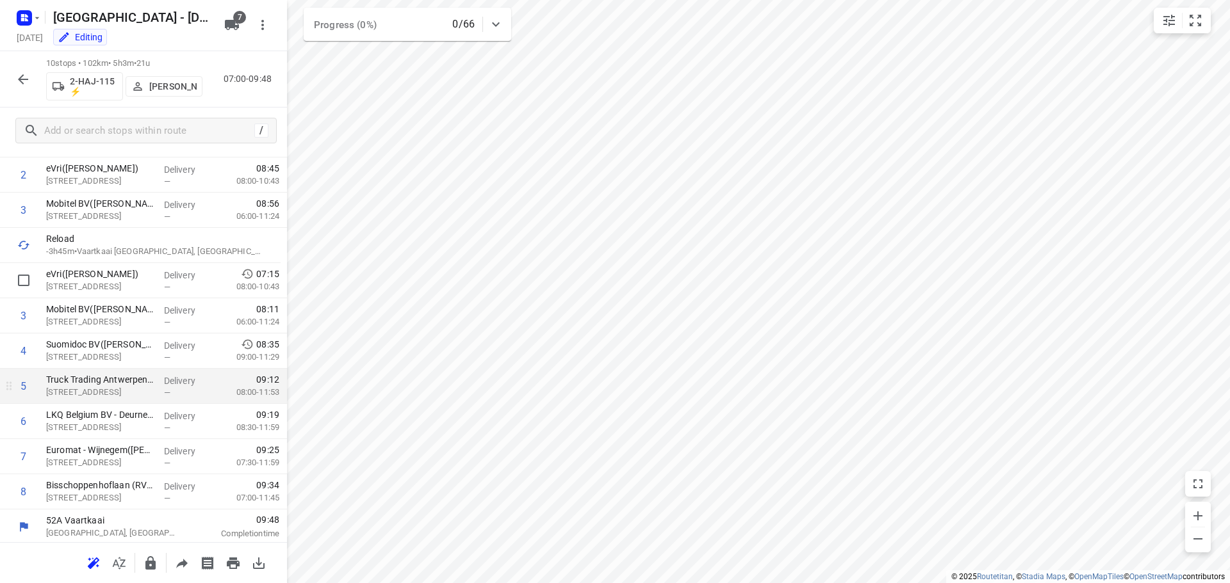
scroll to position [98, 0]
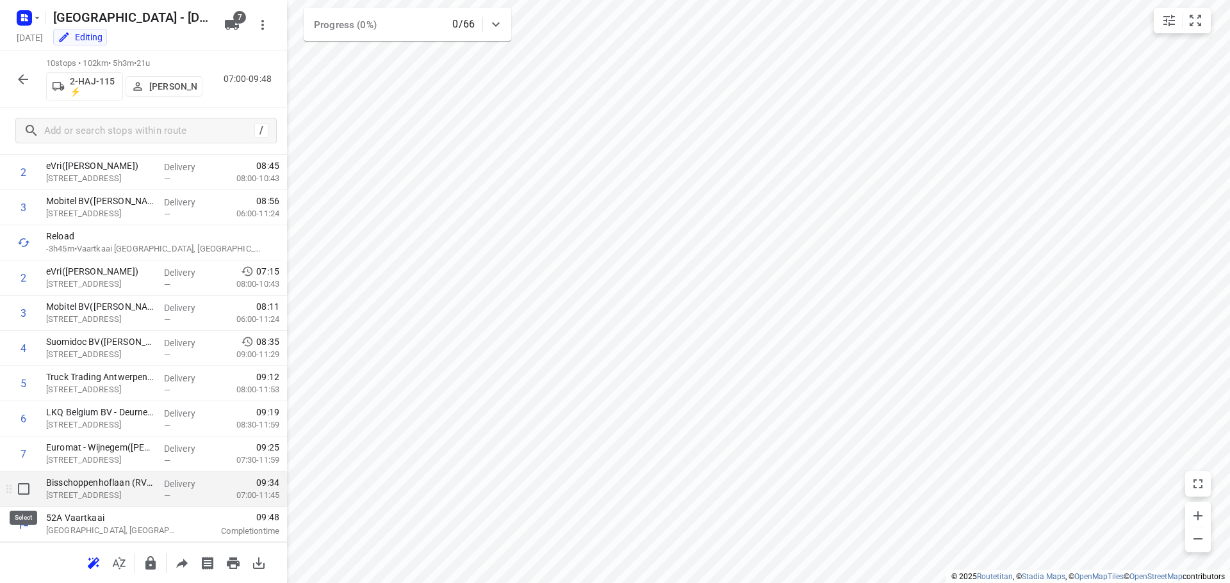
click at [24, 488] on input "checkbox" at bounding box center [24, 489] width 26 height 26
checkbox input "true"
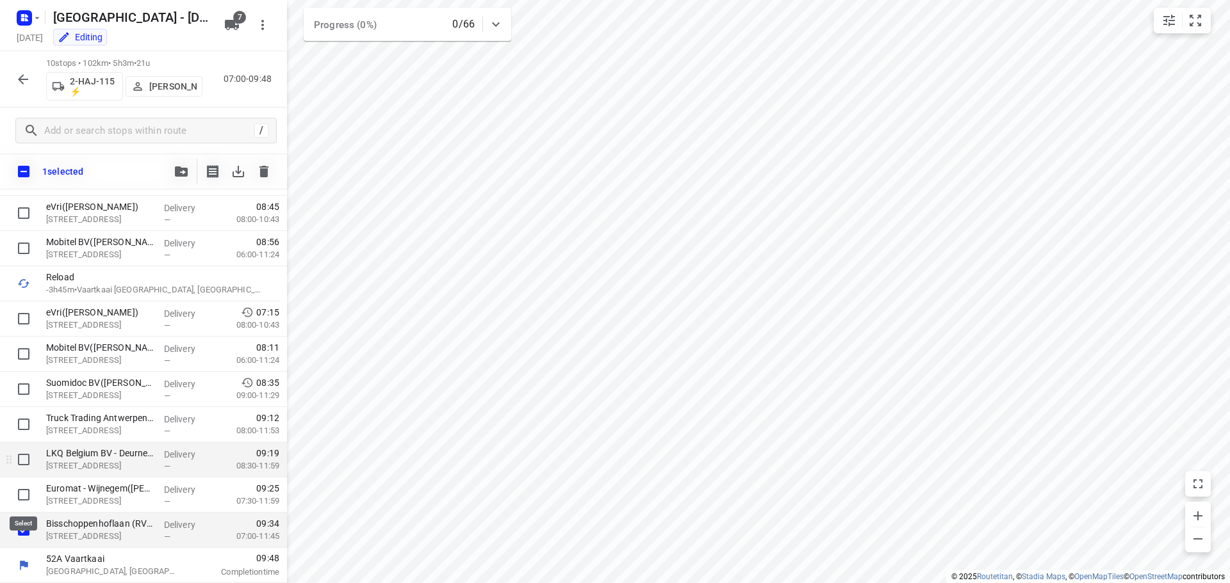
scroll to position [93, 0]
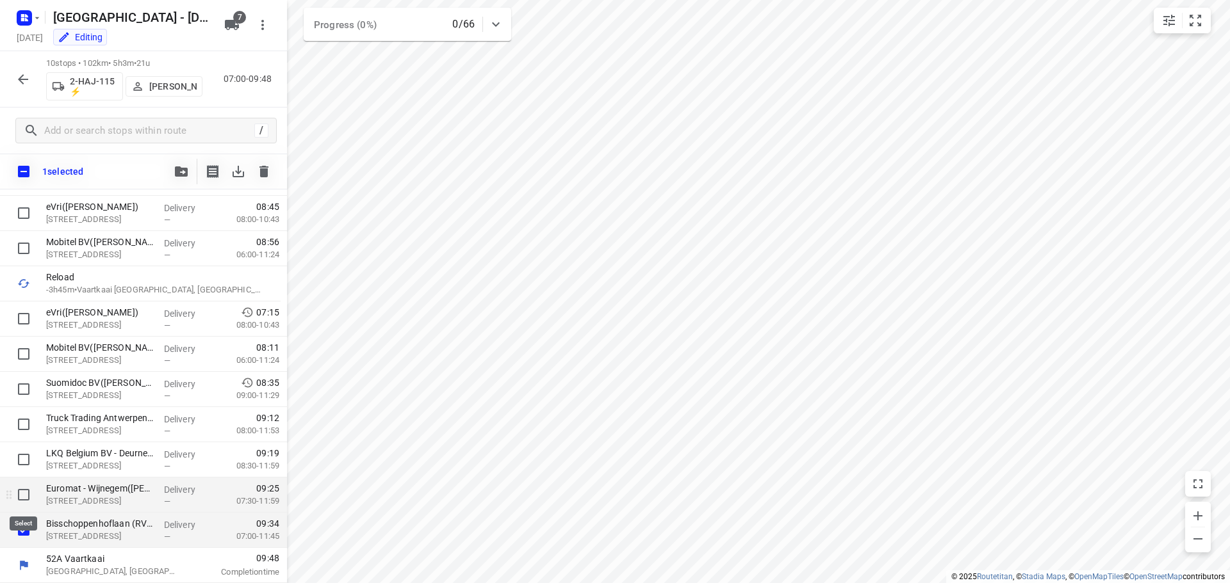
click at [24, 499] on input "checkbox" at bounding box center [24, 495] width 26 height 26
checkbox input "true"
click at [23, 463] on input "checkbox" at bounding box center [24, 460] width 26 height 26
checkbox input "true"
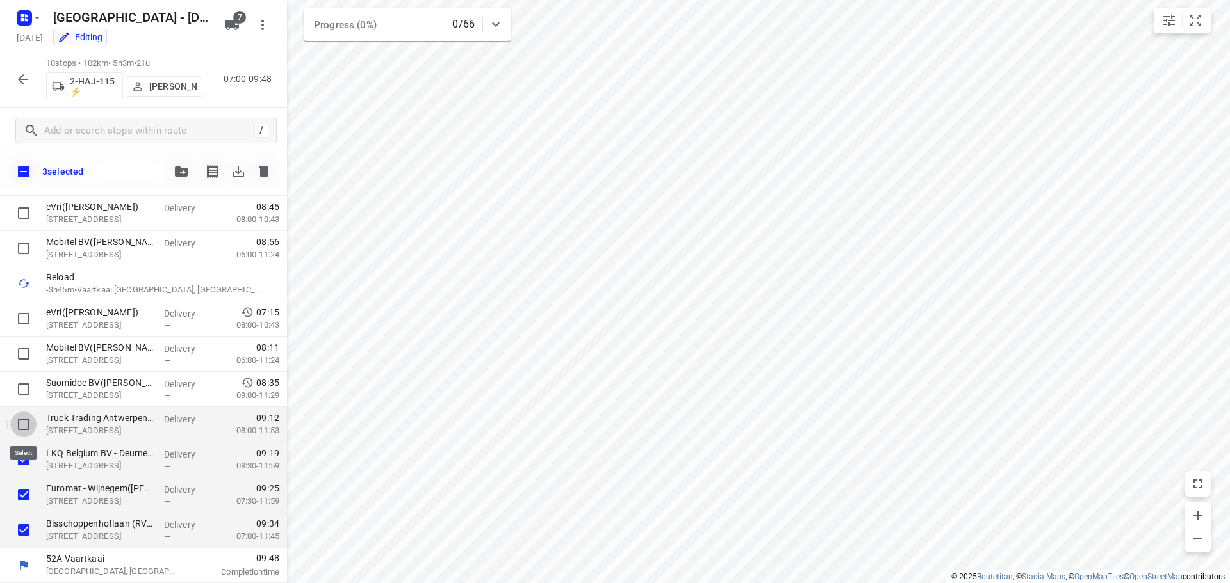
click at [22, 423] on input "checkbox" at bounding box center [24, 425] width 26 height 26
checkbox input "true"
click at [19, 384] on input "checkbox" at bounding box center [24, 390] width 26 height 26
checkbox input "true"
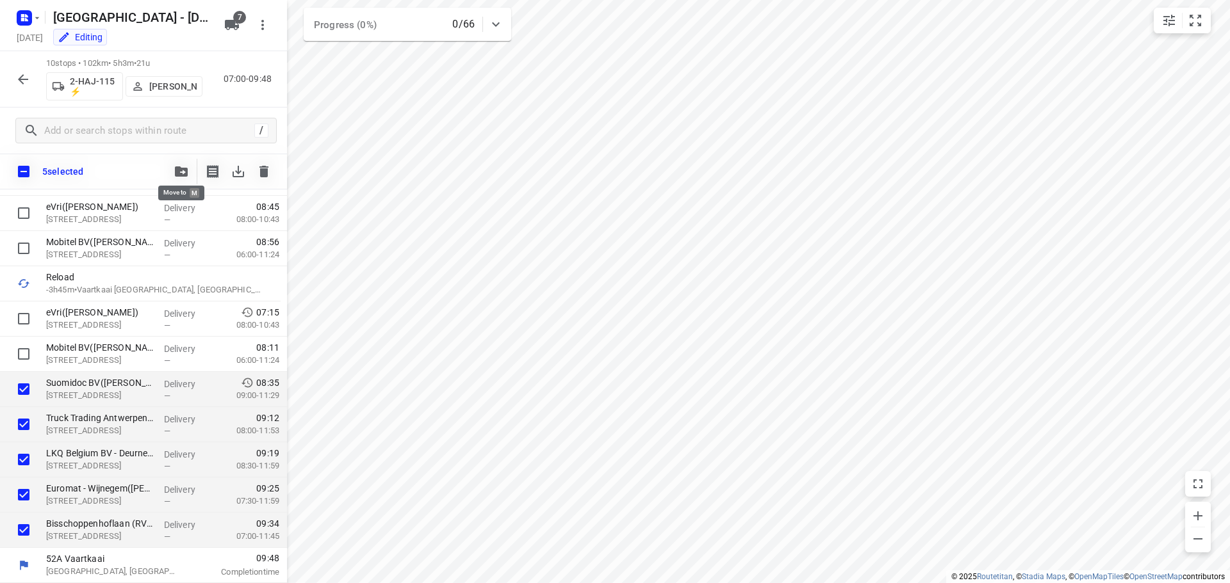
click at [177, 170] on icon "button" at bounding box center [181, 171] width 13 height 10
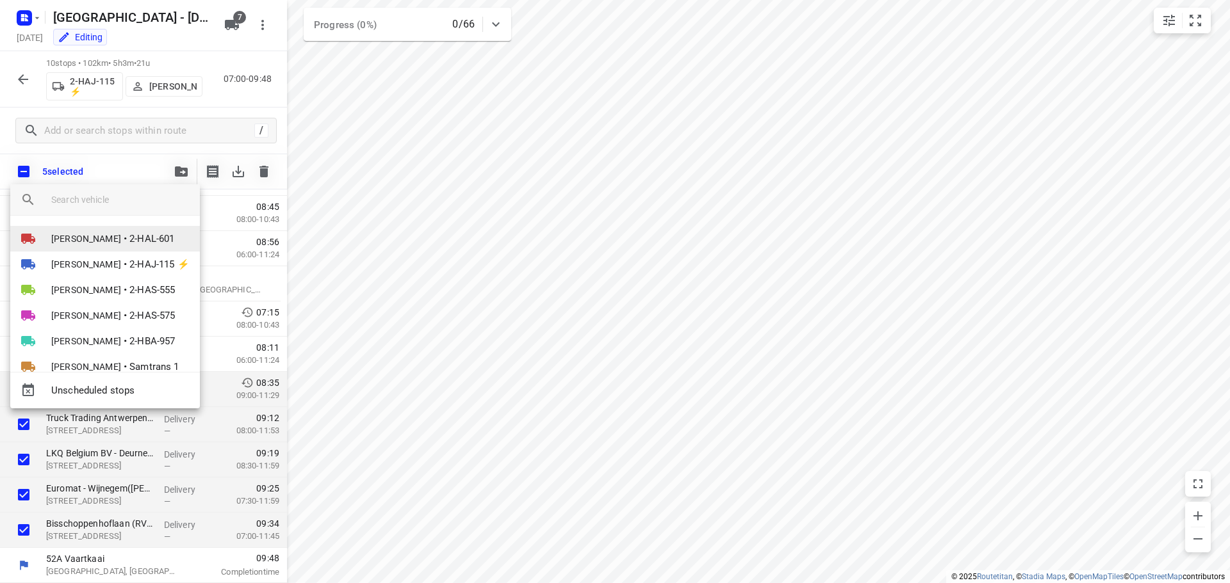
click at [105, 235] on span "[PERSON_NAME]" at bounding box center [86, 238] width 70 height 13
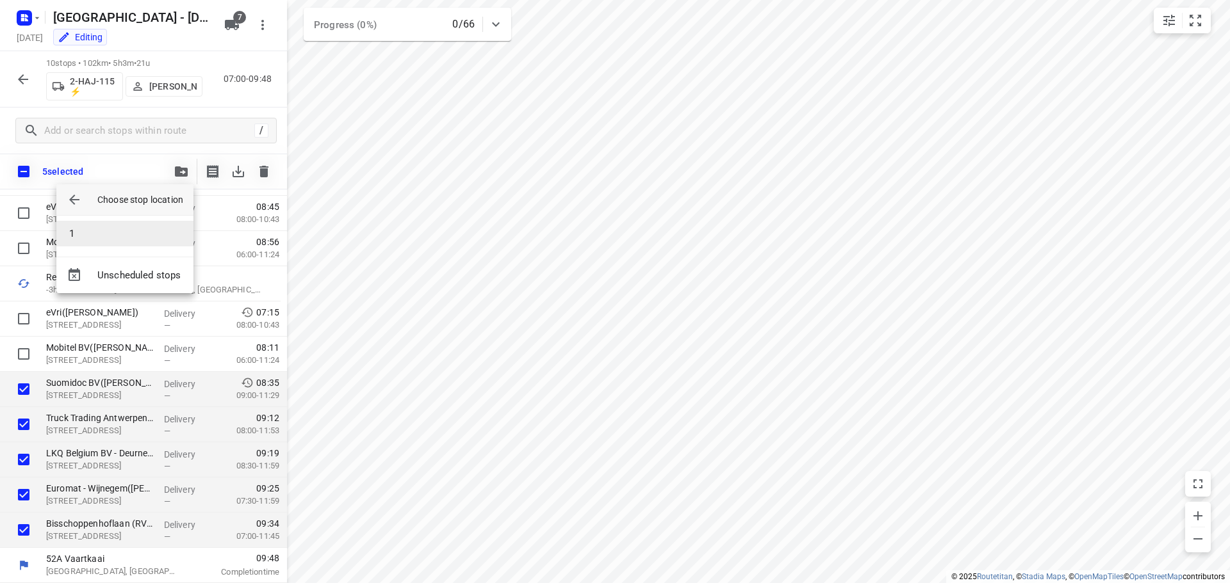
click at [112, 238] on li "1" at bounding box center [124, 234] width 137 height 26
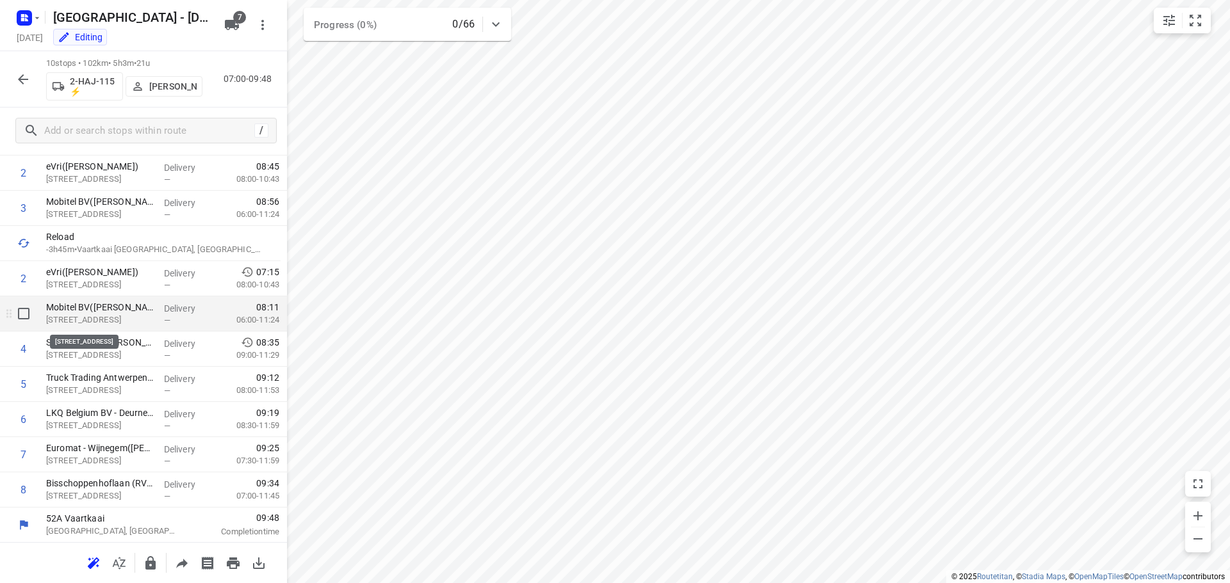
scroll to position [98, 0]
click at [20, 74] on icon "button" at bounding box center [22, 79] width 15 height 15
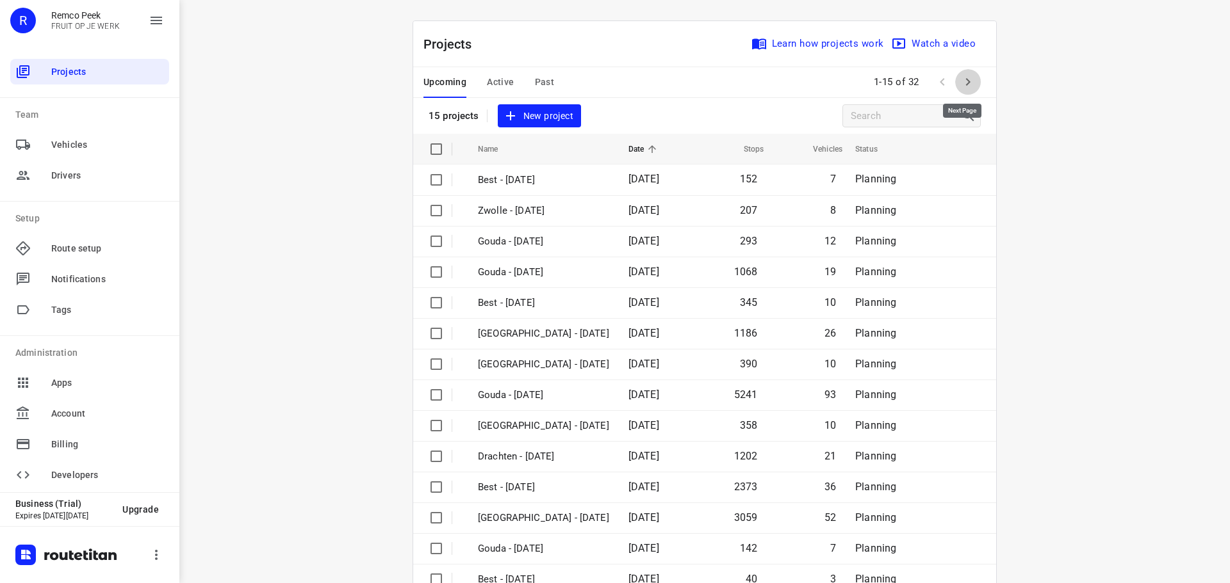
click at [966, 81] on icon "button" at bounding box center [968, 82] width 4 height 8
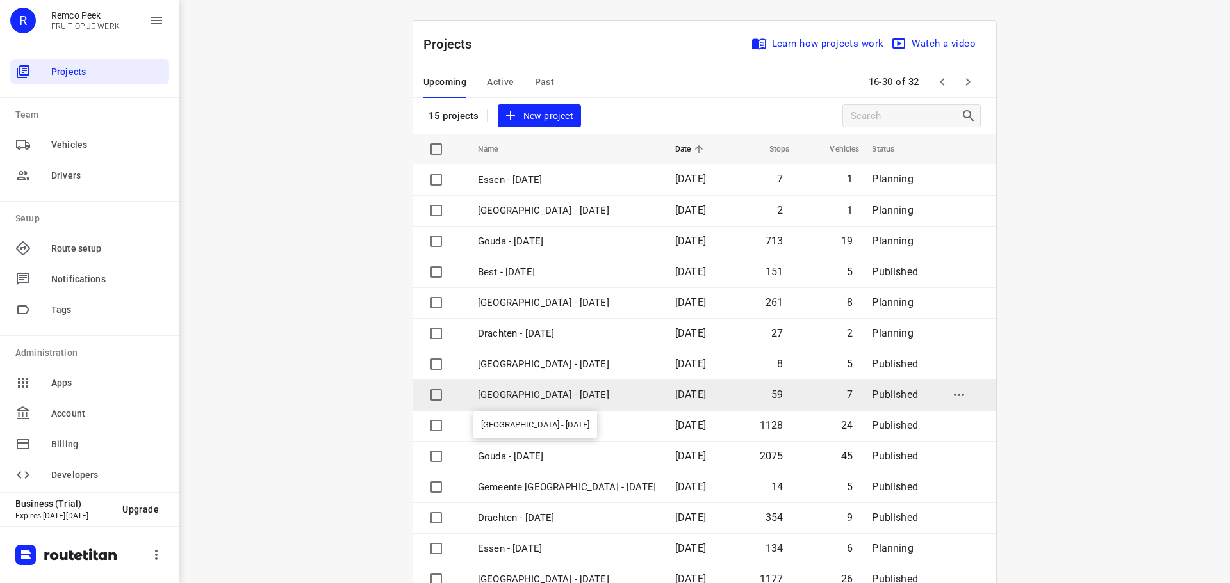
click at [522, 391] on p "[GEOGRAPHIC_DATA] - [DATE]" at bounding box center [567, 395] width 178 height 15
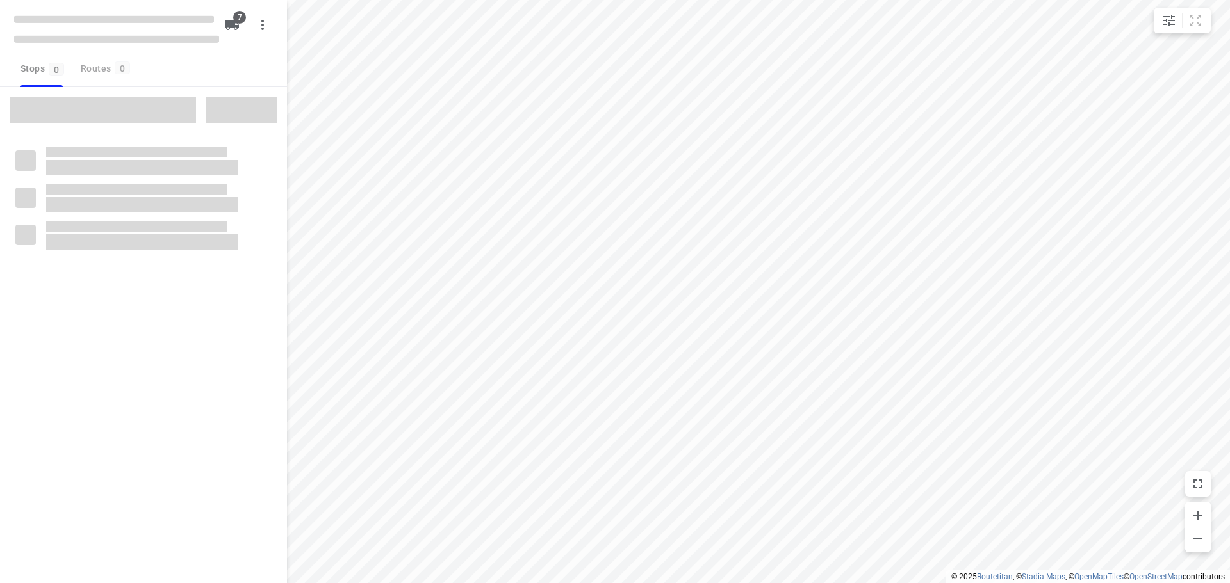
checkbox input "true"
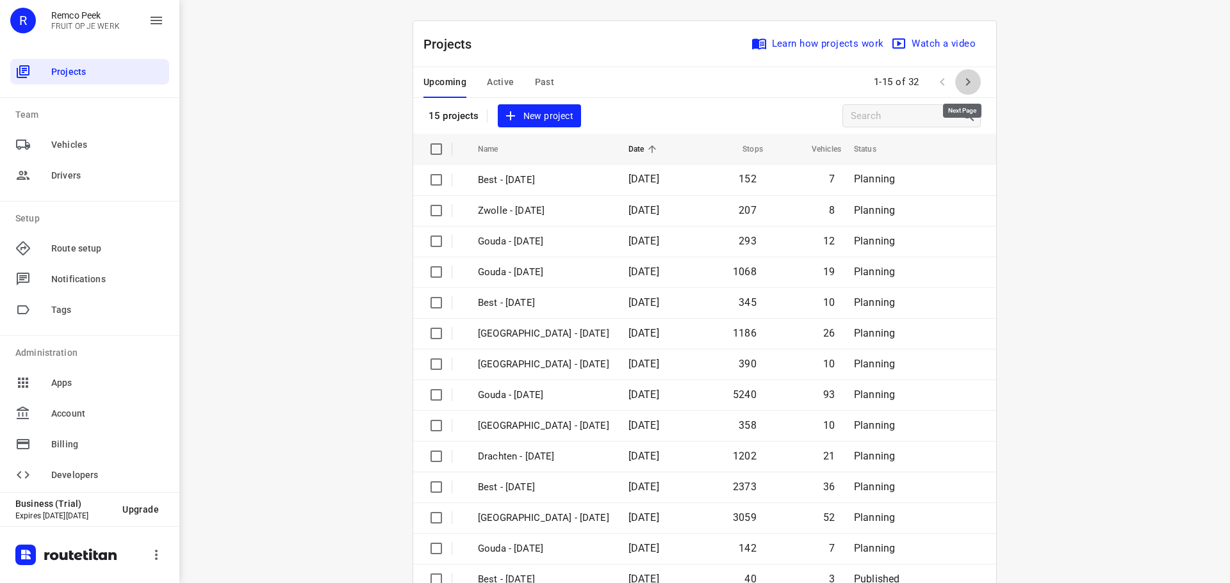
click at [966, 79] on icon "button" at bounding box center [968, 82] width 4 height 8
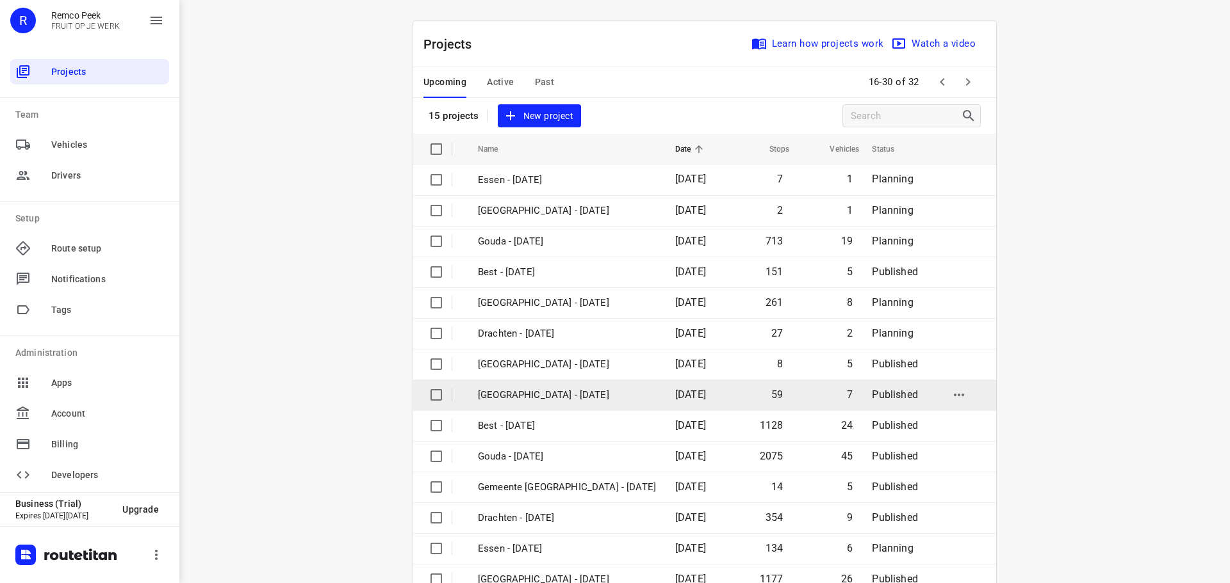
click at [527, 393] on p "[GEOGRAPHIC_DATA] - [DATE]" at bounding box center [567, 395] width 178 height 15
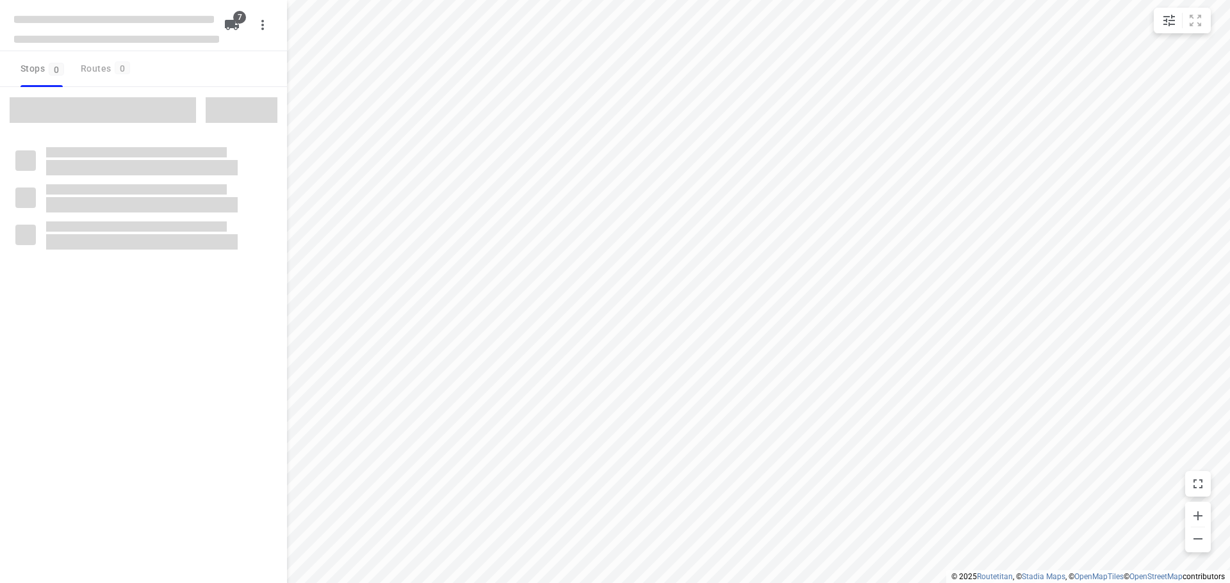
checkbox input "true"
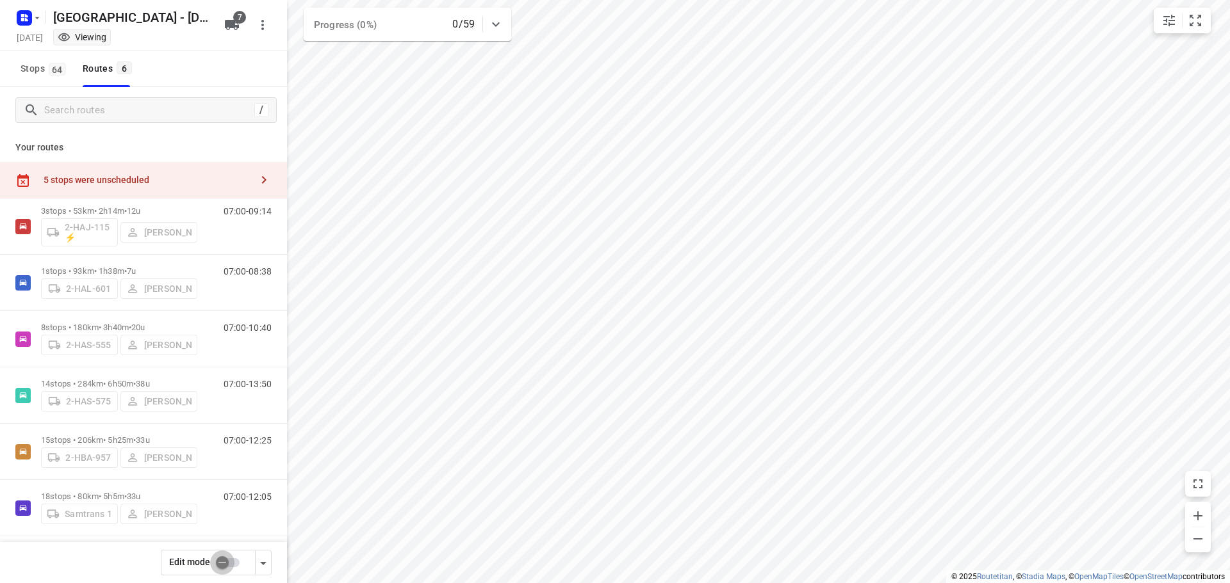
click at [221, 564] on input "checkbox" at bounding box center [222, 563] width 73 height 24
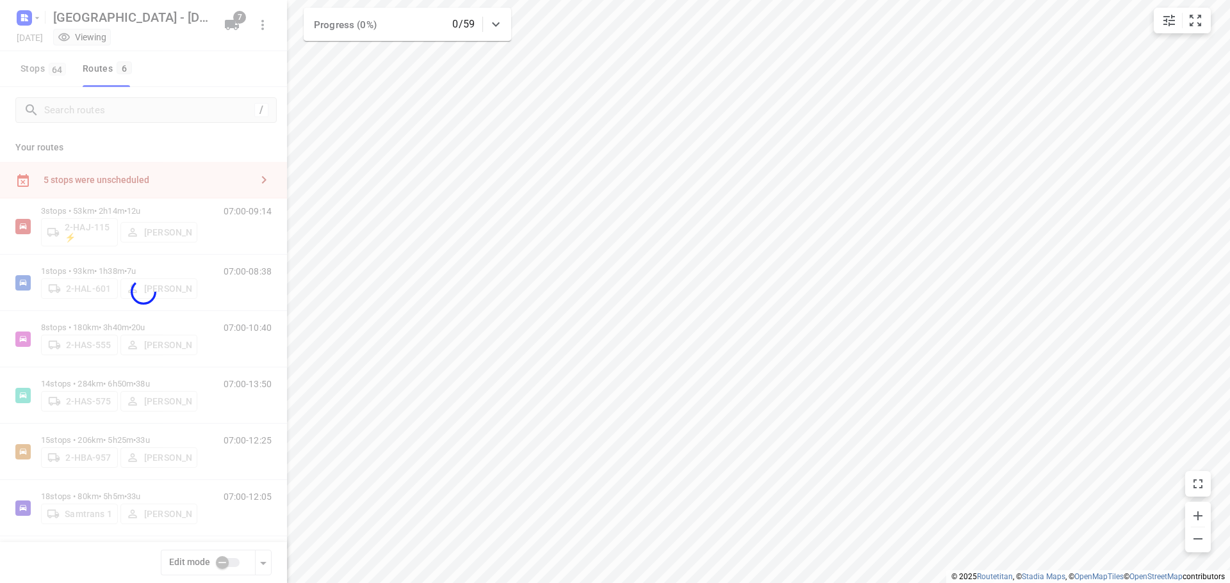
checkbox input "true"
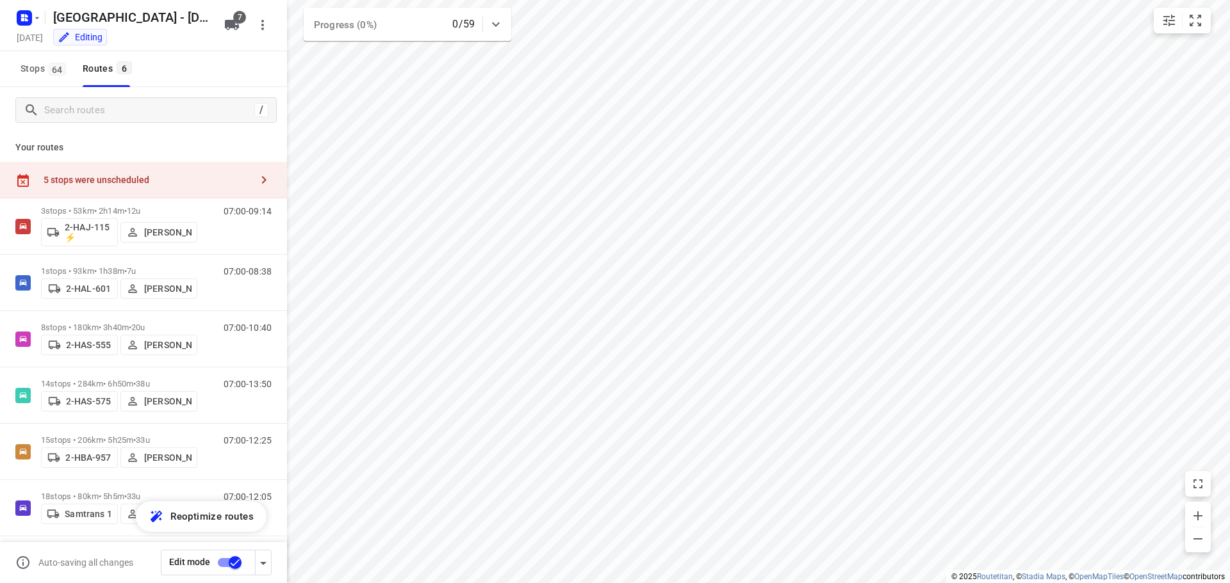
click at [94, 176] on div "5 stops were unscheduled" at bounding box center [147, 180] width 207 height 10
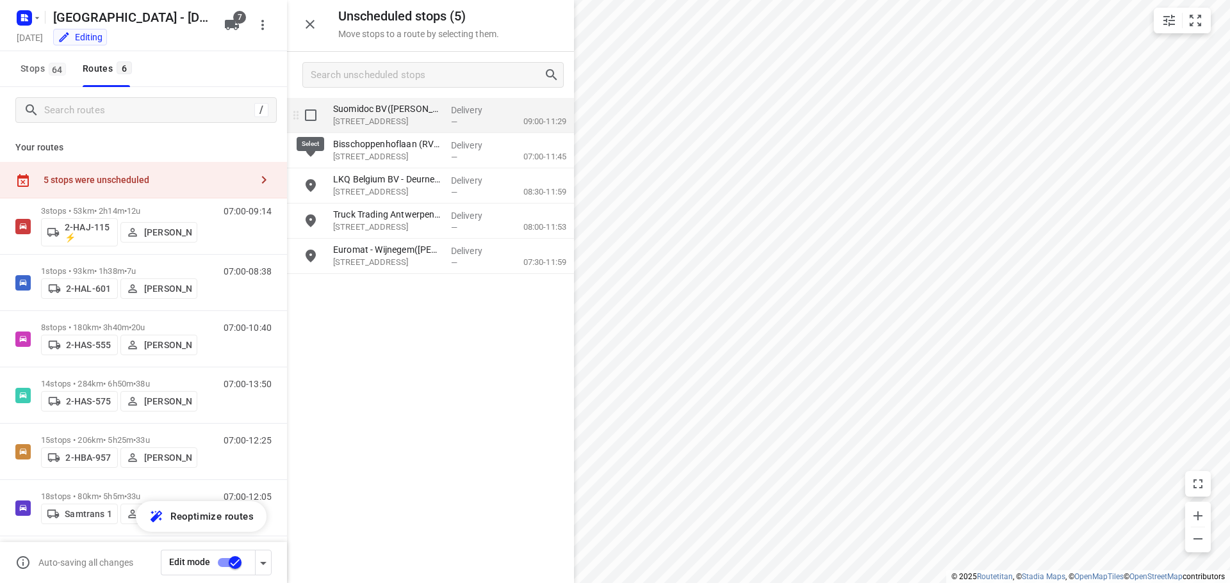
click at [311, 114] on input "grid" at bounding box center [311, 115] width 26 height 26
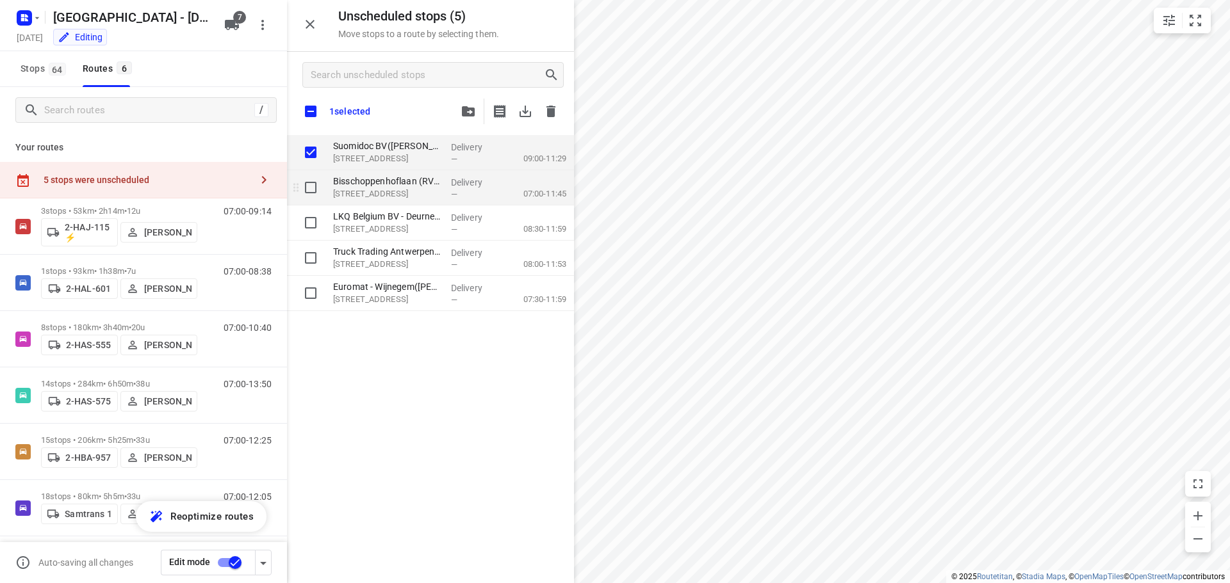
checkbox input "true"
click at [312, 188] on input "grid" at bounding box center [311, 188] width 26 height 26
checkbox input "true"
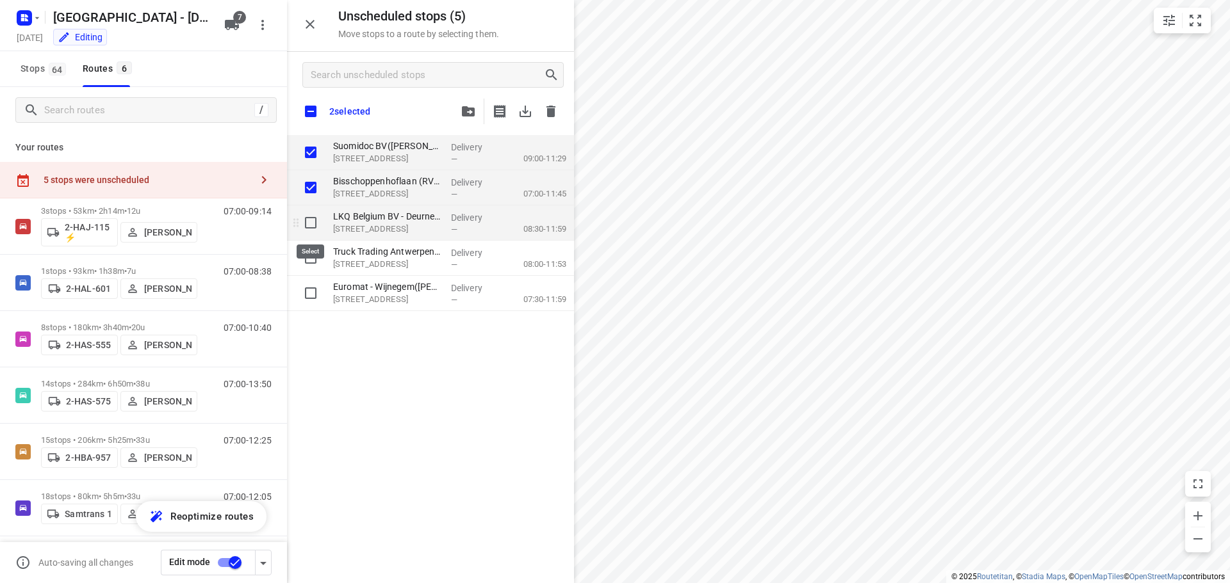
click at [309, 223] on input "grid" at bounding box center [311, 223] width 26 height 26
checkbox input "true"
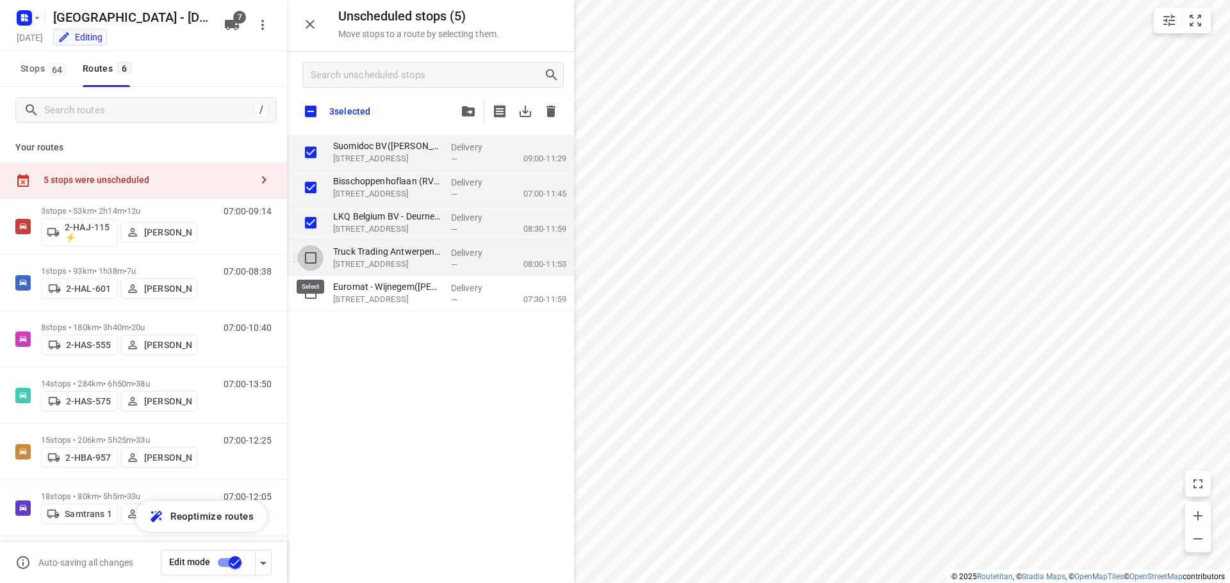
click at [313, 261] on input "grid" at bounding box center [311, 258] width 26 height 26
checkbox input "true"
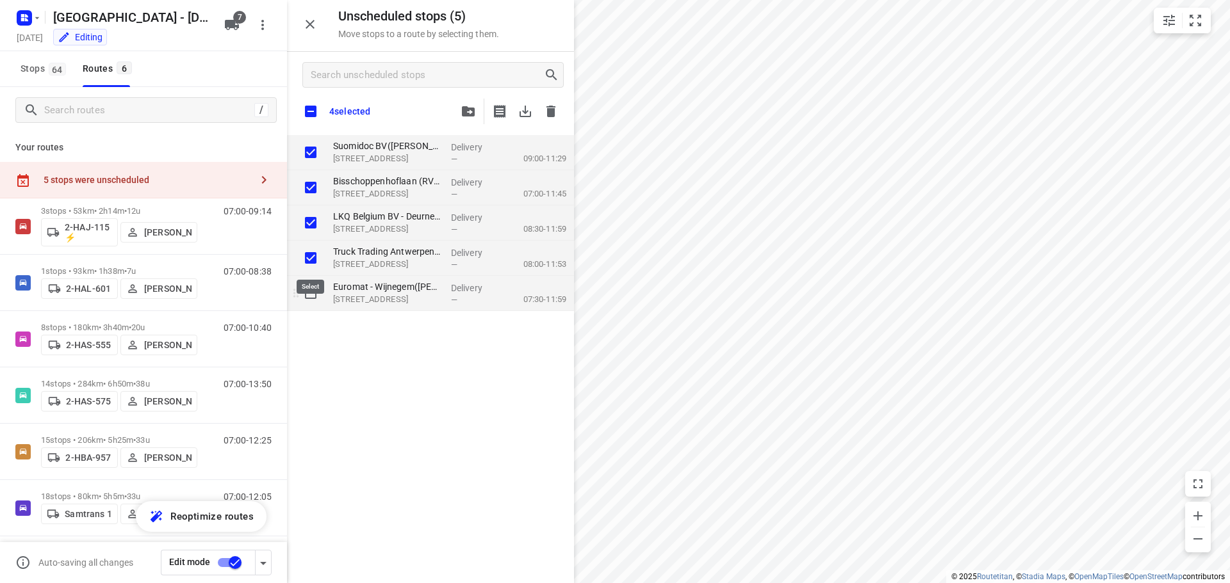
checkbox input "true"
click at [311, 295] on input "grid" at bounding box center [311, 293] width 26 height 26
checkbox input "true"
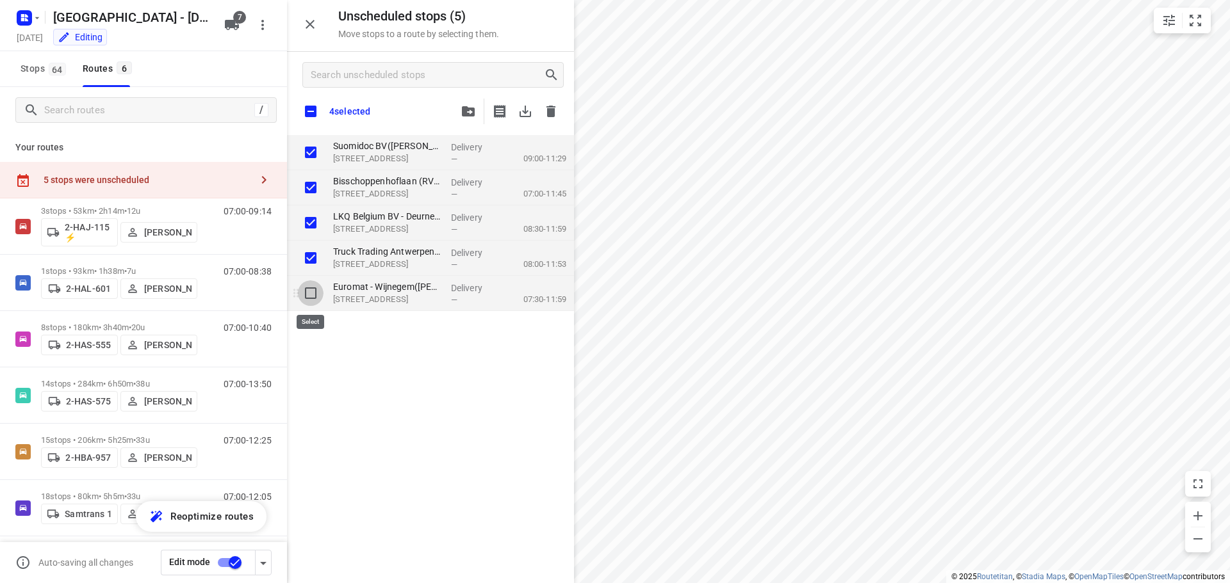
checkbox input "true"
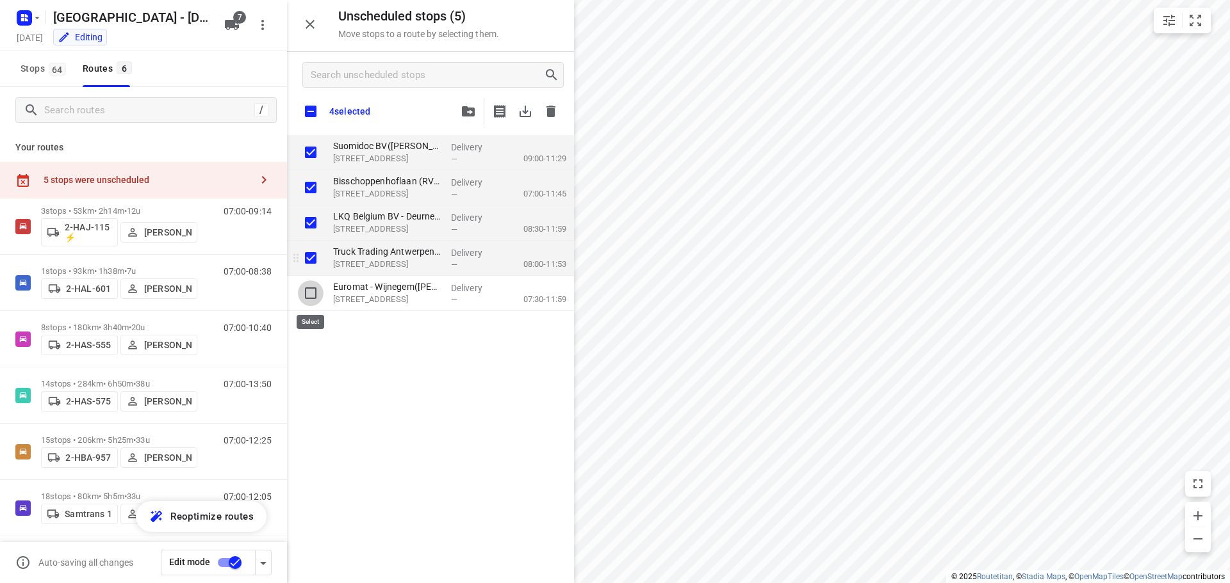
checkbox input "true"
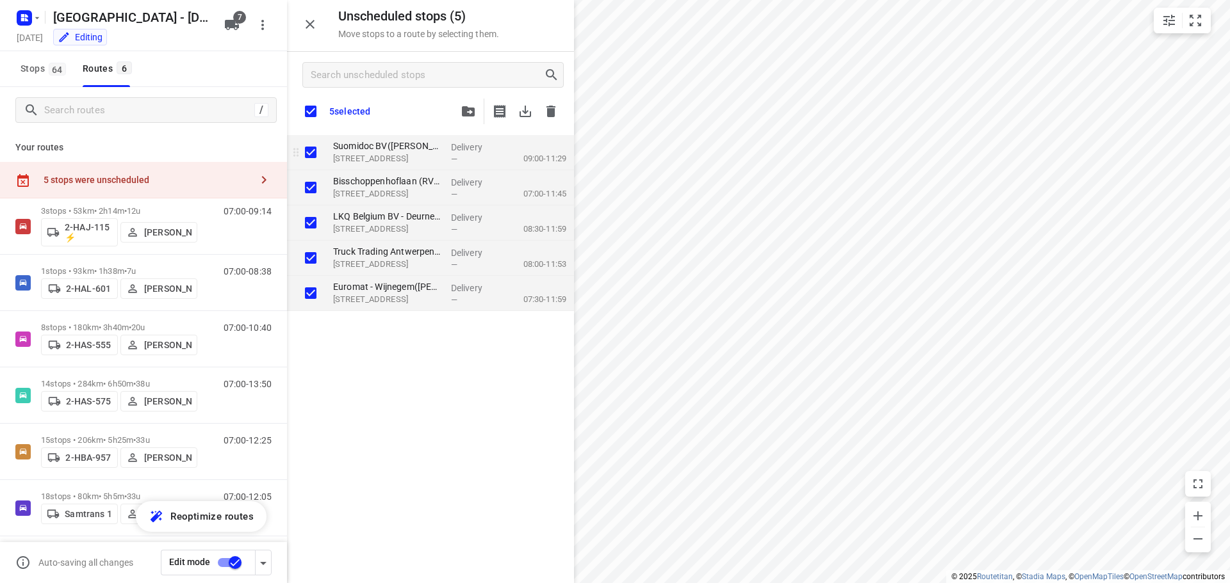
checkbox input "true"
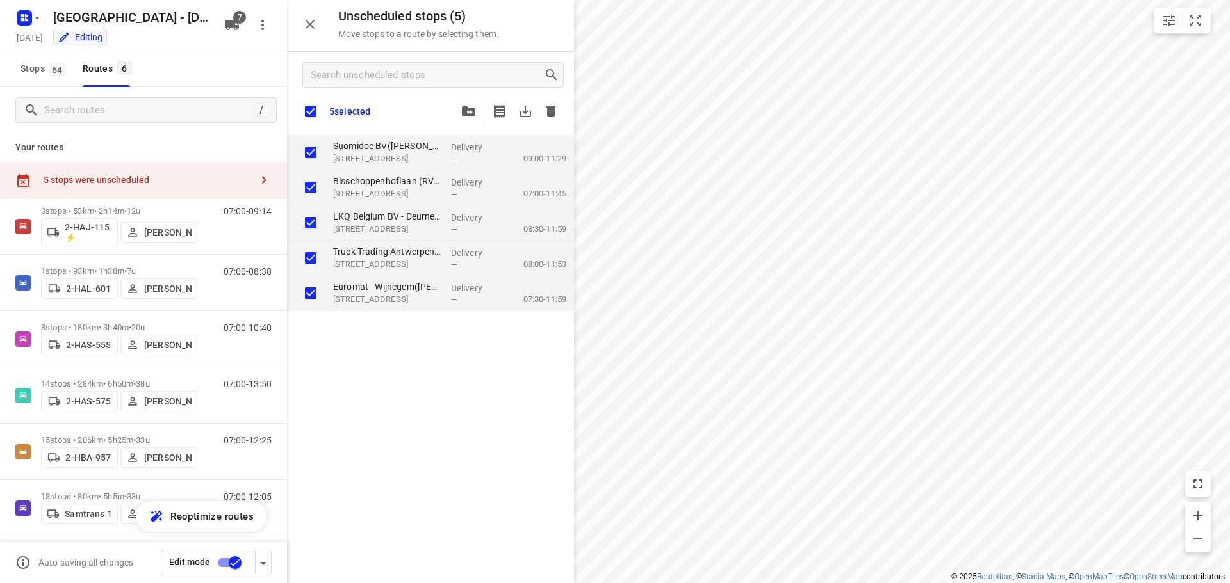
checkbox input "true"
click at [460, 111] on span "button" at bounding box center [467, 111] width 15 height 10
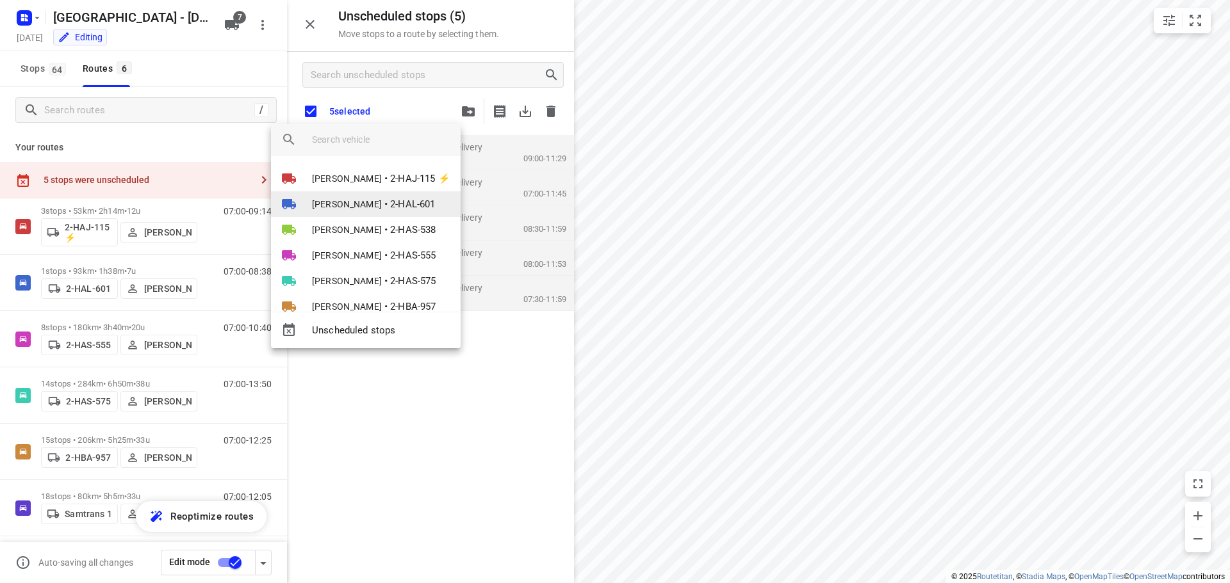
click at [358, 199] on span "[PERSON_NAME]" at bounding box center [347, 204] width 70 height 13
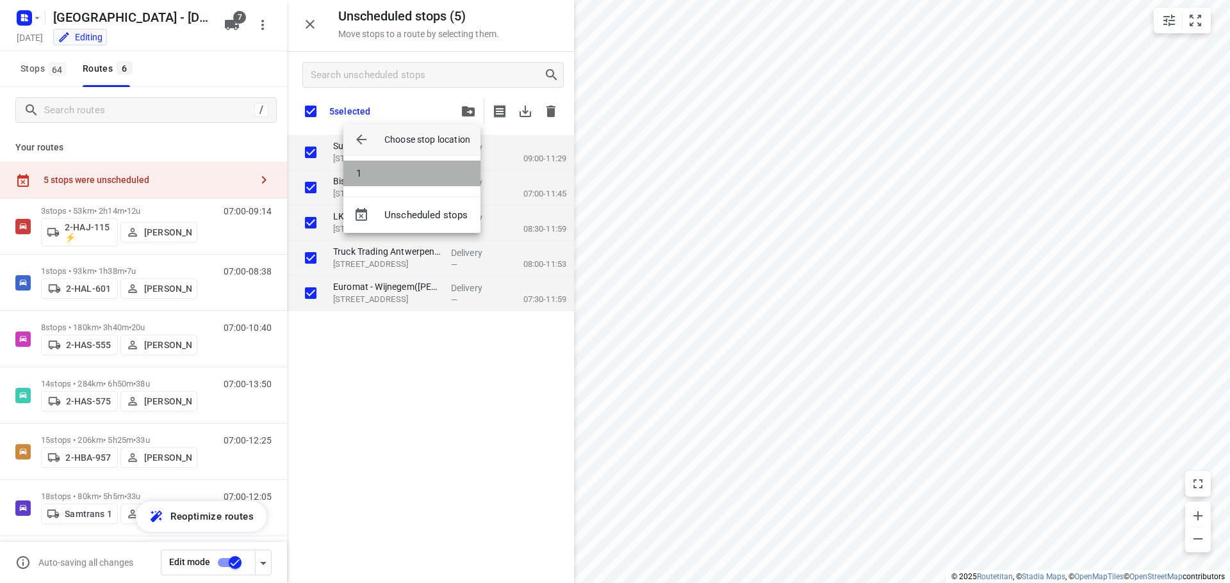
click at [369, 176] on li "1" at bounding box center [411, 174] width 137 height 26
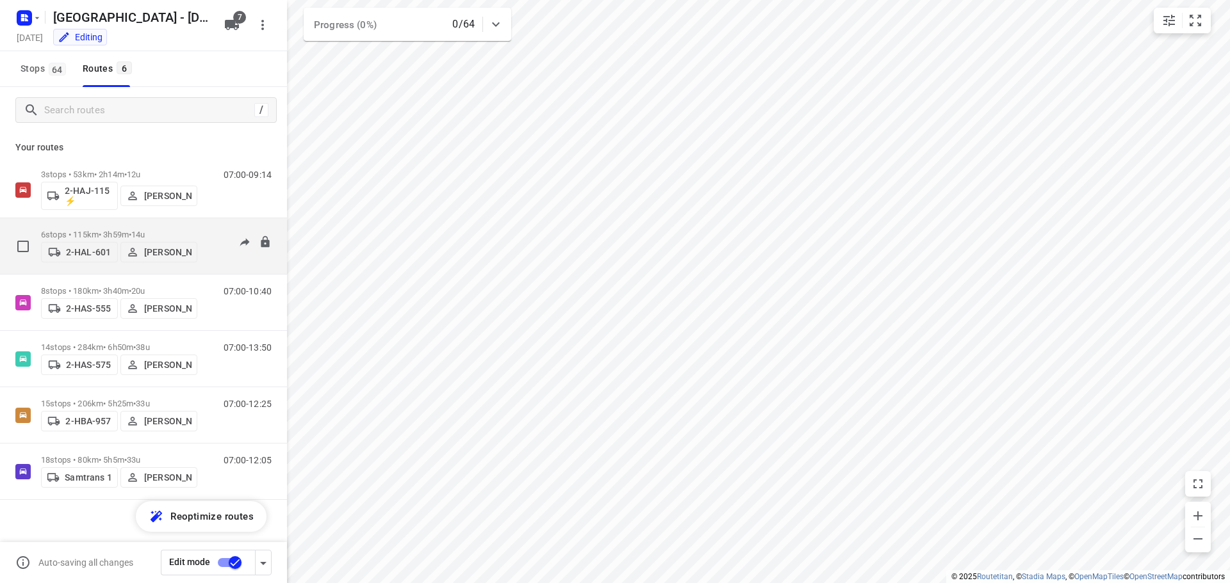
click at [96, 230] on p "6 stops • 115km • 3h59m • 14u" at bounding box center [119, 235] width 156 height 10
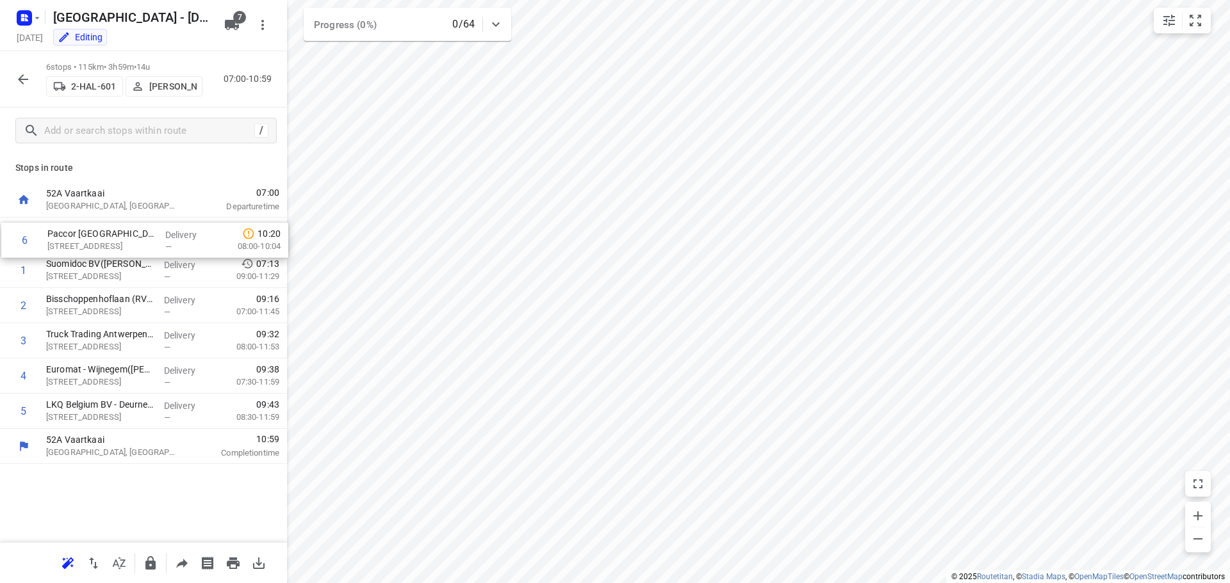
drag, startPoint x: 115, startPoint y: 416, endPoint x: 117, endPoint y: 240, distance: 176.1
click at [117, 240] on div "1 Suomidoc BV(Paullina Myöhänen) Vijverlei 17, Schoten Delivery — 07:13 09:00-1…" at bounding box center [143, 323] width 287 height 211
drag, startPoint x: 101, startPoint y: 305, endPoint x: 100, endPoint y: 235, distance: 70.5
click at [100, 235] on div "1 Paccor Belgium NV - Steenweg op Turnhout(Natasja Proost) Steenweg op Turnhout…" at bounding box center [143, 323] width 287 height 211
click at [22, 77] on icon "button" at bounding box center [22, 79] width 15 height 15
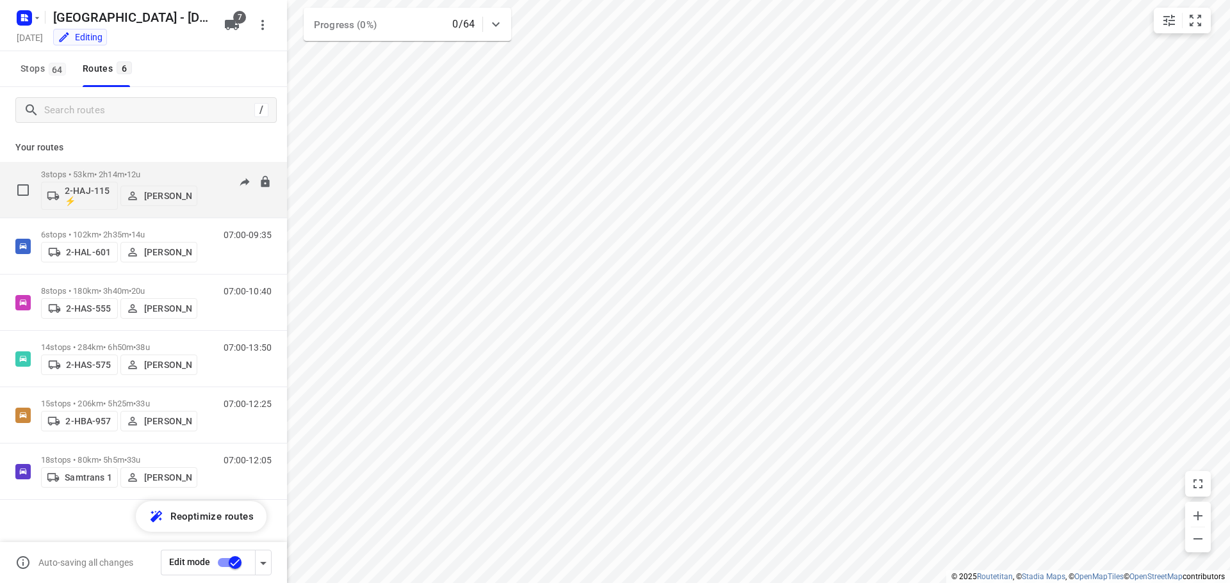
click at [89, 169] on div "3 stops • 53km • 2h14m • 12u 2-HAJ-115 ⚡ Kevin De Keulenaer" at bounding box center [119, 189] width 156 height 53
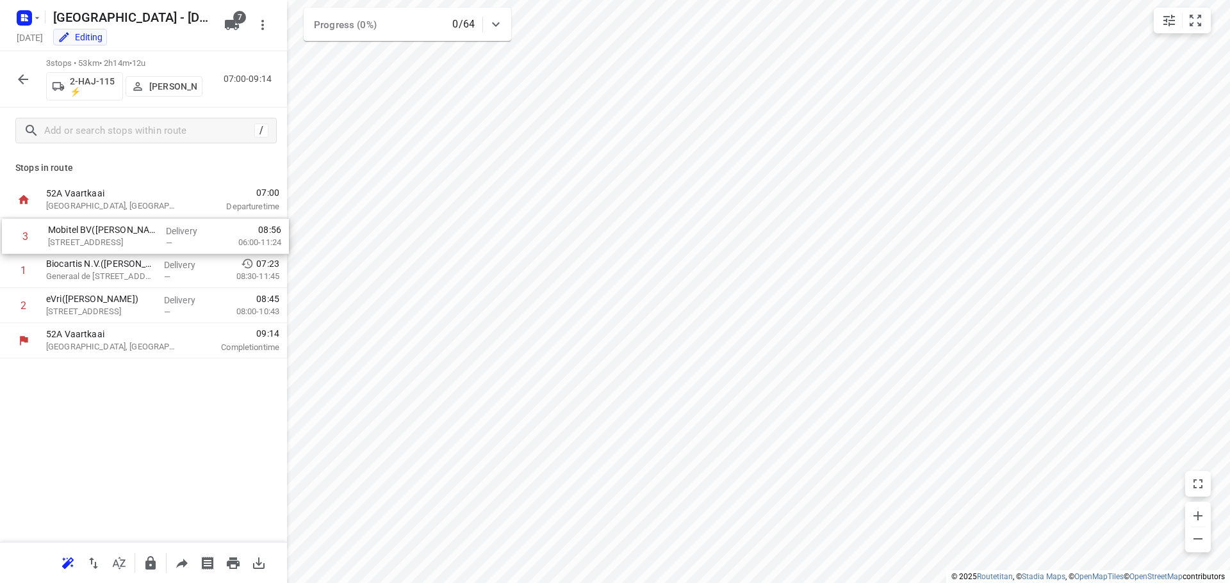
drag, startPoint x: 98, startPoint y: 309, endPoint x: 101, endPoint y: 235, distance: 74.3
click at [101, 235] on div "1 Biocartis N.V.(Bernadette Vande Merk) Generaal de Wittelaan 11B, Mechelen Del…" at bounding box center [143, 271] width 287 height 106
drag, startPoint x: 76, startPoint y: 309, endPoint x: 79, endPoint y: 270, distance: 39.1
click at [79, 270] on div "1 Mobitel BV(Dimitri Delcour) Antwerpsestraat 145, Mortsel Delivery — 07:10 06:…" at bounding box center [143, 271] width 287 height 106
click at [19, 78] on icon "button" at bounding box center [23, 79] width 10 height 10
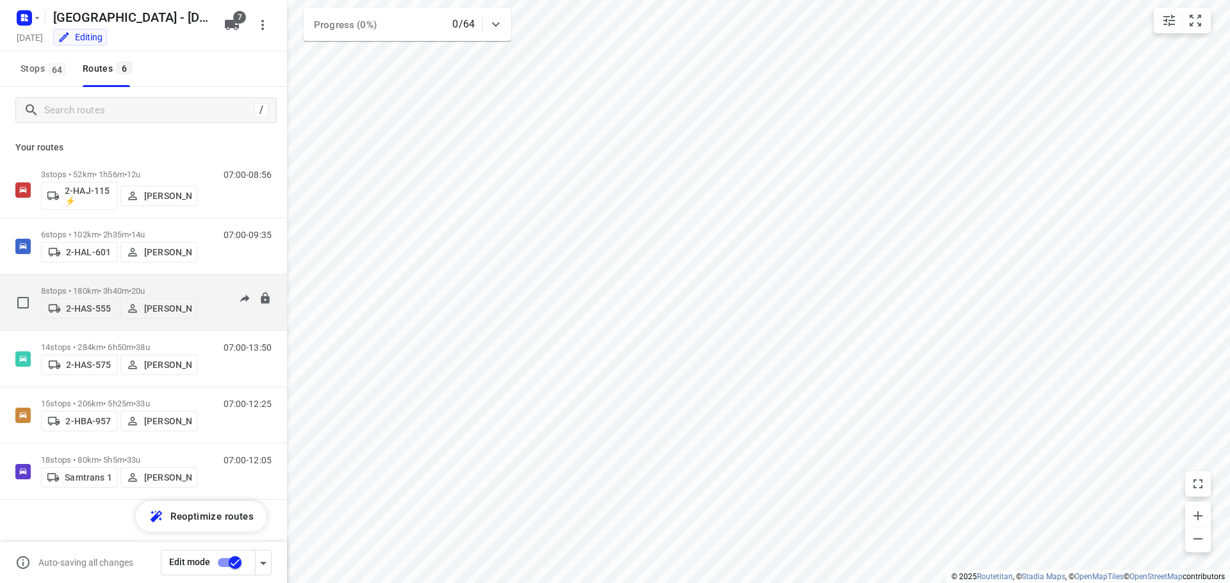
click at [93, 286] on p "8 stops • 180km • 3h40m • 20u" at bounding box center [119, 291] width 156 height 10
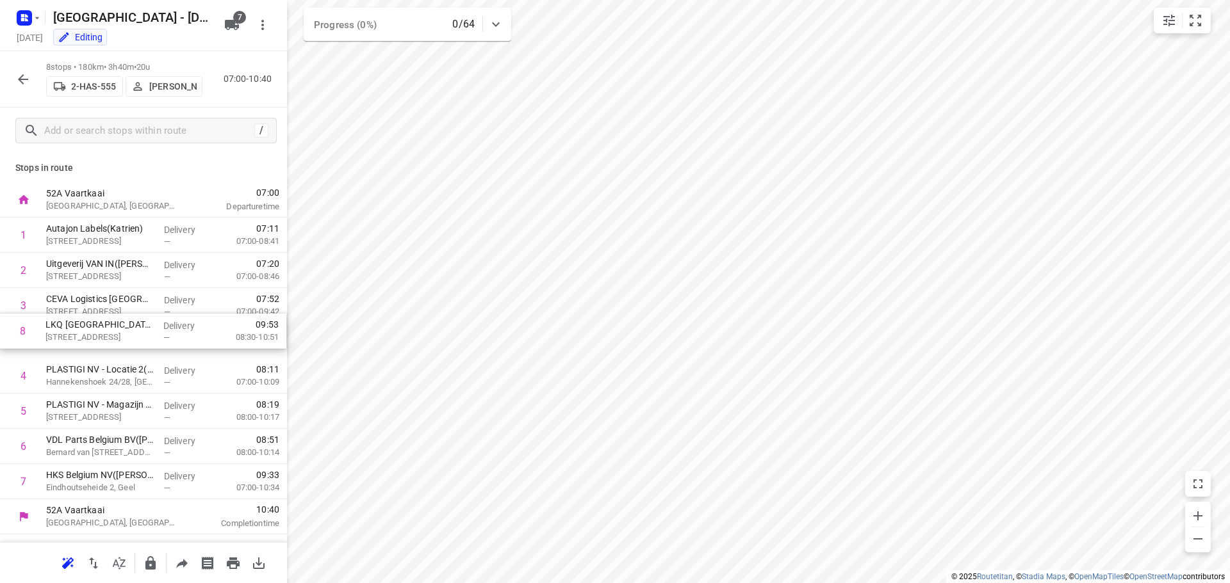
drag, startPoint x: 97, startPoint y: 485, endPoint x: 95, endPoint y: 330, distance: 155.0
click at [95, 330] on div "1 Autajon Labels(Katrien) Uilenbaan 100, Wommelgem Delivery — 07:11 07:00-08:41…" at bounding box center [143, 359] width 287 height 282
drag, startPoint x: 76, startPoint y: 487, endPoint x: 79, endPoint y: 371, distance: 116.0
click at [79, 371] on div "1 Autajon Labels(Katrien) Uilenbaan 100, Wommelgem Delivery — 07:11 07:00-08:41…" at bounding box center [143, 359] width 287 height 282
click at [17, 76] on icon "button" at bounding box center [22, 79] width 15 height 15
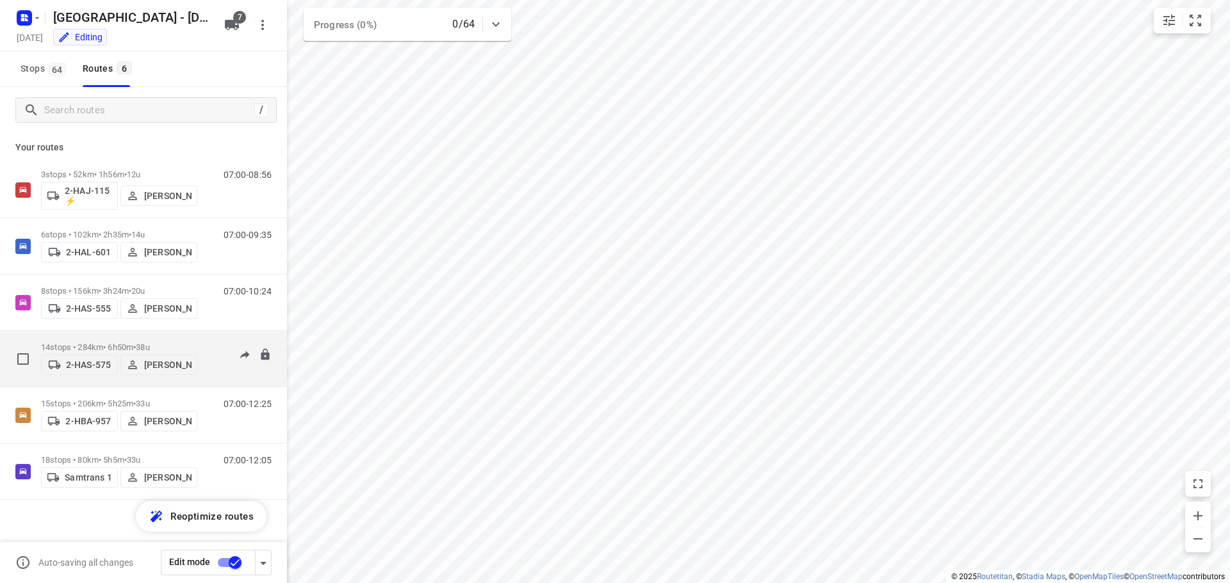
click at [91, 337] on div "14 stops • 284km • 6h50m • 38u 2-HAS-575 Bart Denbeir" at bounding box center [119, 358] width 156 height 45
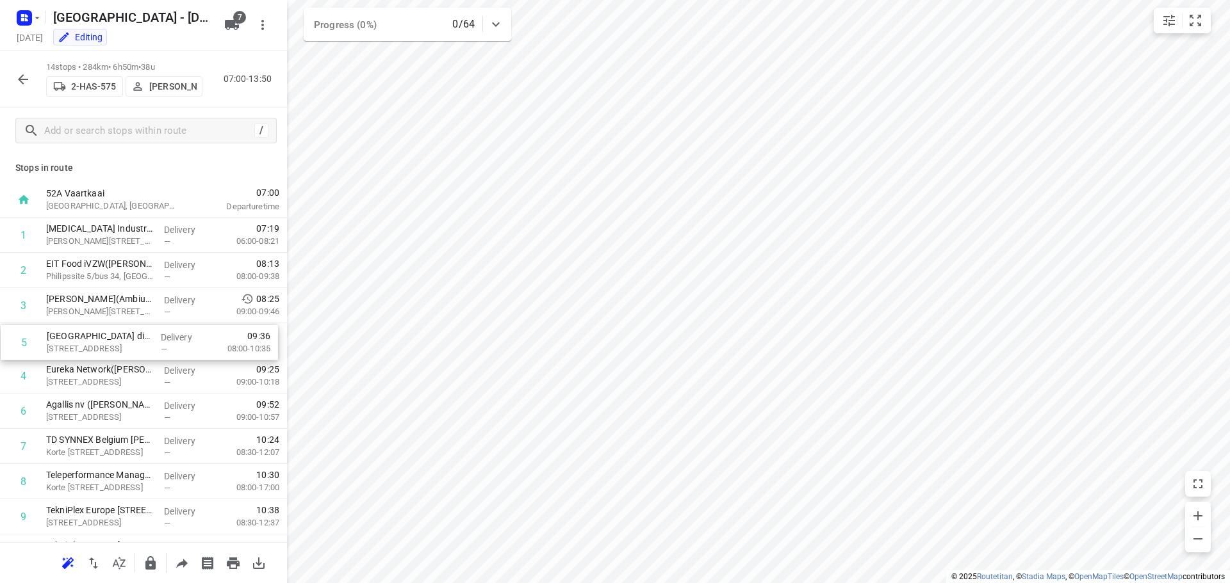
drag, startPoint x: 81, startPoint y: 377, endPoint x: 81, endPoint y: 337, distance: 39.7
click at [81, 337] on div "1 Proviron Industries(Ambius - België) Georges Gilliotstraat 60, Hemiksem Deliv…" at bounding box center [143, 464] width 287 height 493
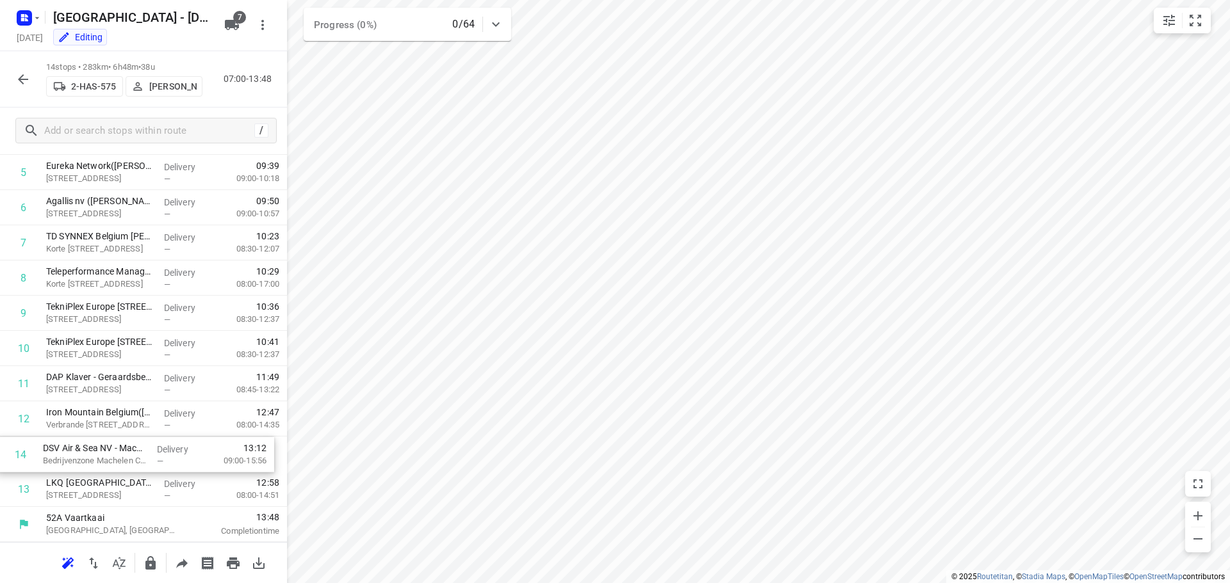
scroll to position [204, 0]
drag, startPoint x: 101, startPoint y: 503, endPoint x: 101, endPoint y: 412, distance: 90.9
click at [101, 412] on div "1 Proviron Industries(Ambius - België) Georges Gilliotstraat 60, Hemiksem Deliv…" at bounding box center [143, 260] width 287 height 493
click at [24, 76] on icon "button" at bounding box center [22, 79] width 15 height 15
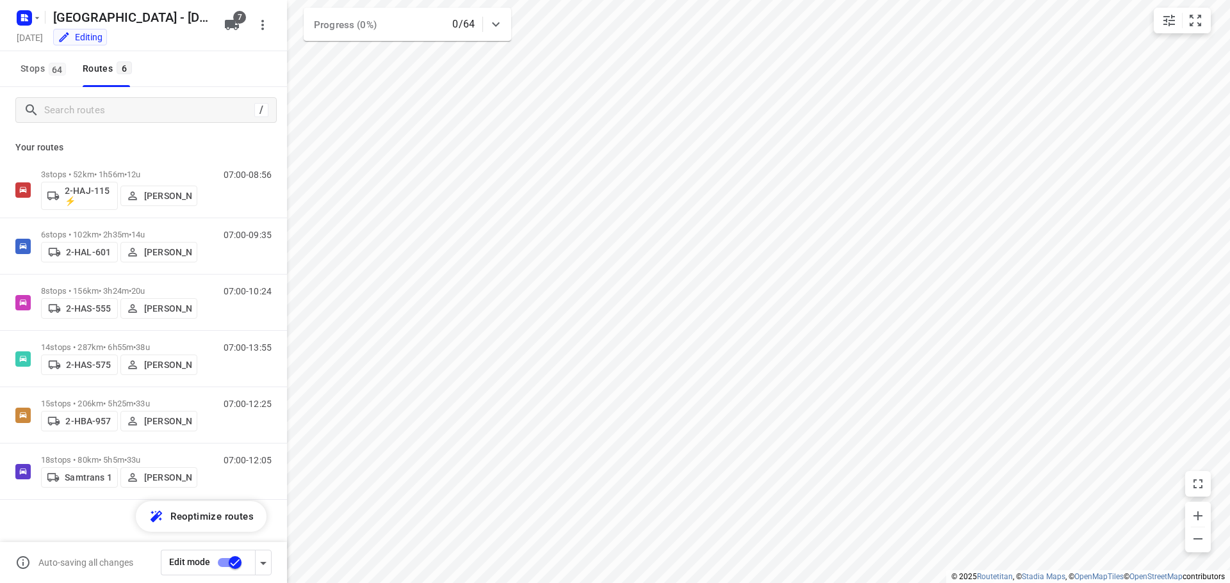
click at [231, 564] on input "checkbox" at bounding box center [235, 563] width 73 height 24
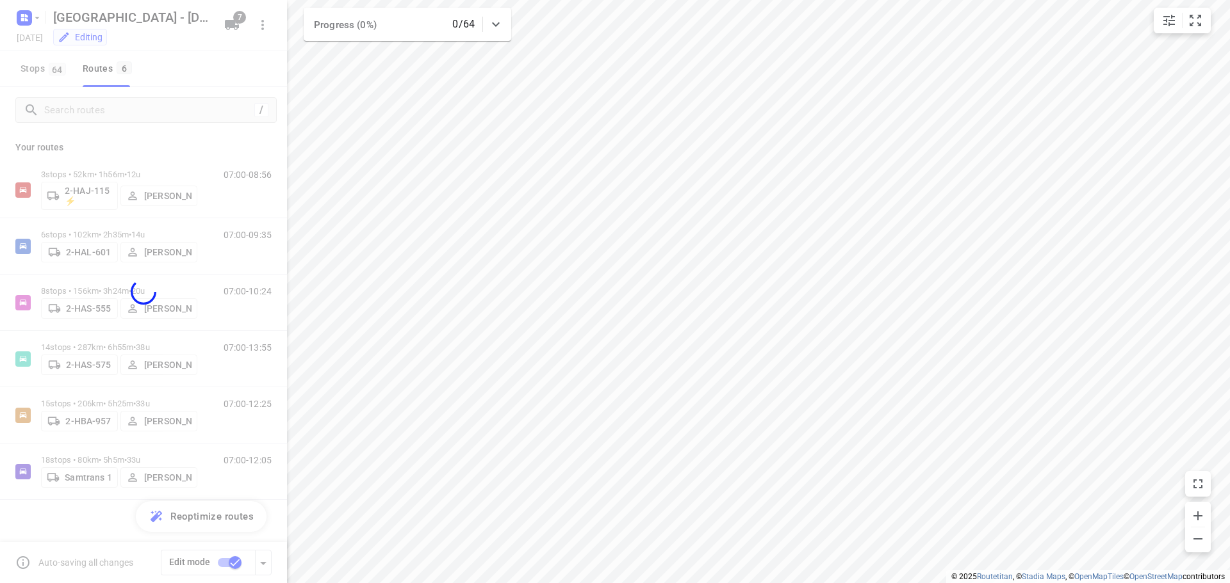
checkbox input "false"
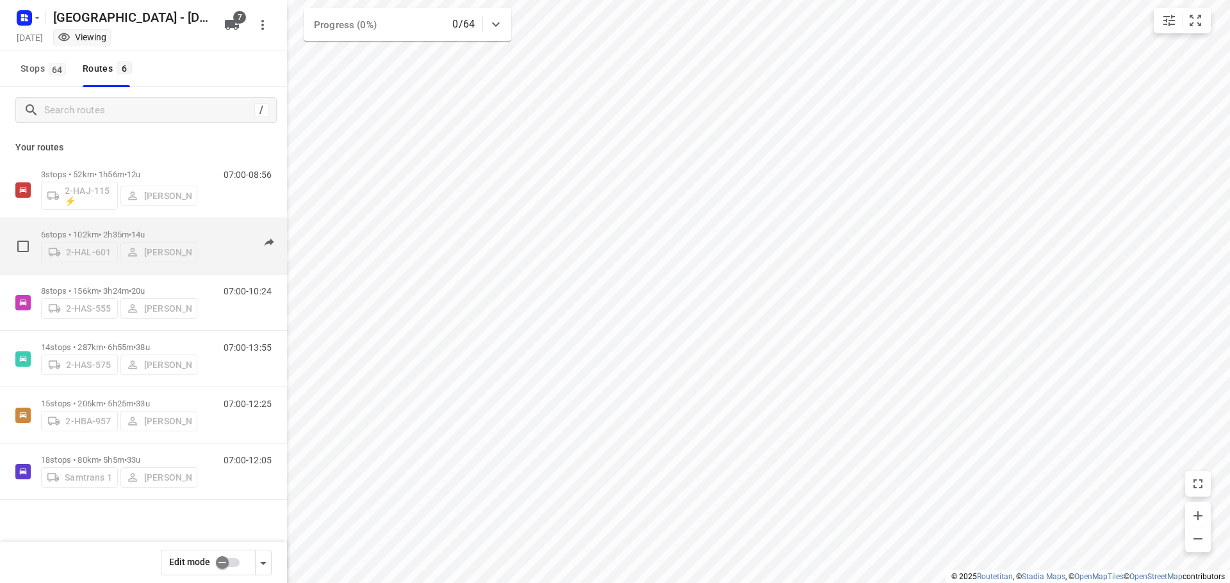
click at [85, 230] on p "6 stops • 102km • 2h35m • 14u" at bounding box center [119, 235] width 156 height 10
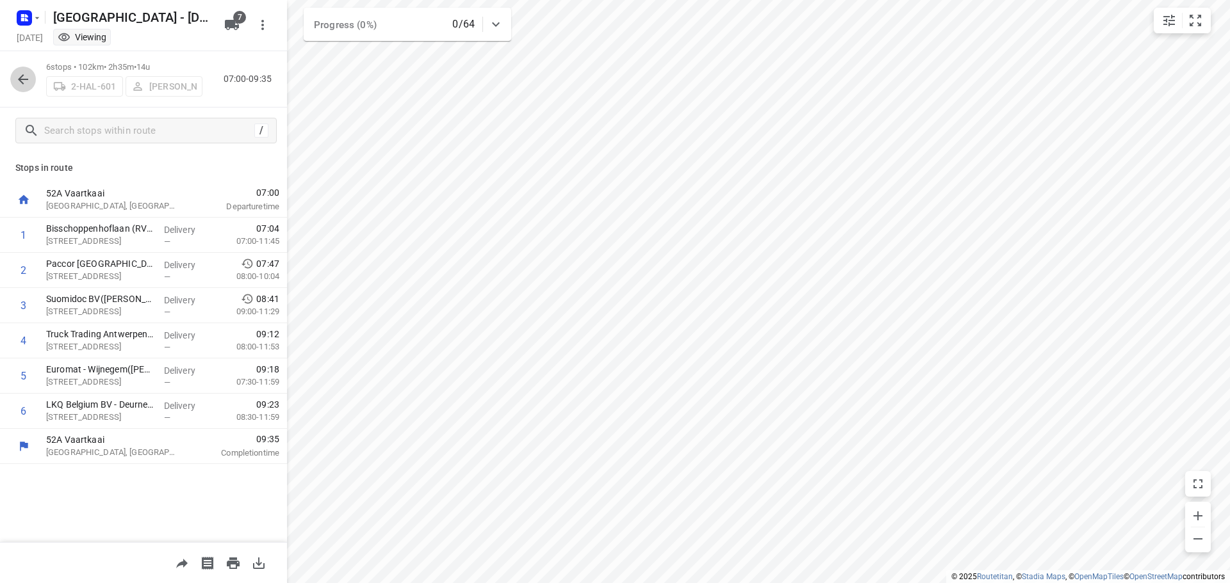
click at [22, 78] on icon "button" at bounding box center [22, 79] width 15 height 15
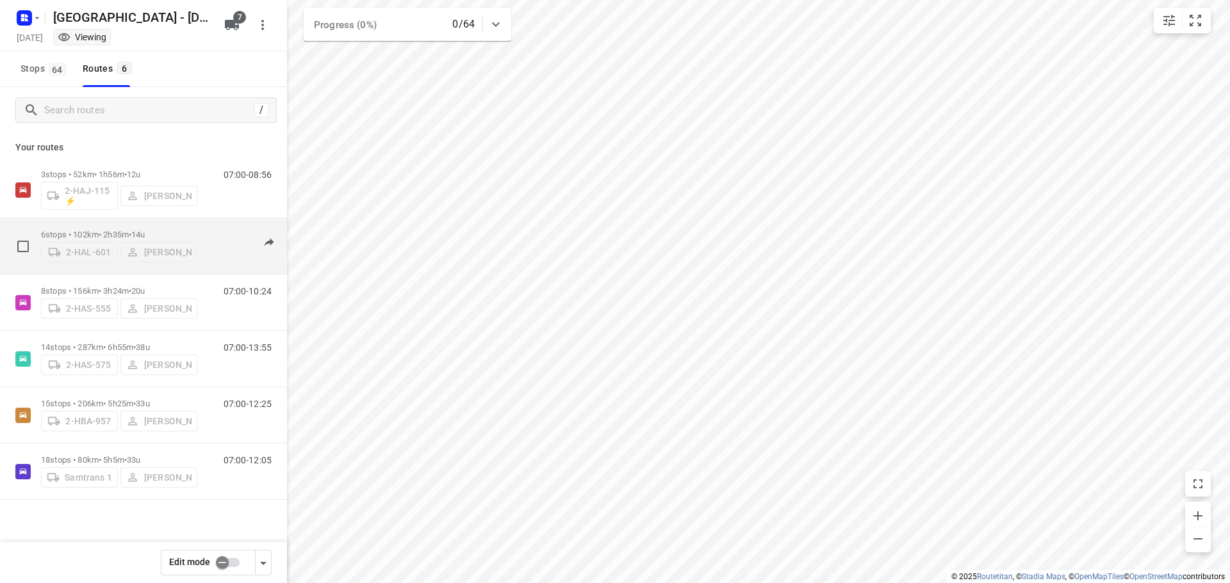
click at [99, 225] on div "6 stops • 102km • 2h35m • 14u 2-HAL-601 Kris Van Santvliet" at bounding box center [119, 245] width 156 height 45
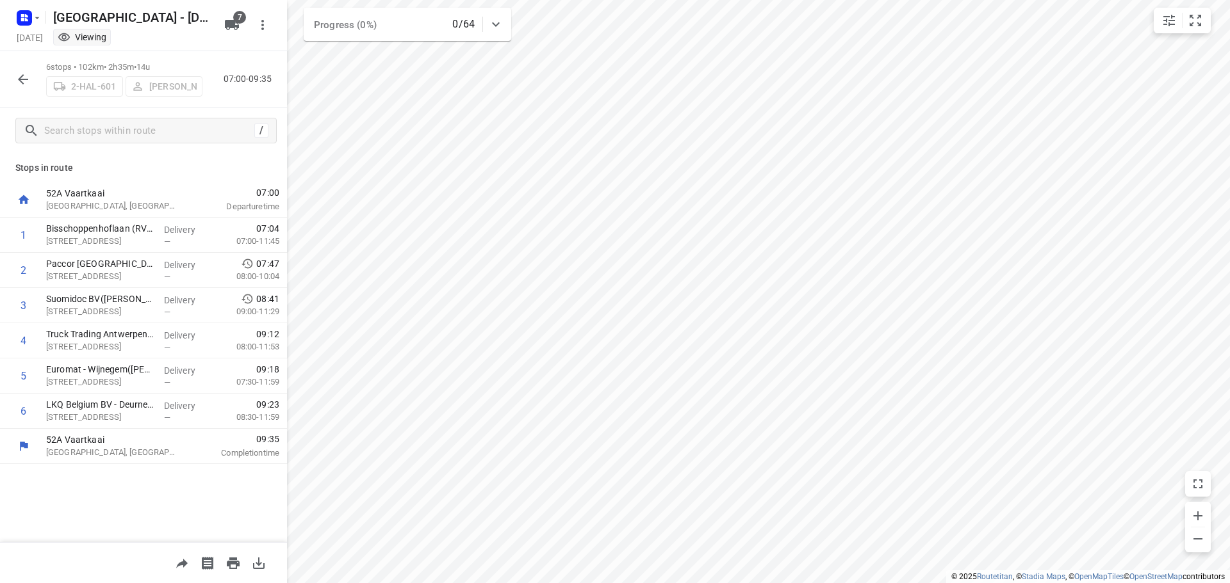
click at [23, 78] on icon "button" at bounding box center [22, 79] width 15 height 15
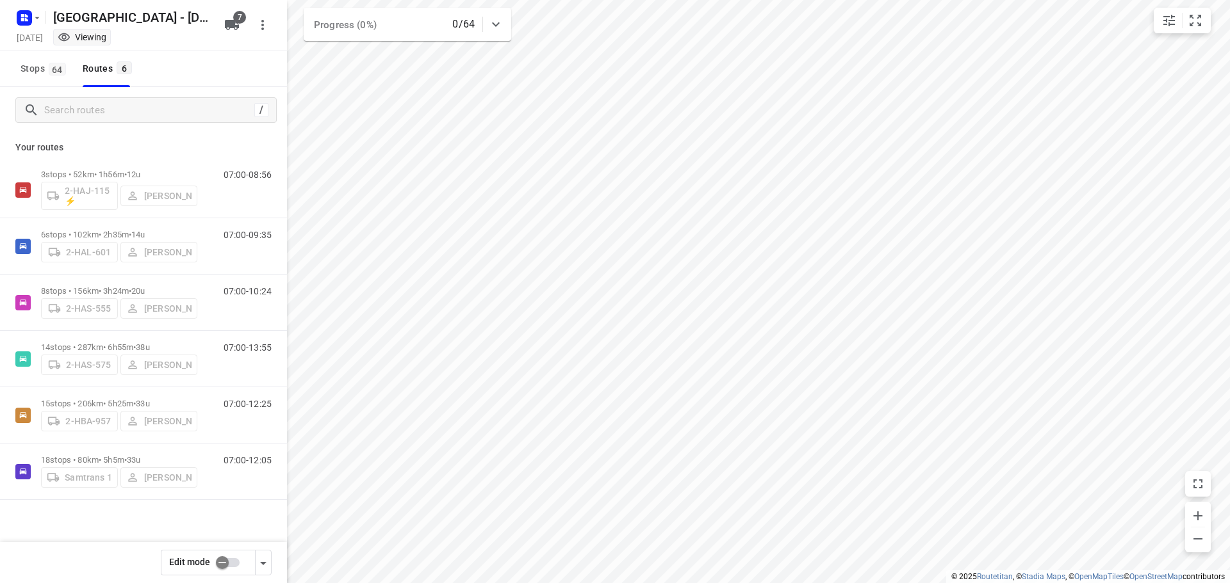
click at [224, 561] on input "checkbox" at bounding box center [222, 563] width 73 height 24
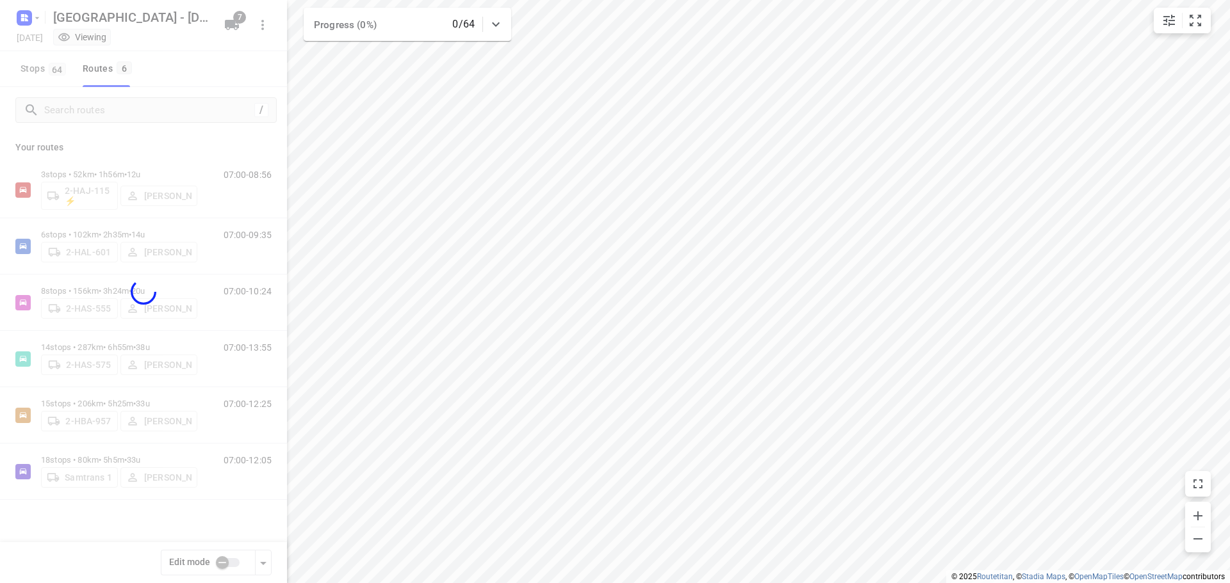
checkbox input "true"
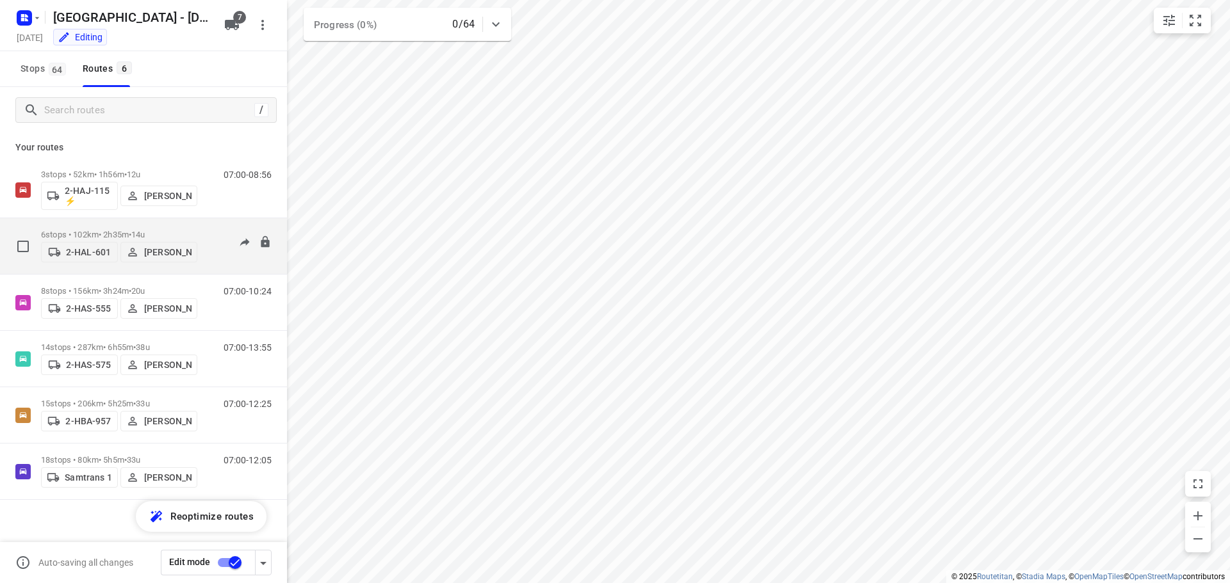
click at [92, 230] on p "6 stops • 102km • 2h35m • 14u" at bounding box center [119, 235] width 156 height 10
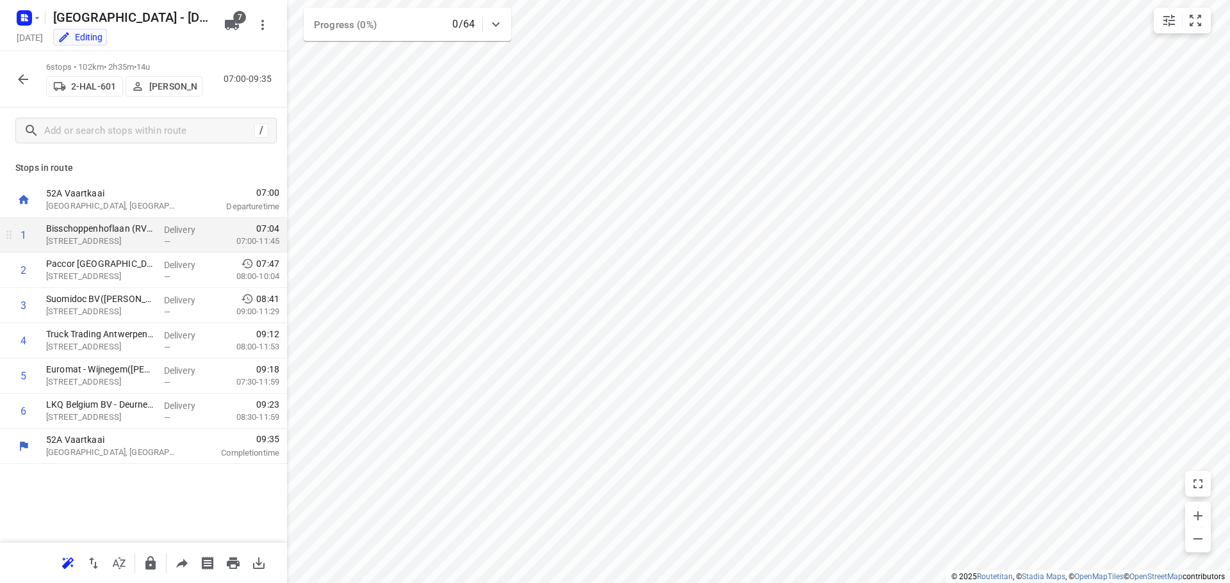
click at [30, 239] on div "1" at bounding box center [20, 235] width 41 height 35
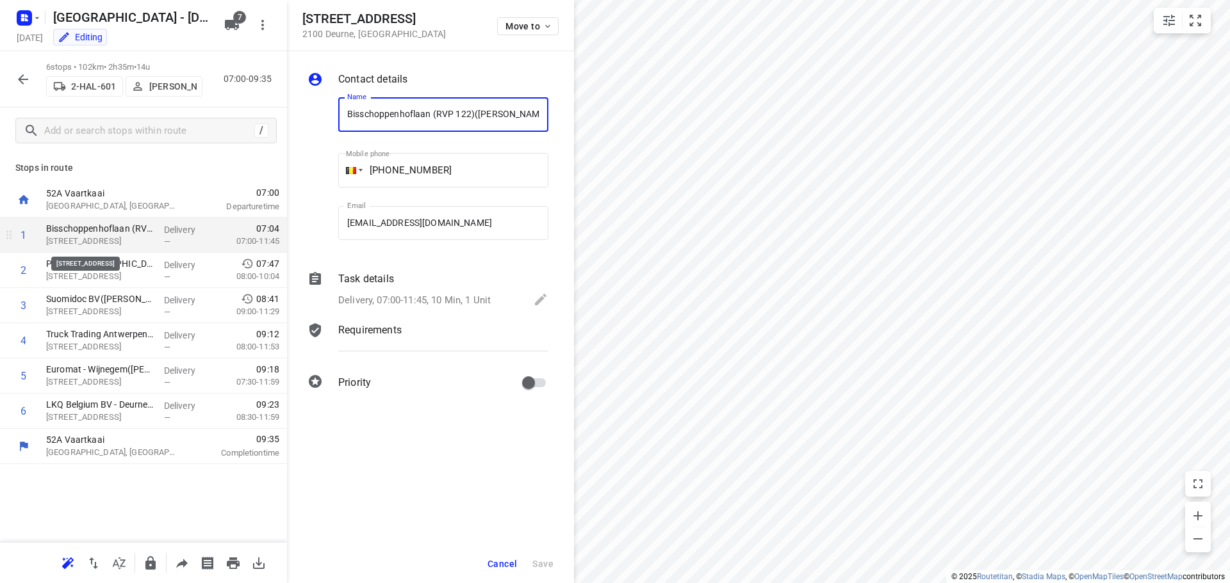
scroll to position [0, 63]
click at [510, 560] on span "Cancel" at bounding box center [501, 564] width 29 height 10
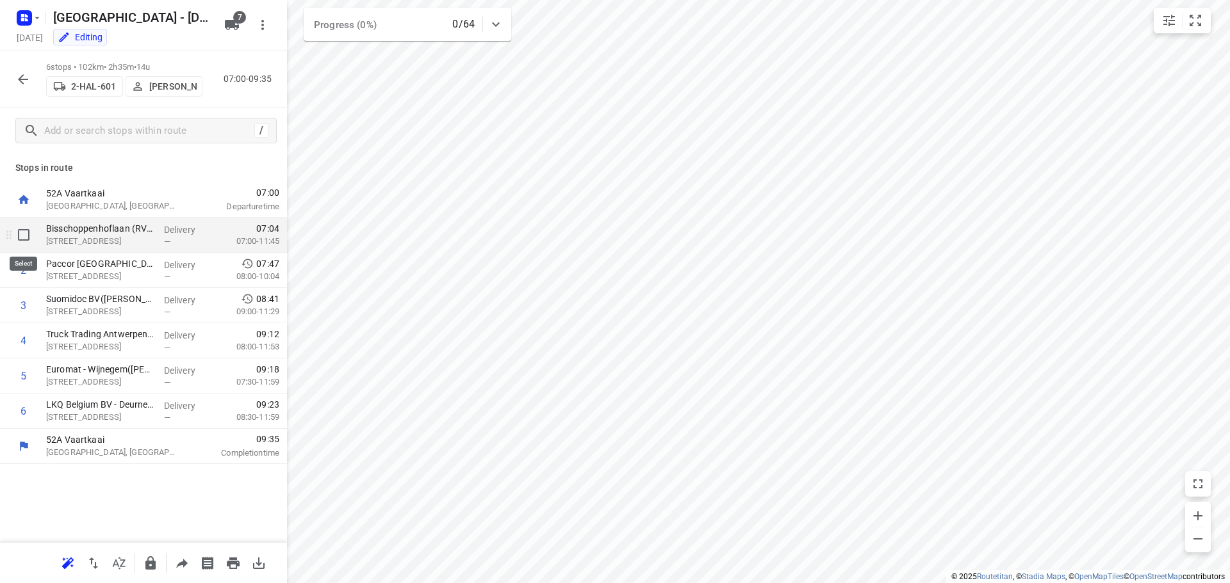
click at [26, 237] on input "checkbox" at bounding box center [24, 235] width 26 height 26
checkbox input "true"
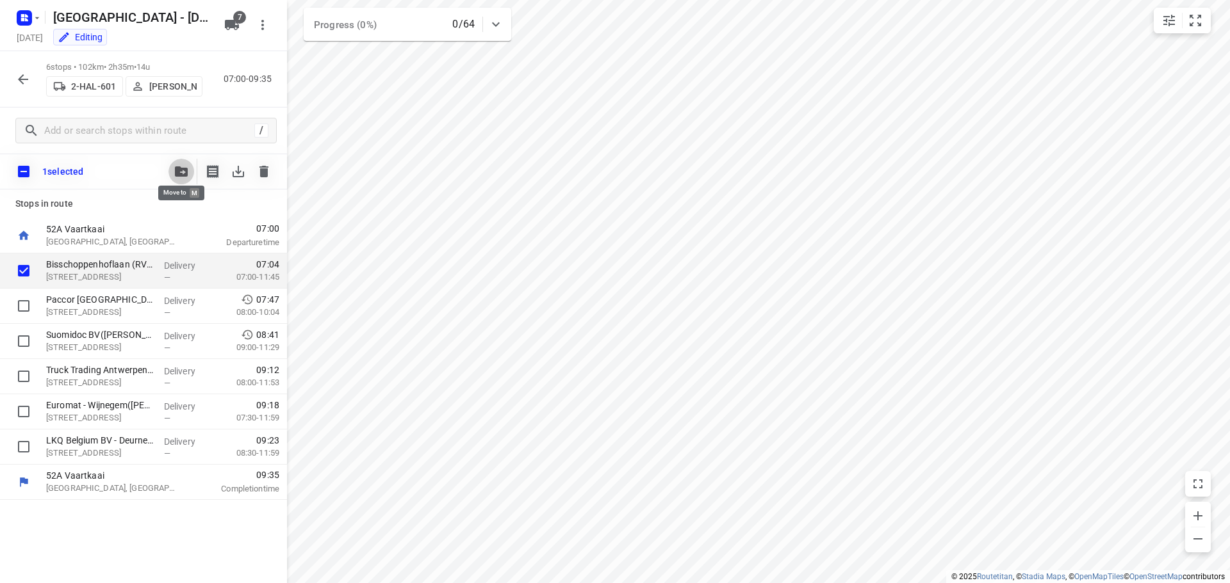
click at [179, 175] on icon "button" at bounding box center [181, 171] width 13 height 10
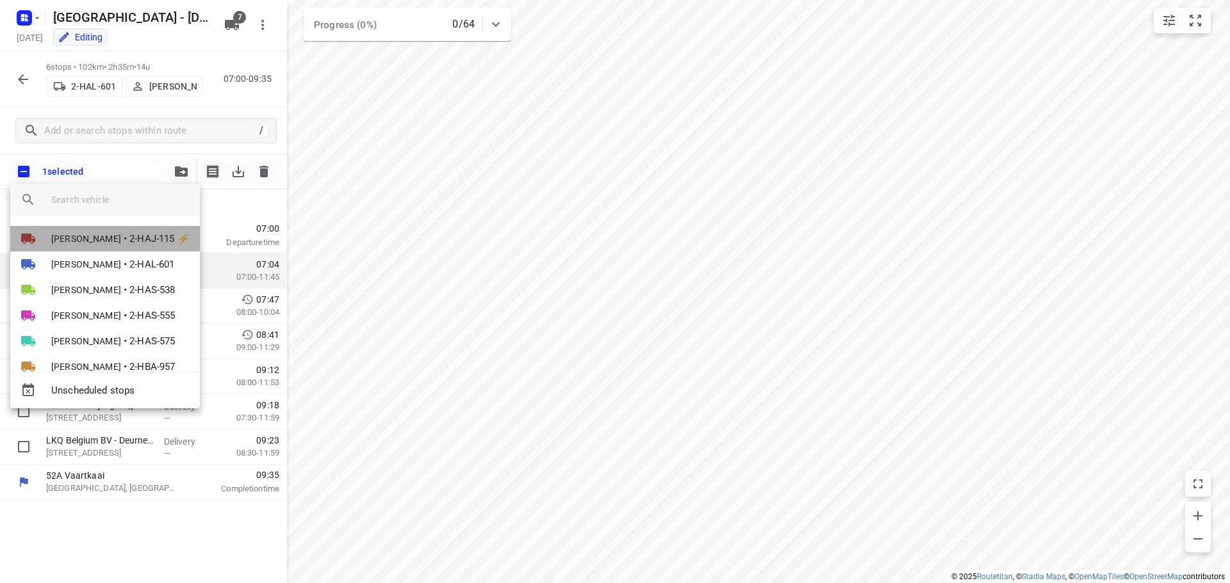
click at [101, 238] on span "[PERSON_NAME]" at bounding box center [86, 238] width 70 height 13
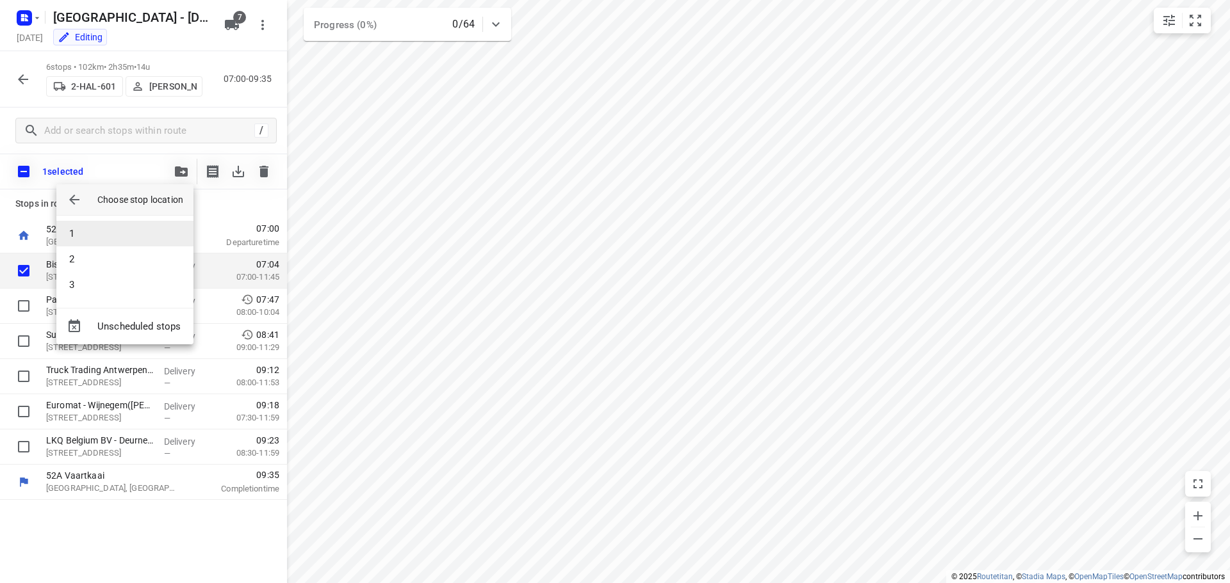
click at [103, 229] on li "1" at bounding box center [124, 234] width 137 height 26
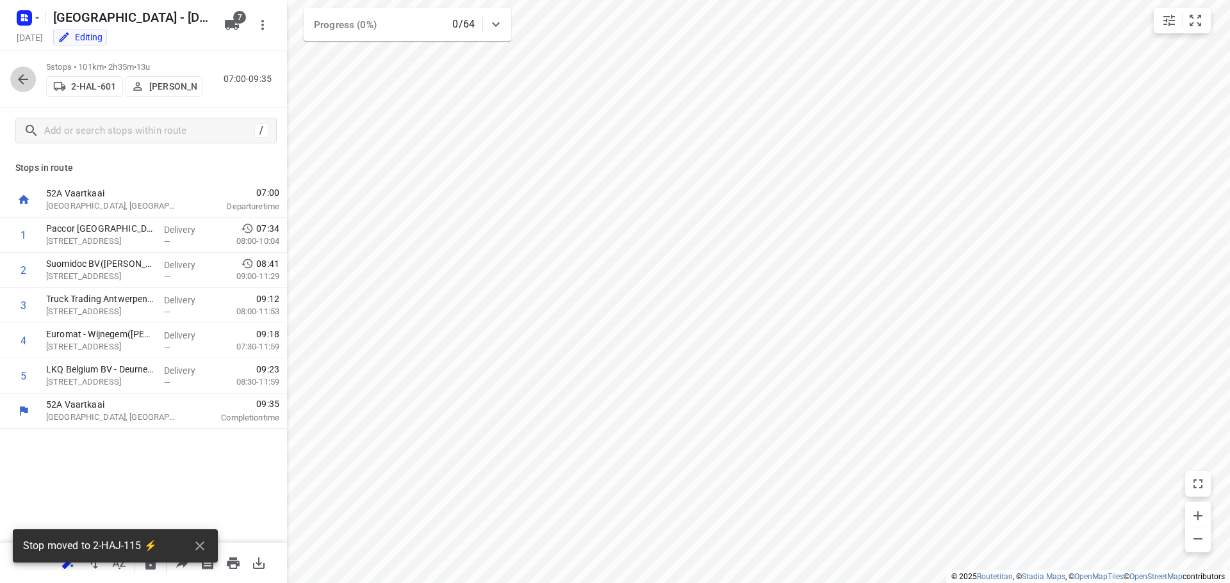
click at [20, 80] on icon "button" at bounding box center [23, 79] width 10 height 10
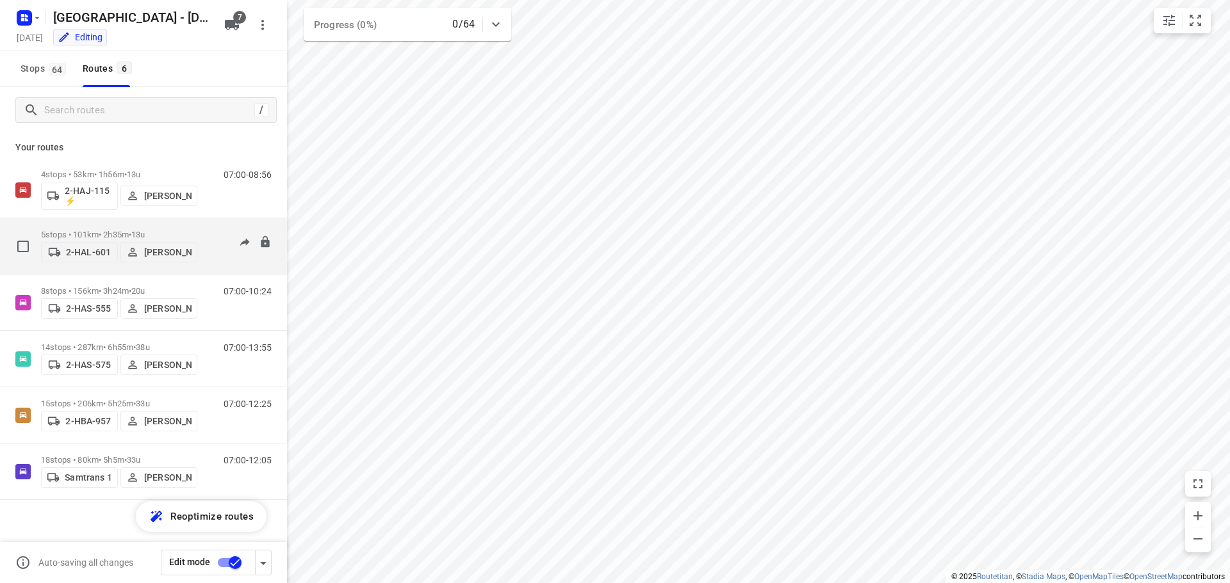
click at [88, 230] on p "5 stops • 101km • 2h35m • 13u" at bounding box center [119, 235] width 156 height 10
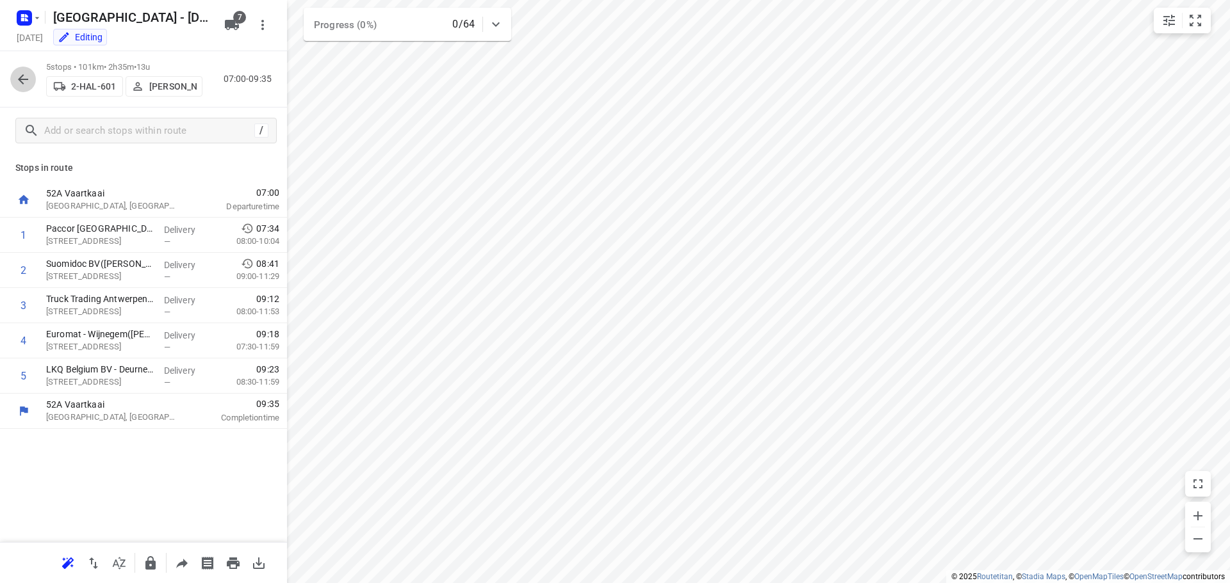
click at [25, 77] on icon "button" at bounding box center [22, 79] width 15 height 15
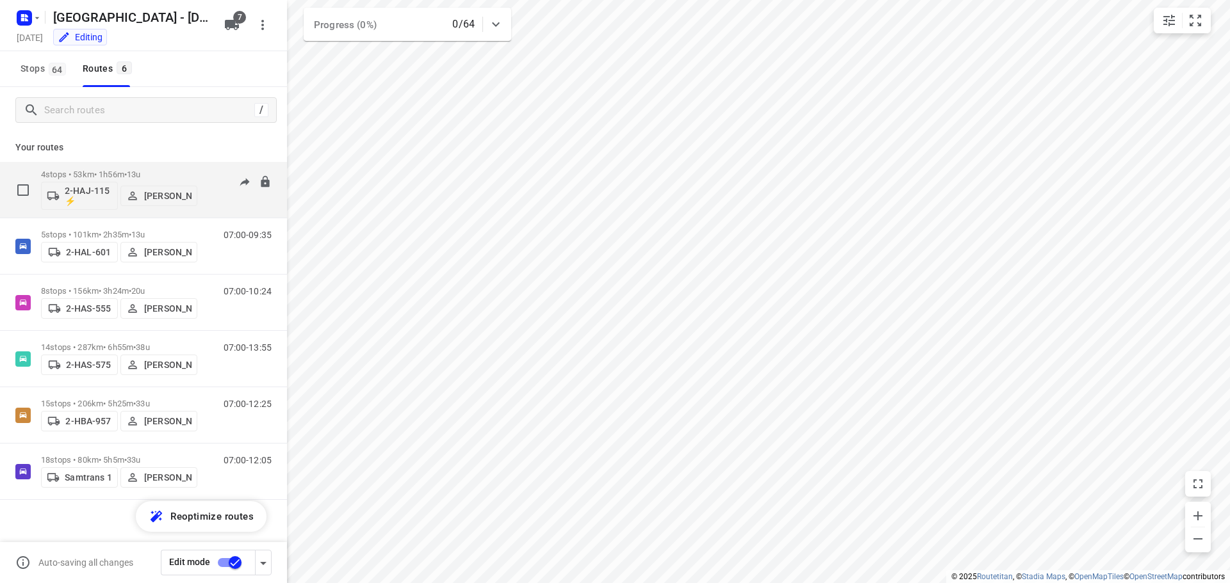
click at [84, 170] on p "4 stops • 53km • 1h56m • 13u" at bounding box center [119, 175] width 156 height 10
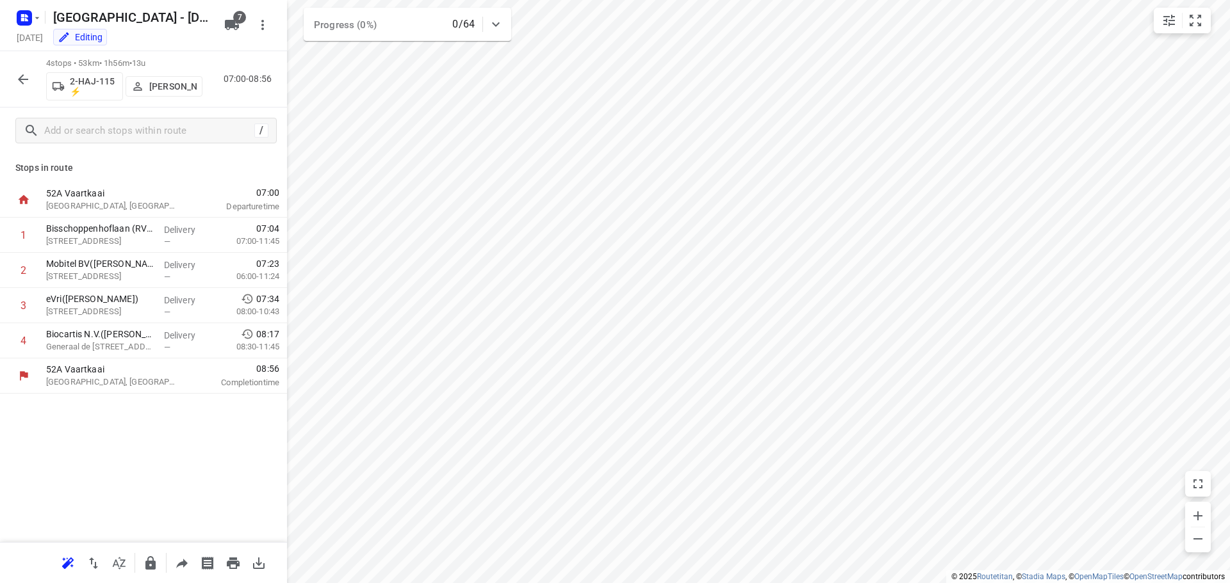
click at [24, 79] on icon "button" at bounding box center [23, 79] width 10 height 10
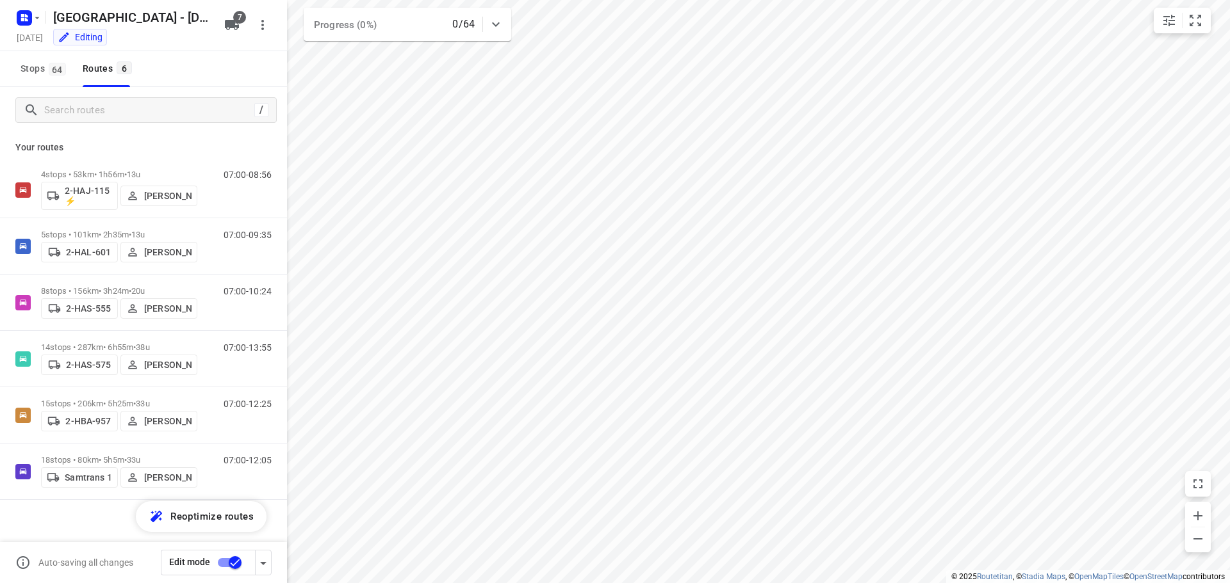
click at [233, 564] on input "checkbox" at bounding box center [235, 563] width 73 height 24
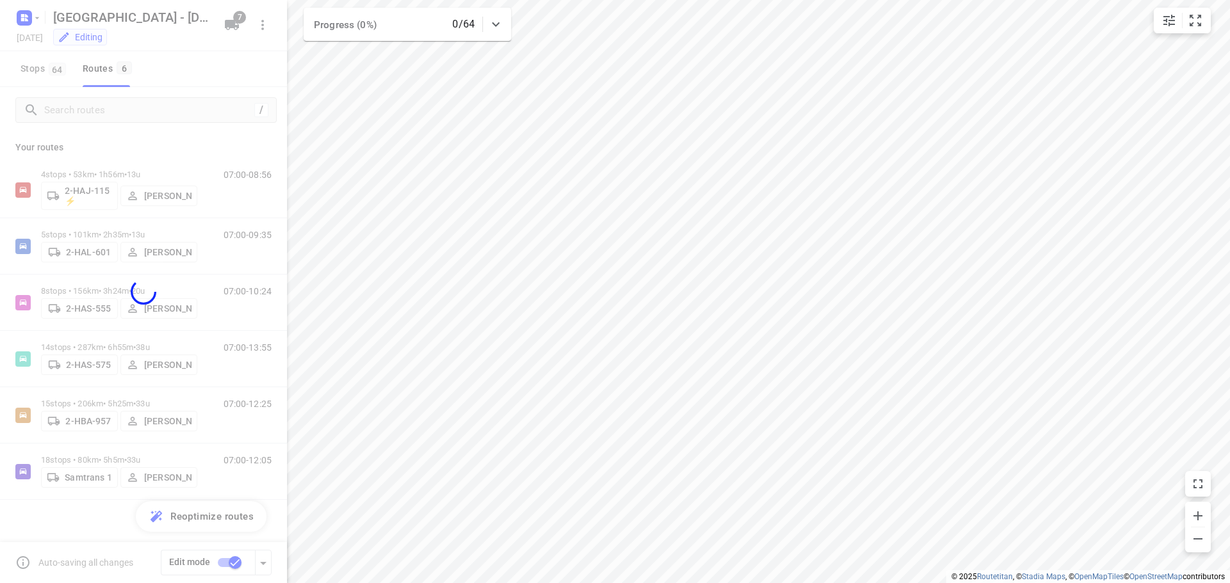
checkbox input "false"
